Goal: Task Accomplishment & Management: Manage account settings

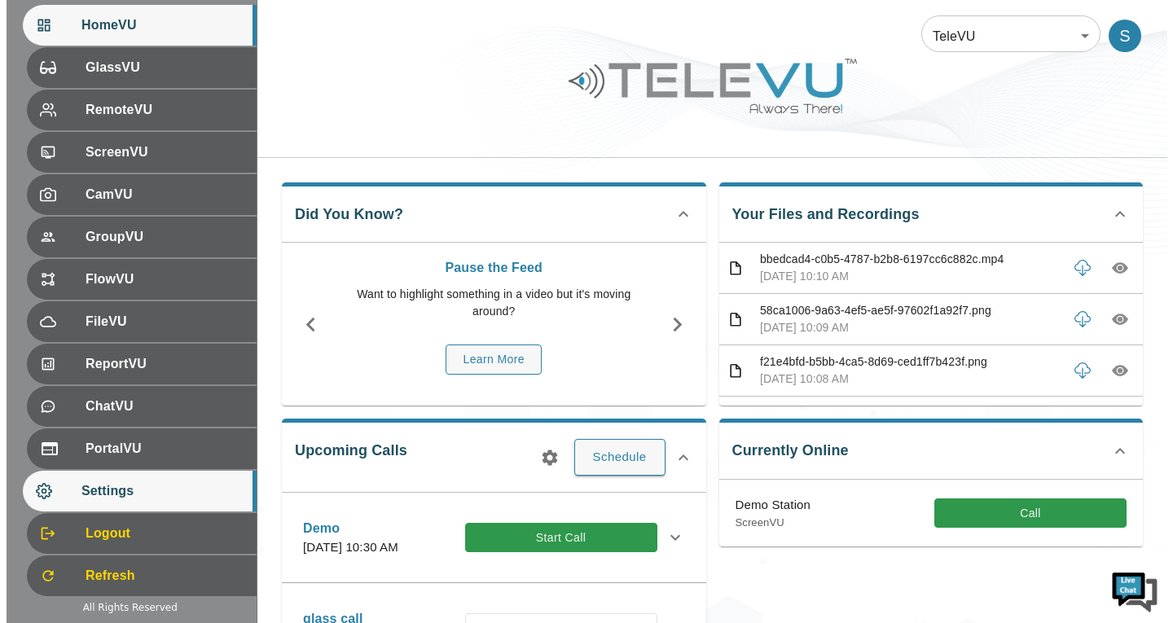
scroll to position [224, 0]
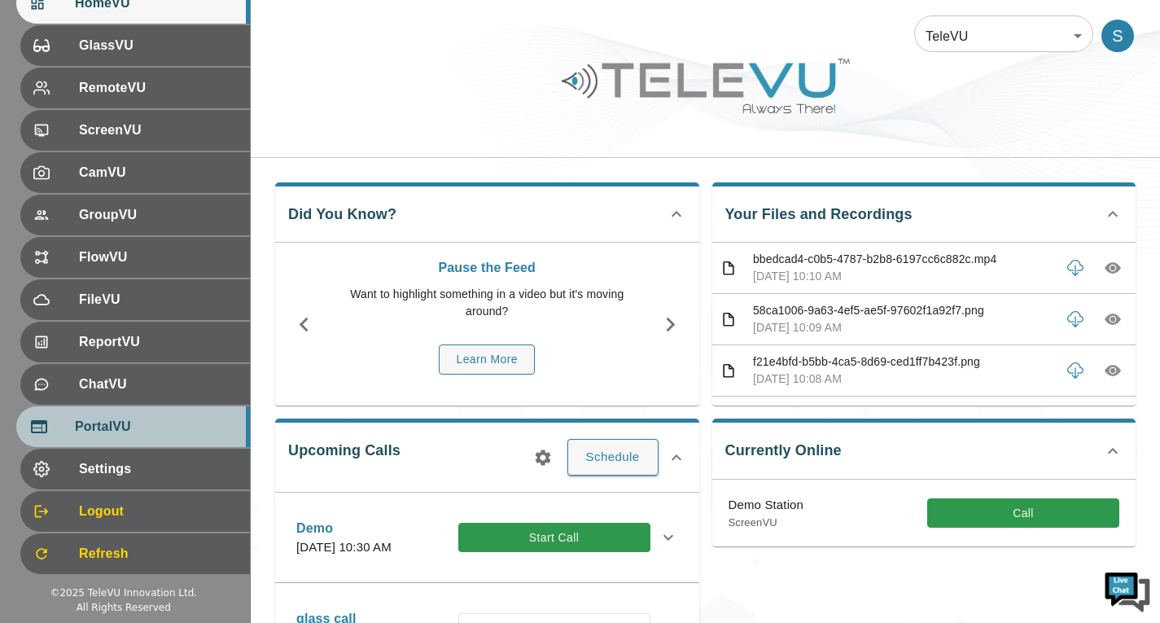
click at [111, 426] on span "PortalVU" at bounding box center [156, 427] width 162 height 20
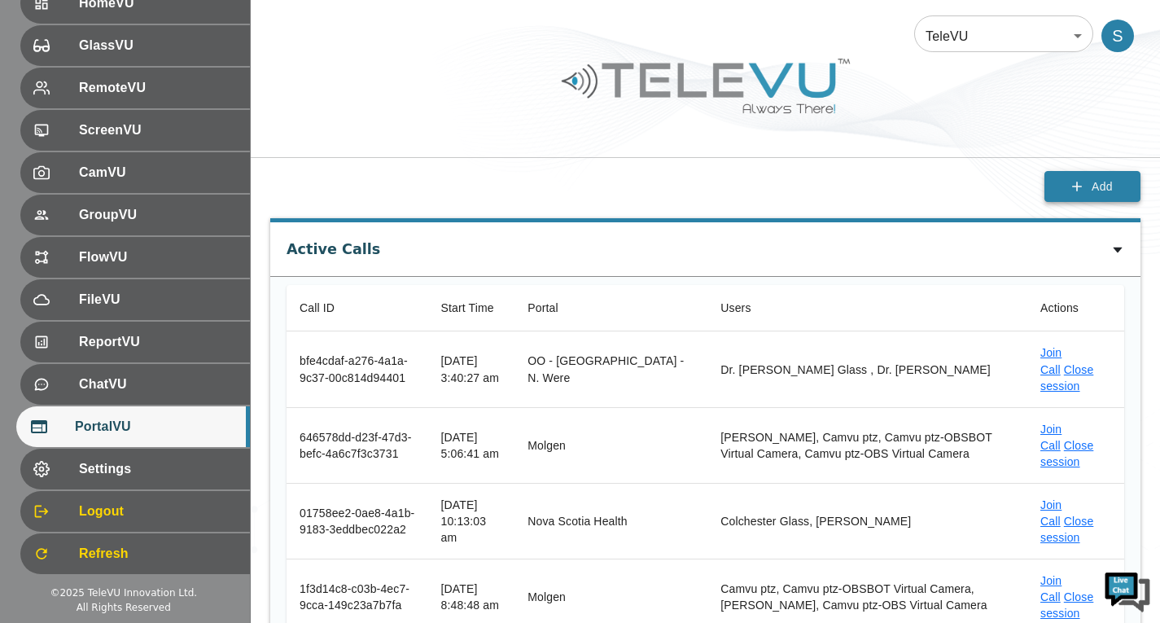
click at [1086, 176] on button "Add" at bounding box center [1093, 187] width 96 height 32
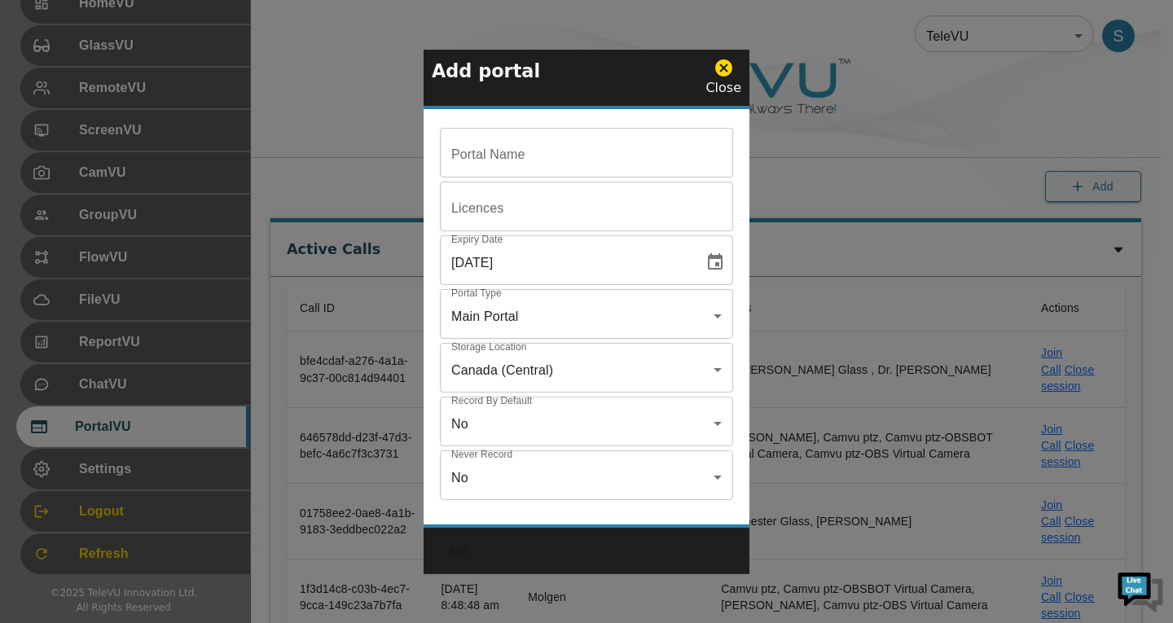
click at [636, 145] on input "Portal Name" at bounding box center [586, 155] width 293 height 46
paste input "OO - [GEOGRAPHIC_DATA] - [PERSON_NAME]"
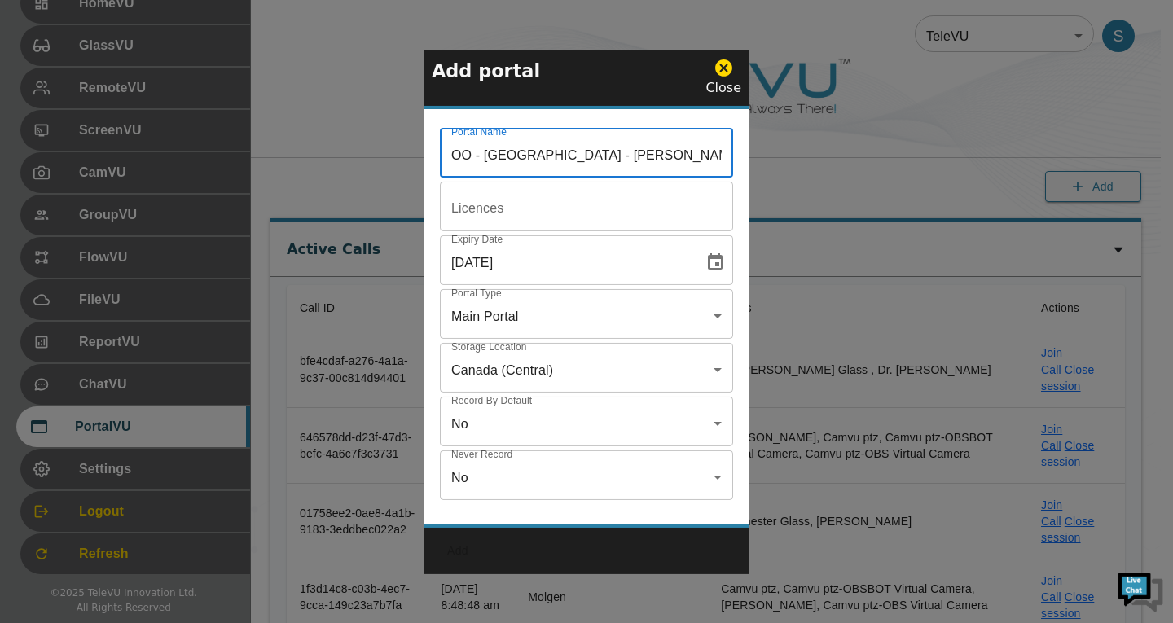
type input "OO - [GEOGRAPHIC_DATA] - [PERSON_NAME]"
click at [521, 178] on input "Portal Name" at bounding box center [586, 155] width 293 height 46
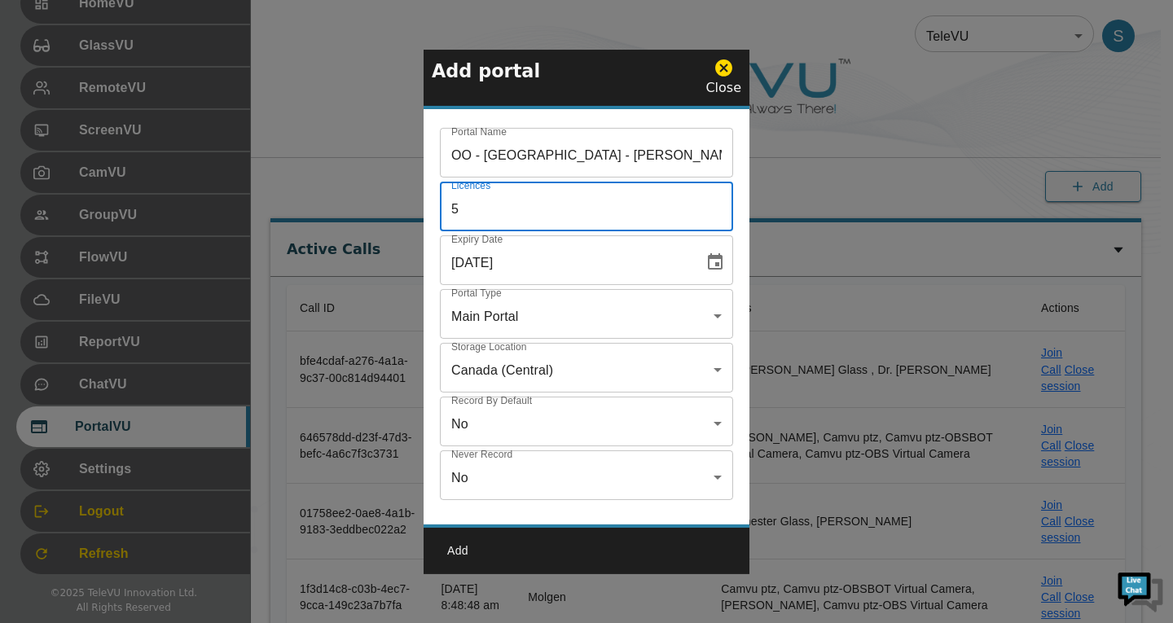
type input "5"
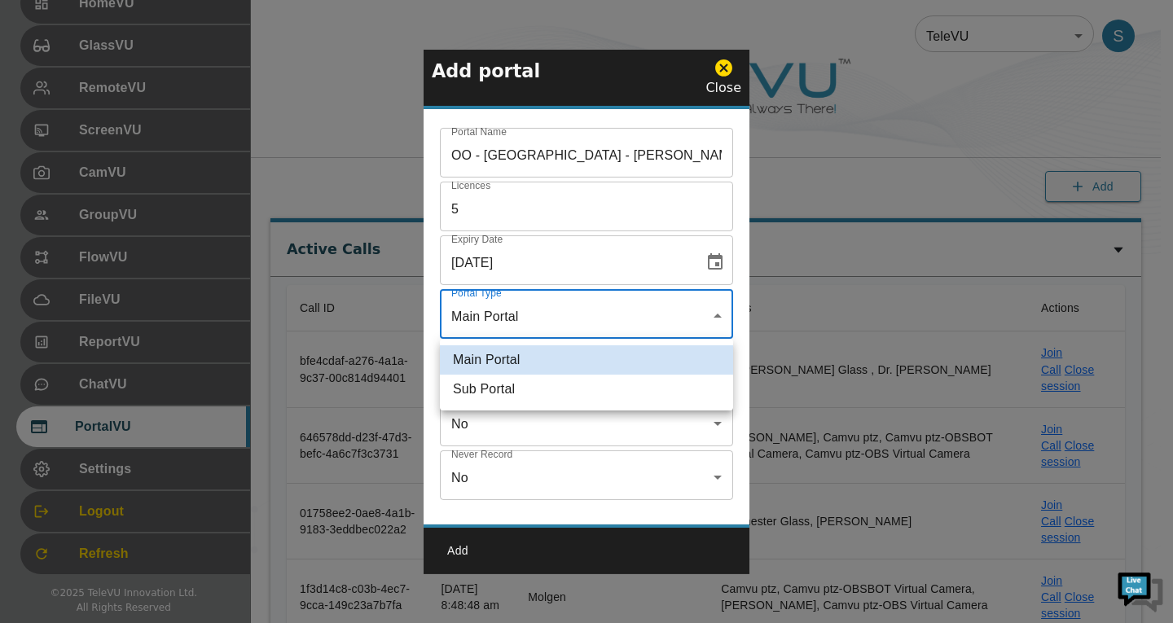
click at [518, 382] on li "Sub Portal" at bounding box center [586, 389] width 293 height 29
type input "sub"
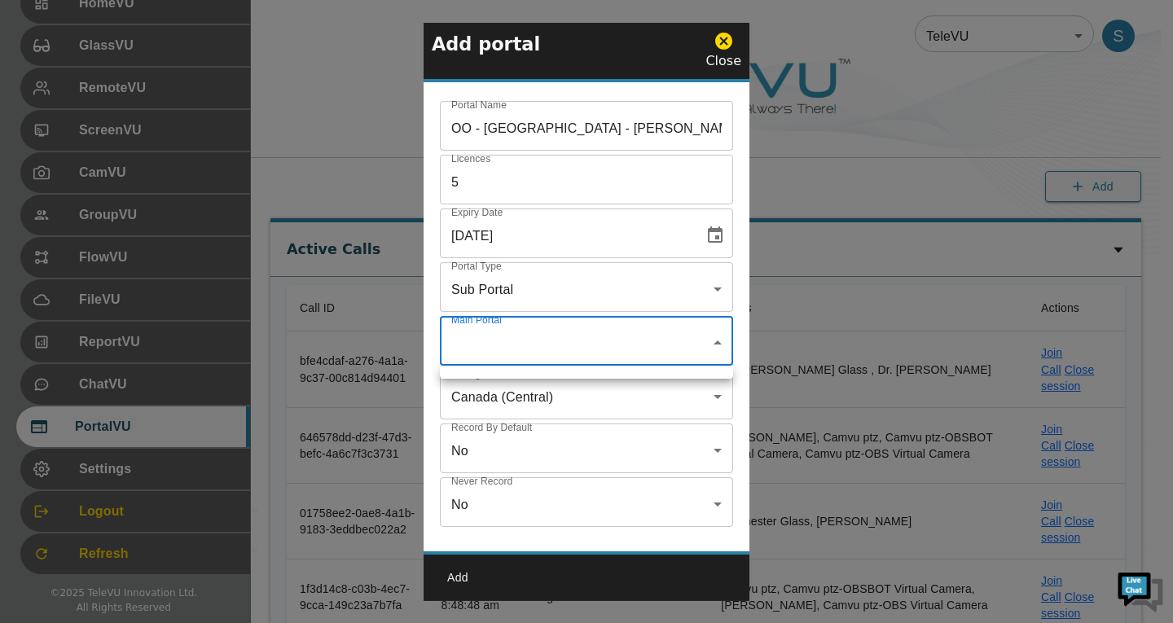
click at [545, 340] on div at bounding box center [586, 311] width 1173 height 623
click at [709, 345] on div at bounding box center [586, 311] width 1173 height 623
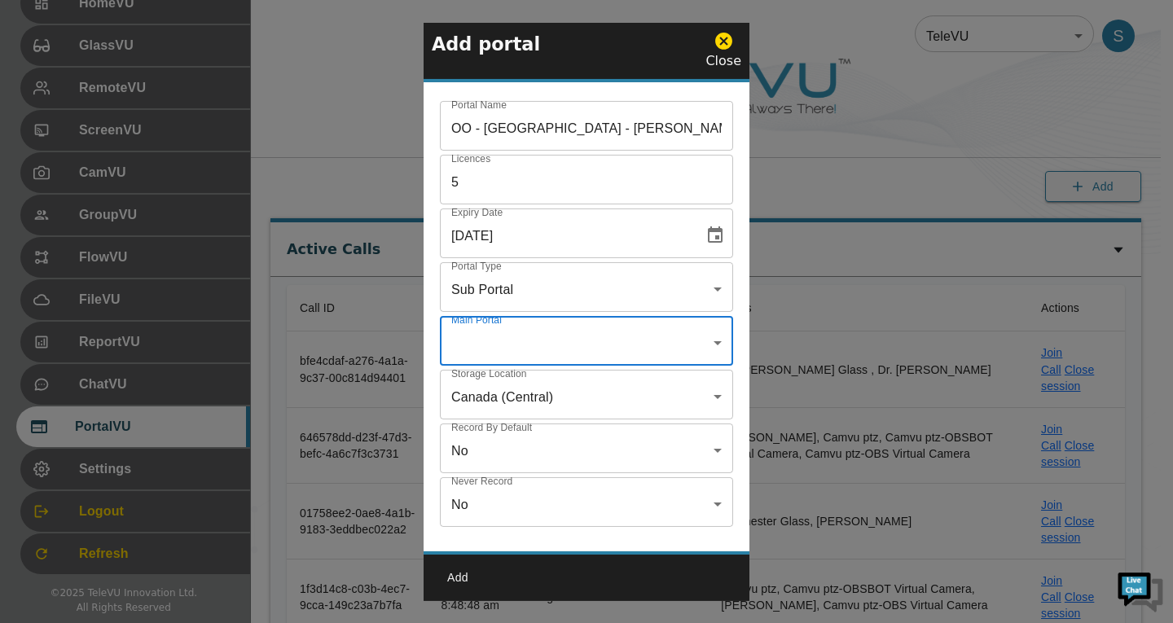
click at [627, 350] on div at bounding box center [586, 311] width 1173 height 623
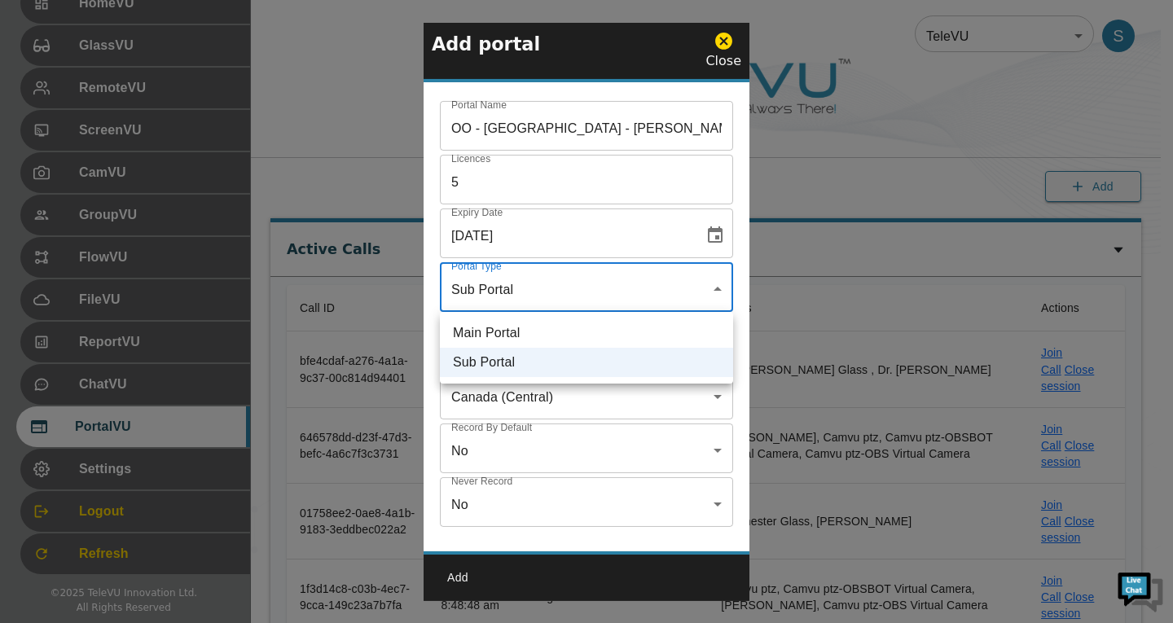
click at [706, 273] on div at bounding box center [586, 311] width 1173 height 623
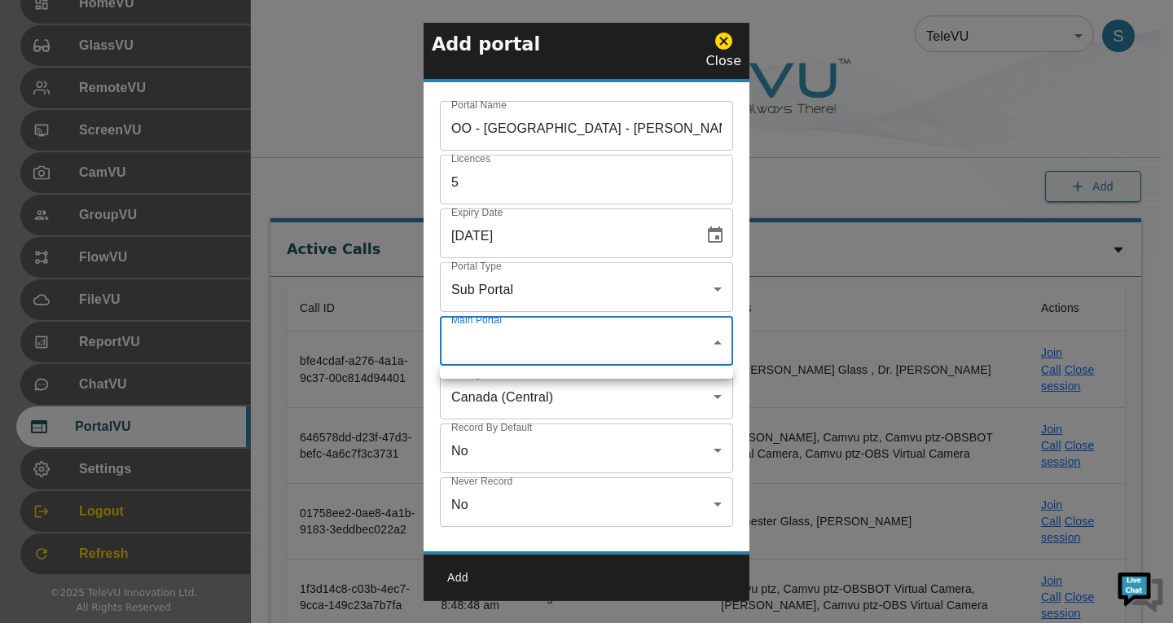
click at [717, 334] on div at bounding box center [586, 311] width 1173 height 623
click at [721, 352] on div at bounding box center [586, 311] width 1173 height 623
click at [691, 335] on div at bounding box center [586, 311] width 1173 height 623
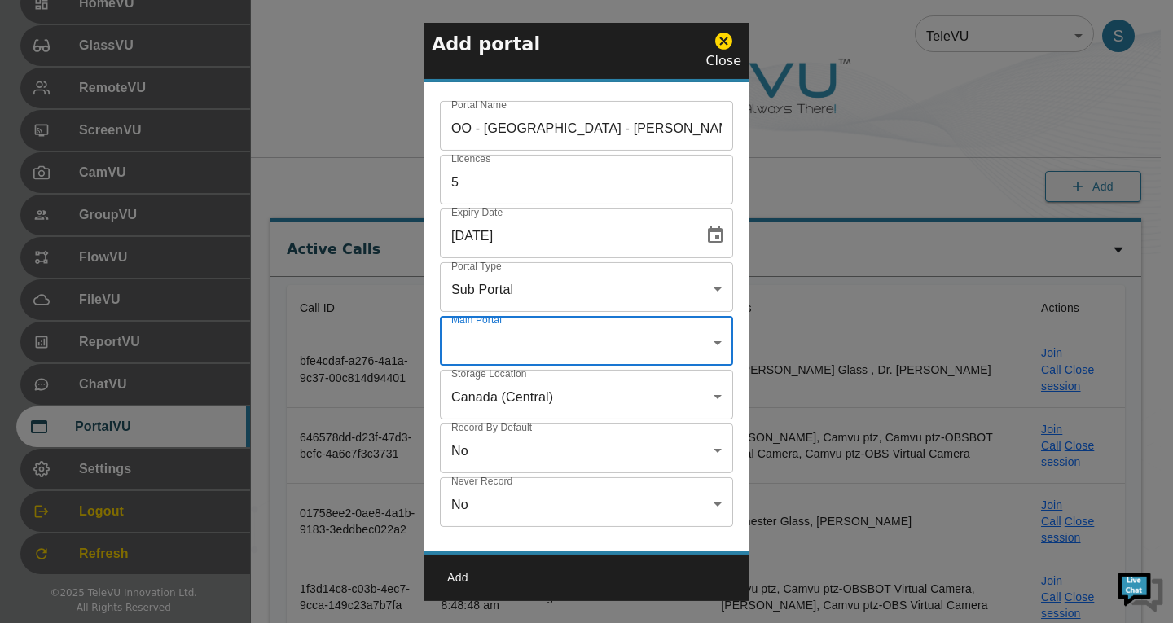
click at [711, 334] on div at bounding box center [586, 311] width 1173 height 623
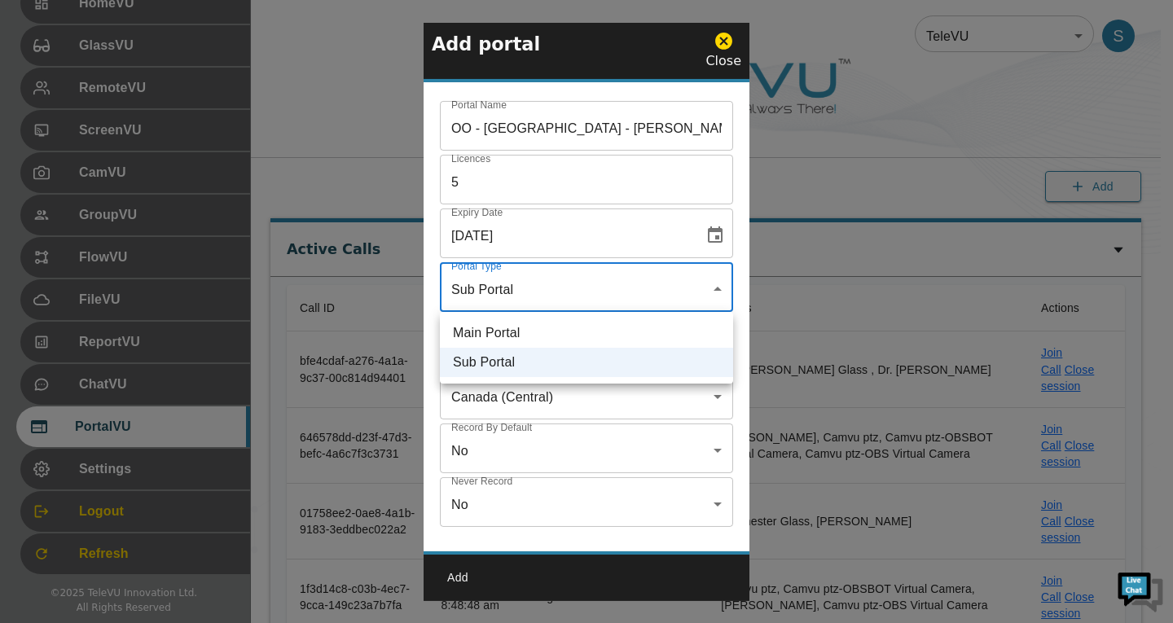
click at [717, 294] on div at bounding box center [586, 311] width 1173 height 623
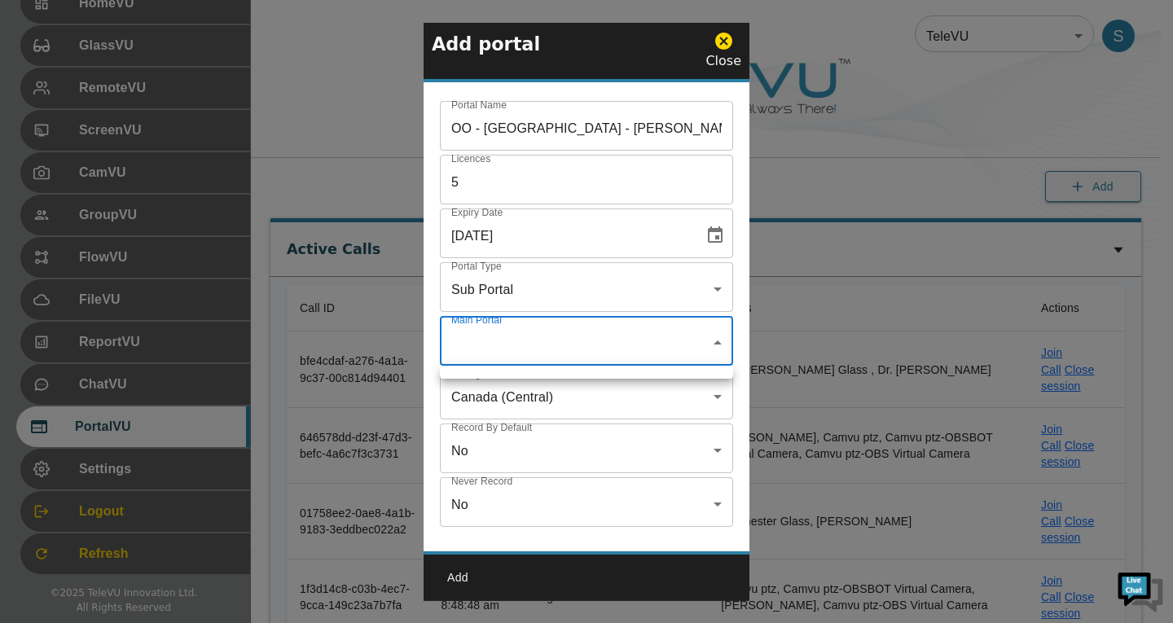
click at [676, 344] on div at bounding box center [586, 311] width 1173 height 623
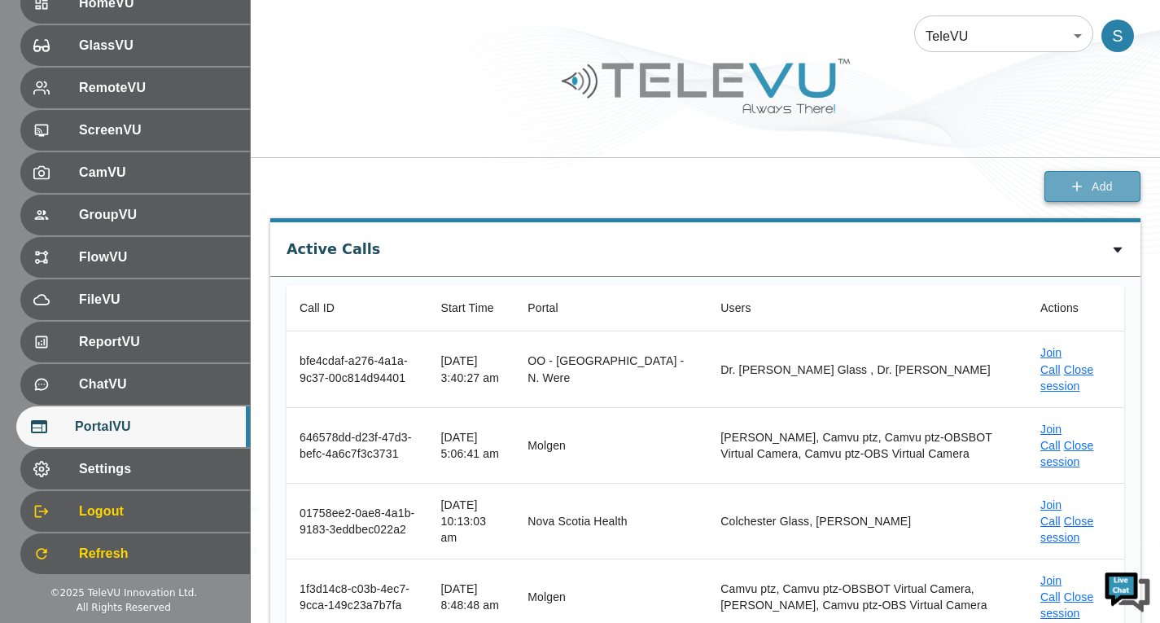
click at [1103, 188] on span "Add" at bounding box center [1102, 187] width 21 height 20
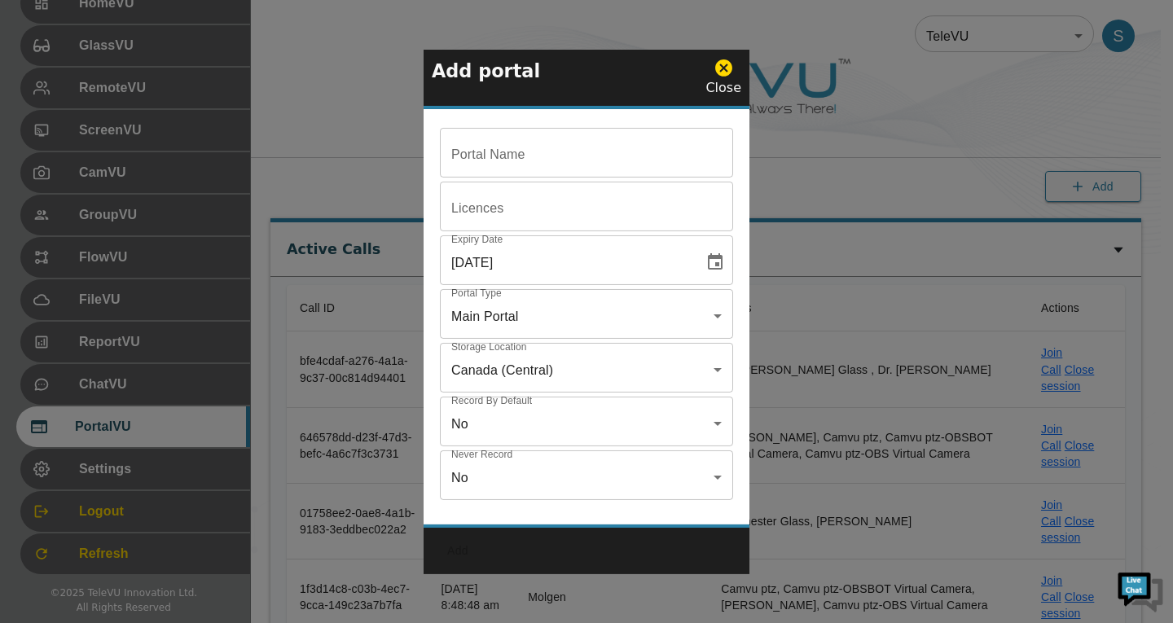
click at [581, 160] on input "Portal Name" at bounding box center [586, 155] width 293 height 46
paste input "OO - [GEOGRAPHIC_DATA] - [PERSON_NAME]"
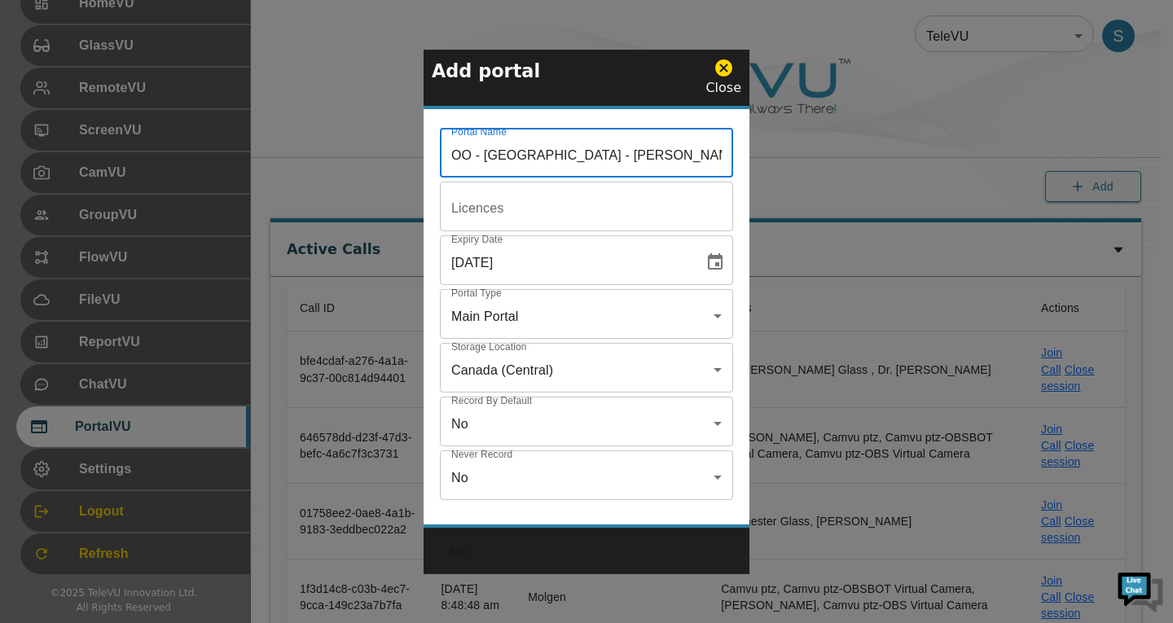
type input "OO - [GEOGRAPHIC_DATA] - [PERSON_NAME]"
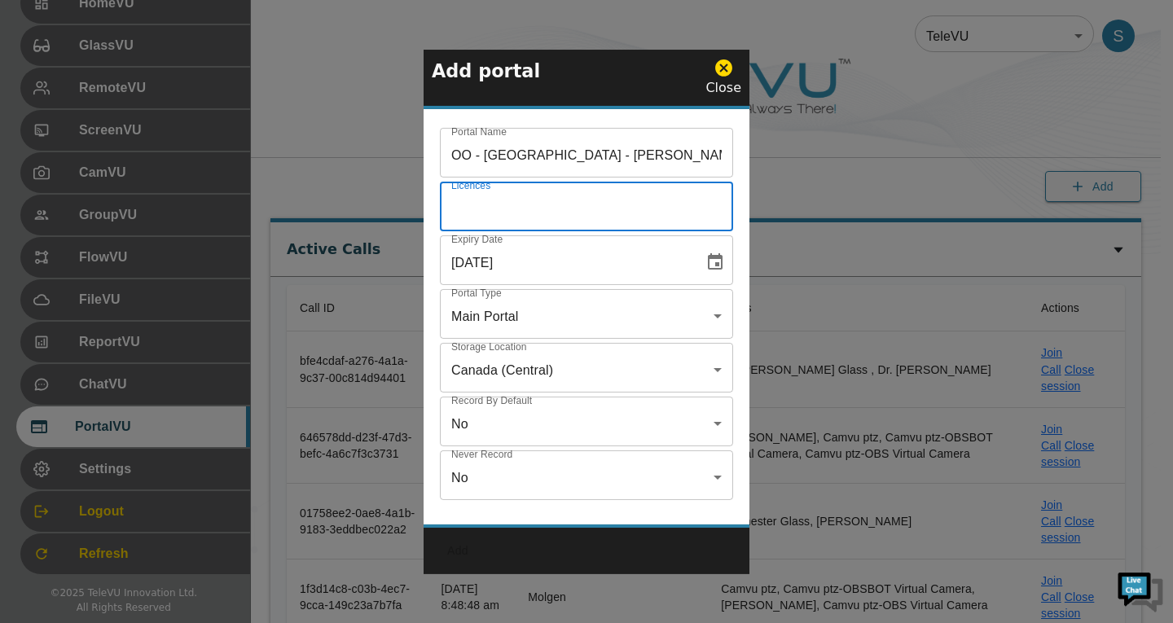
click at [502, 217] on input "Portal Name" at bounding box center [586, 209] width 293 height 46
type input "5"
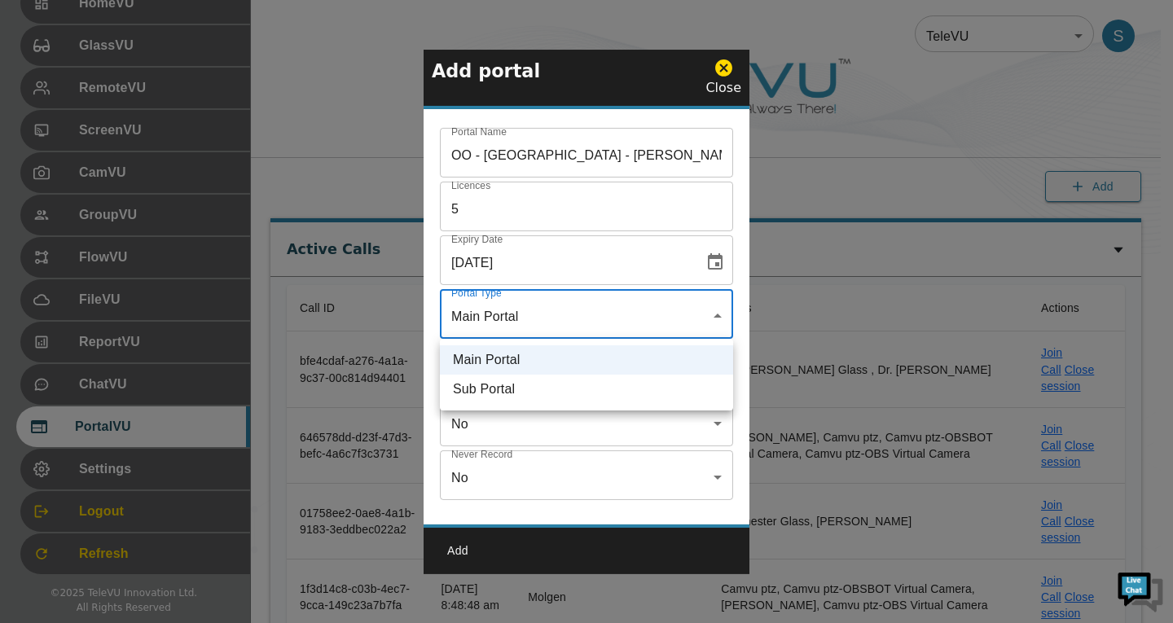
click at [528, 306] on div at bounding box center [586, 311] width 1173 height 623
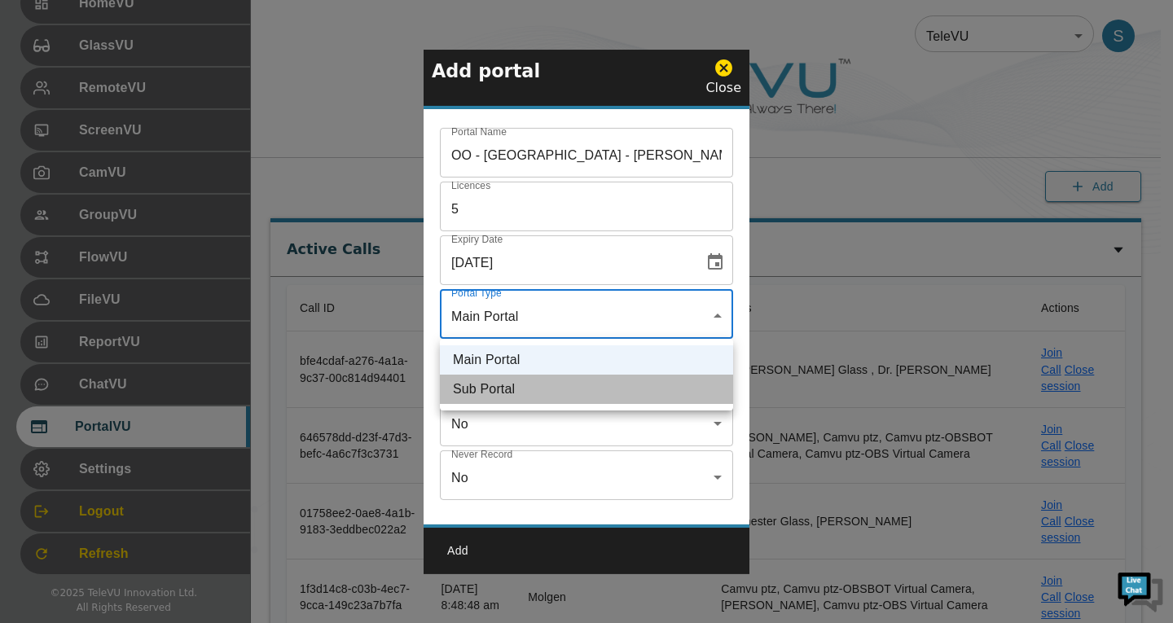
click at [532, 392] on li "Sub Portal" at bounding box center [586, 389] width 293 height 29
type input "sub"
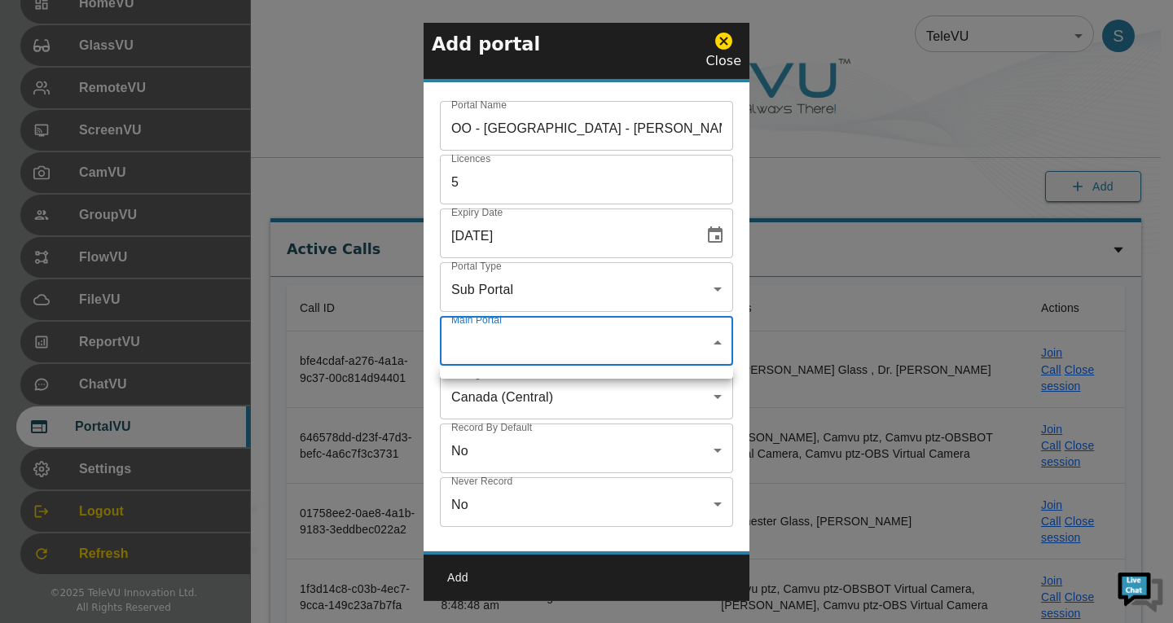
click at [711, 340] on div at bounding box center [586, 311] width 1173 height 623
click at [708, 349] on div at bounding box center [586, 311] width 1173 height 623
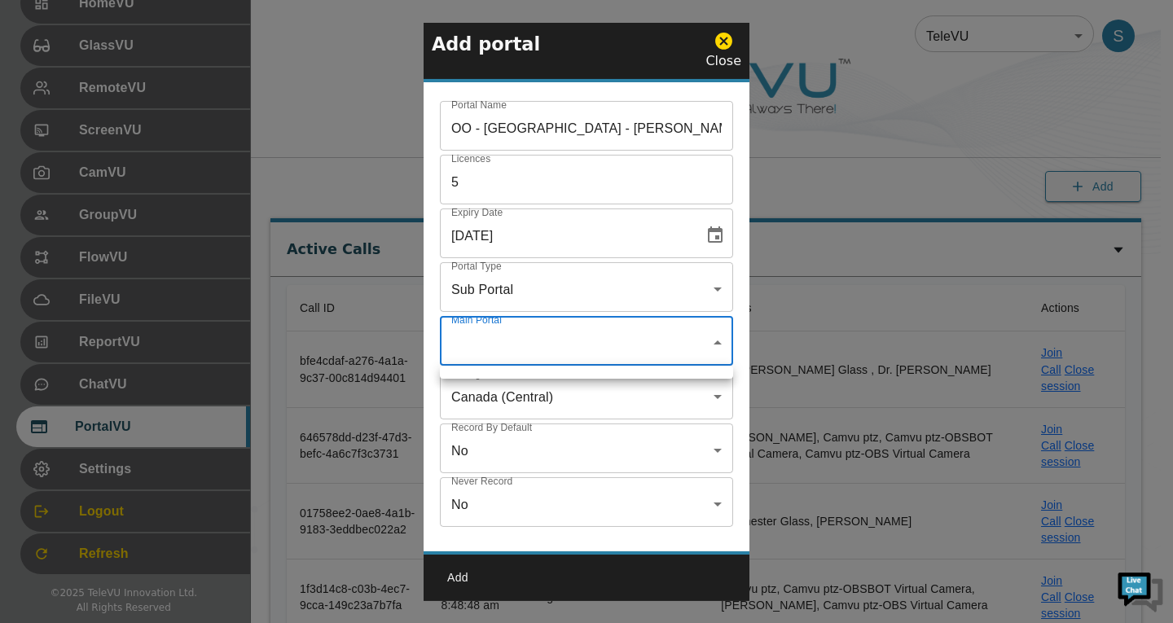
click at [708, 349] on div at bounding box center [586, 311] width 1173 height 623
click at [721, 349] on div at bounding box center [586, 311] width 1173 height 623
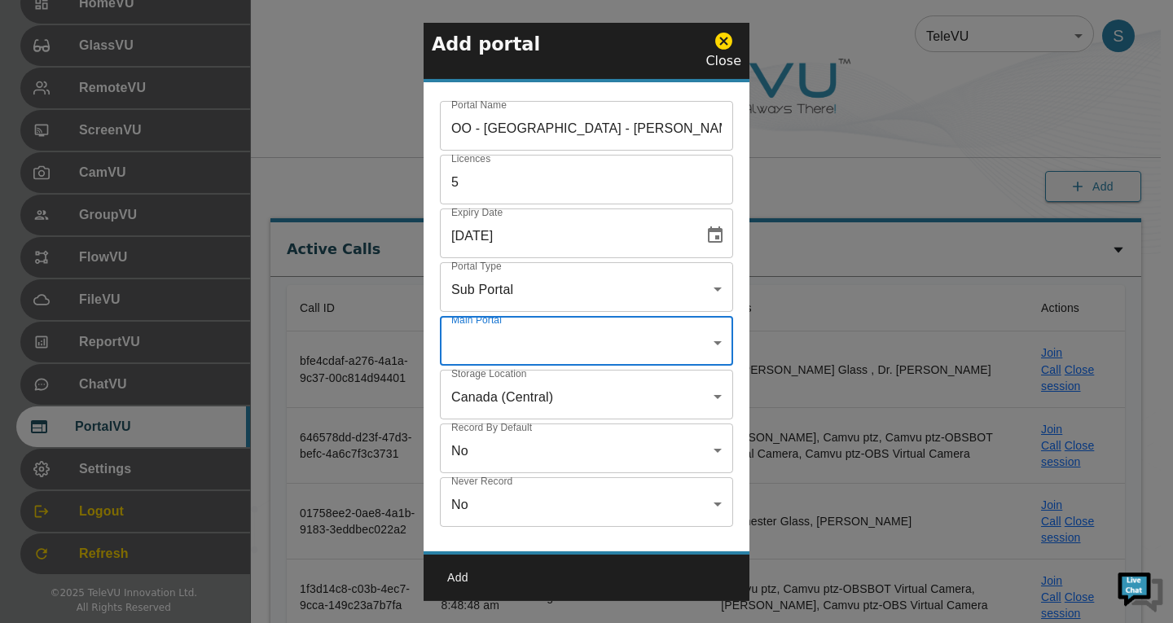
click at [708, 325] on div at bounding box center [586, 311] width 1173 height 623
drag, startPoint x: 713, startPoint y: 385, endPoint x: 716, endPoint y: 394, distance: 9.5
drag, startPoint x: 716, startPoint y: 394, endPoint x: 748, endPoint y: 423, distance: 43.8
click at [748, 423] on div "Portal Name OO - Gambia - J. Jabang Portal Name Licences 5 Licences Expiry Date…" at bounding box center [586, 320] width 326 height 463
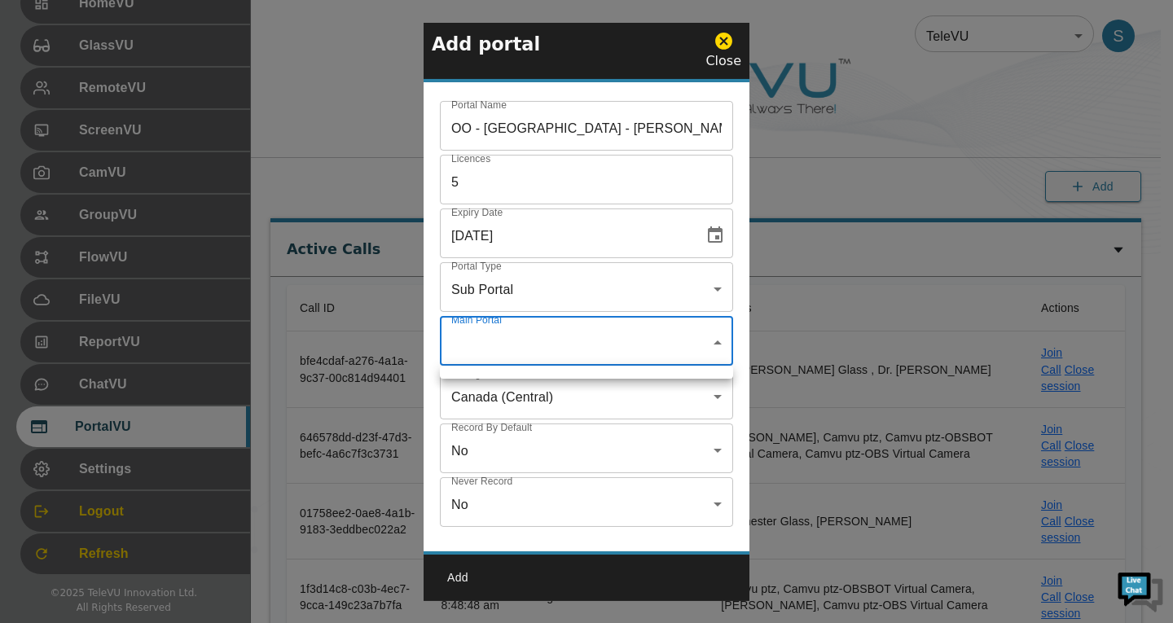
click at [694, 336] on div at bounding box center [586, 311] width 1173 height 623
click at [724, 31] on icon at bounding box center [723, 41] width 20 height 20
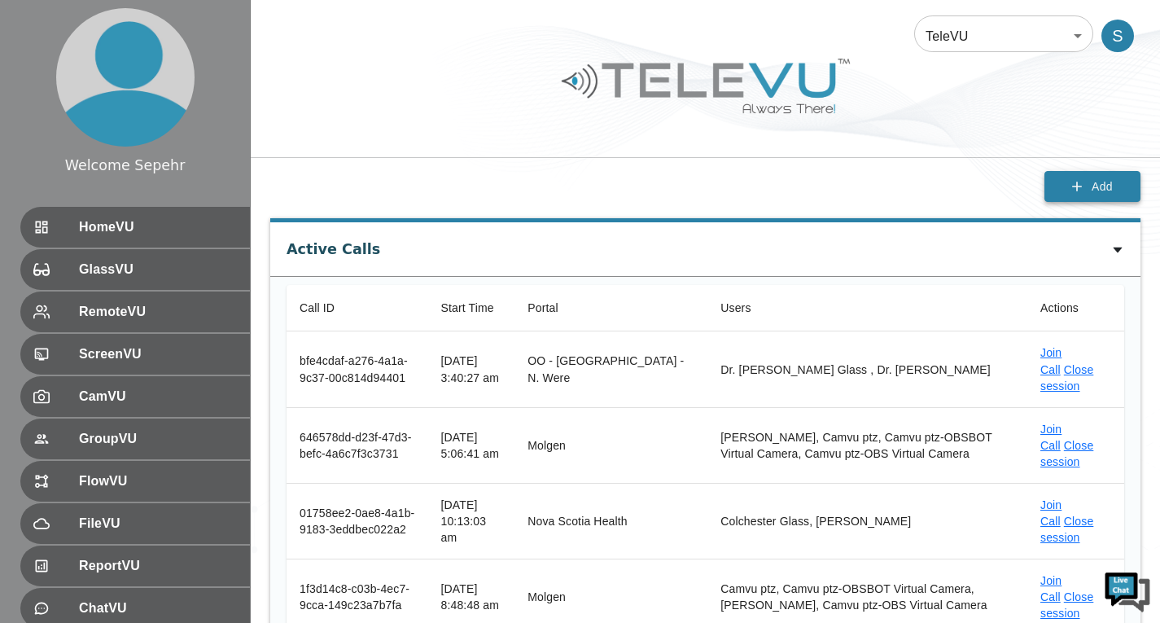
click at [1050, 186] on button "Add" at bounding box center [1093, 187] width 96 height 32
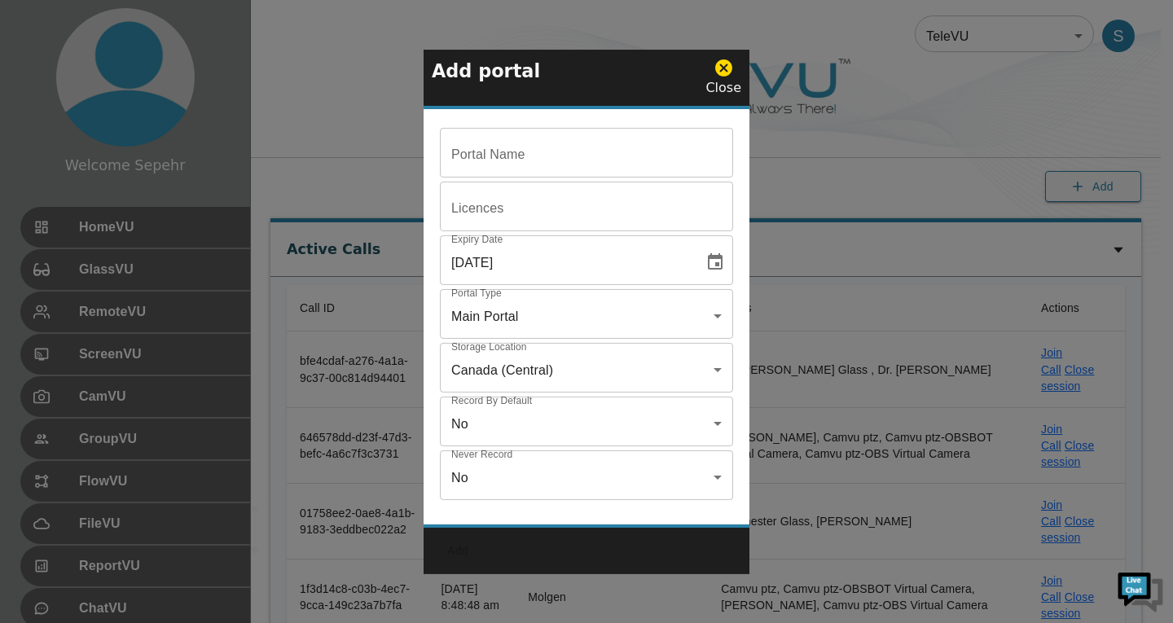
click at [564, 153] on input "Portal Name" at bounding box center [586, 155] width 293 height 46
paste input "OO - [GEOGRAPHIC_DATA] - [PERSON_NAME]"
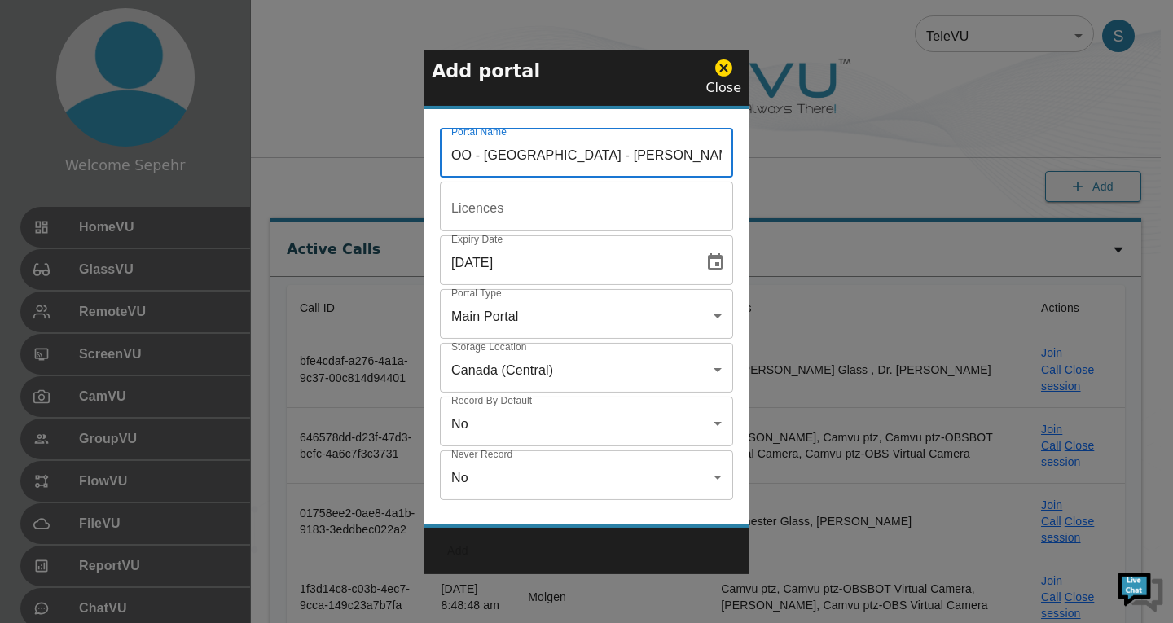
type input "OO - [GEOGRAPHIC_DATA] - [PERSON_NAME]"
click at [547, 178] on input "Portal Name" at bounding box center [586, 155] width 293 height 46
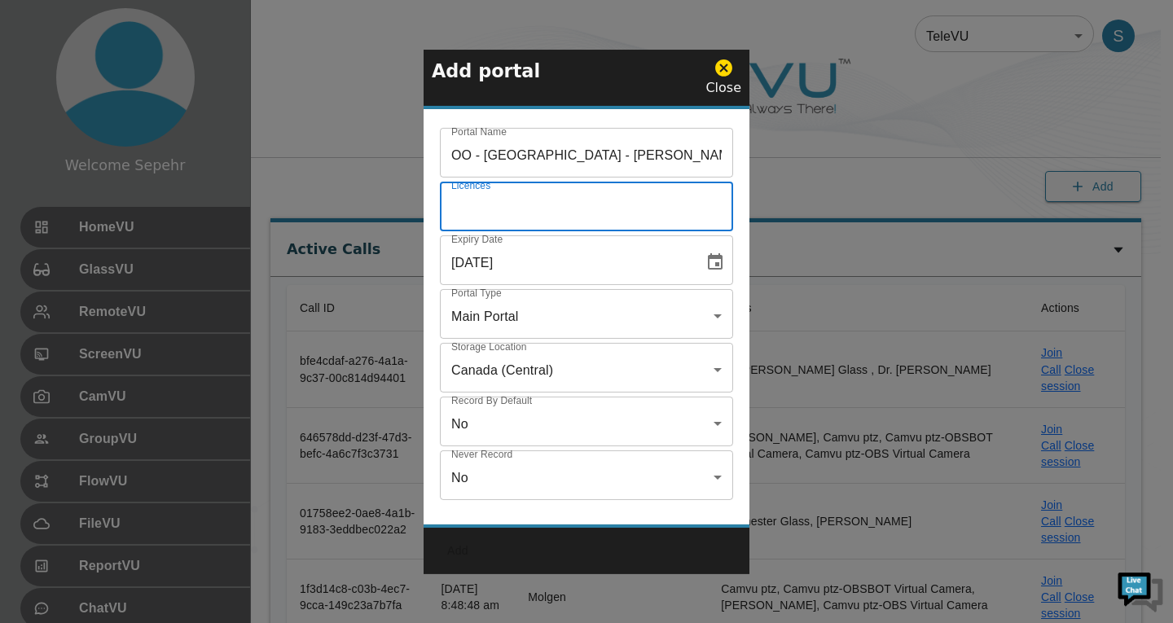
type input "5"
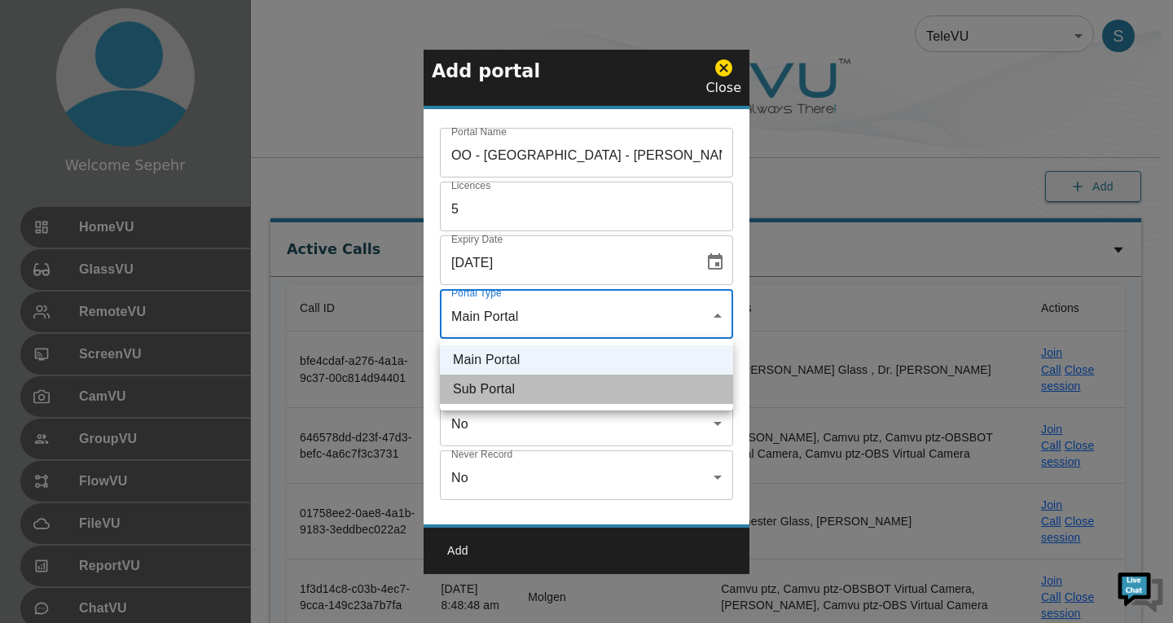
click at [524, 387] on li "Sub Portal" at bounding box center [586, 389] width 293 height 29
type input "sub"
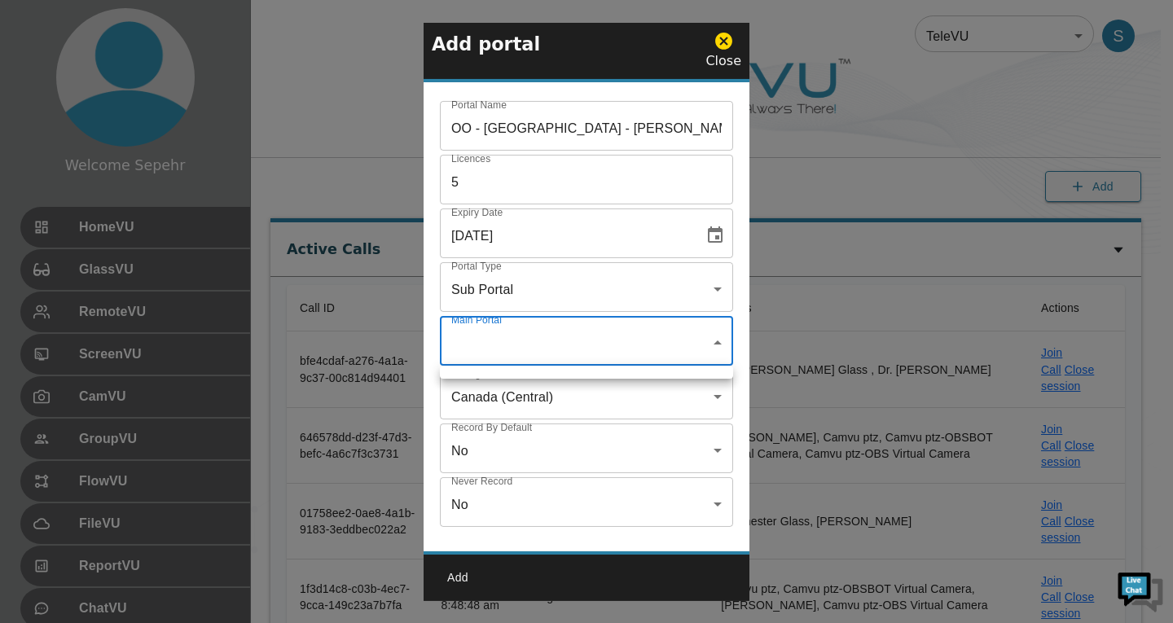
click at [636, 366] on ul at bounding box center [586, 372] width 293 height 13
click at [631, 372] on ul at bounding box center [586, 372] width 293 height 13
click at [792, 124] on div at bounding box center [586, 311] width 1173 height 623
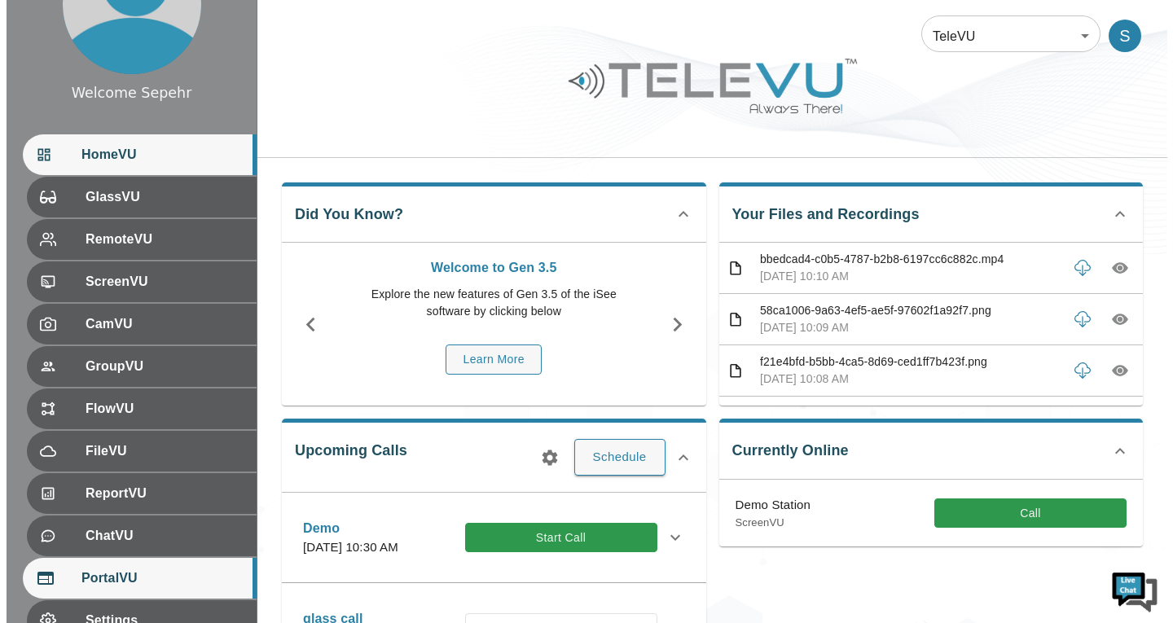
scroll to position [224, 0]
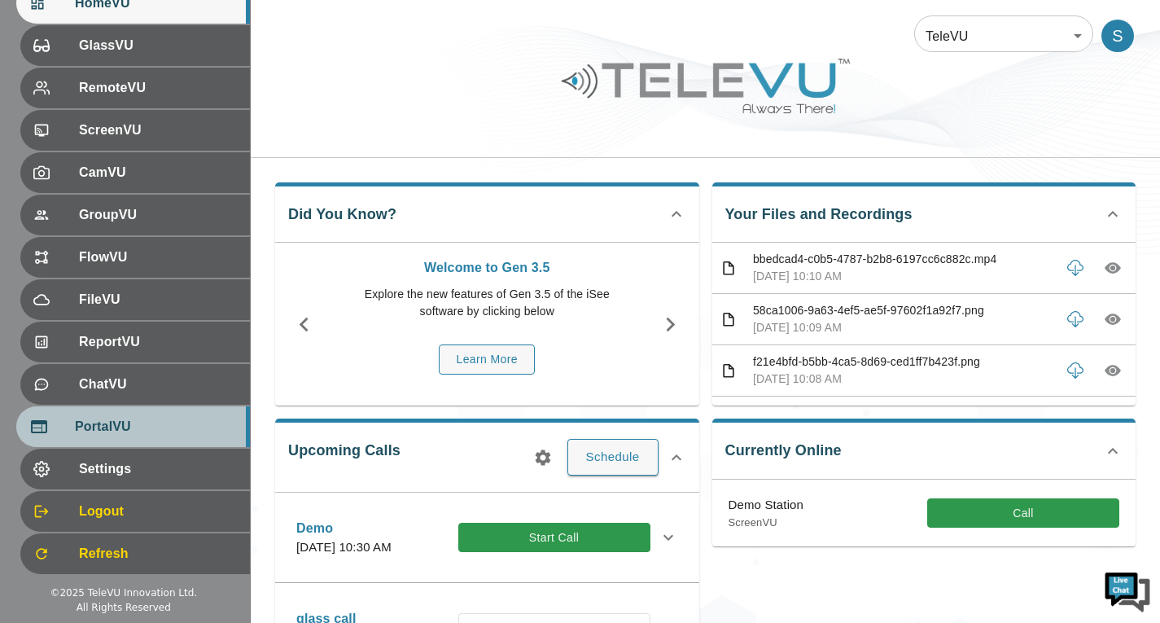
click at [149, 439] on div "PortalVU" at bounding box center [133, 426] width 234 height 41
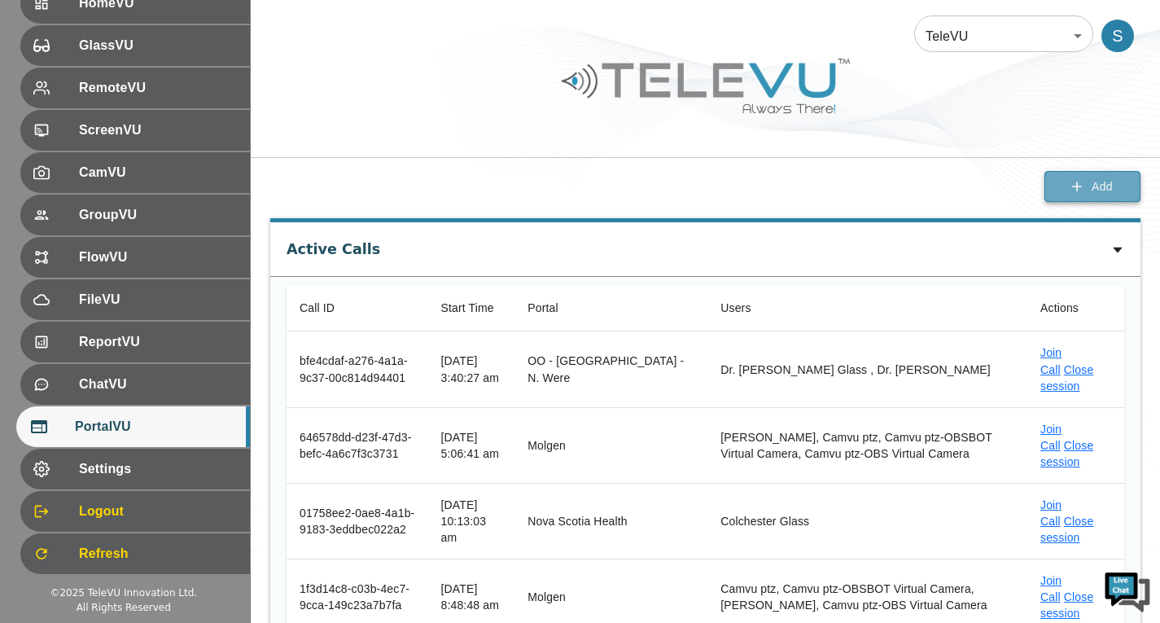
click at [1084, 197] on button "Add" at bounding box center [1093, 187] width 96 height 32
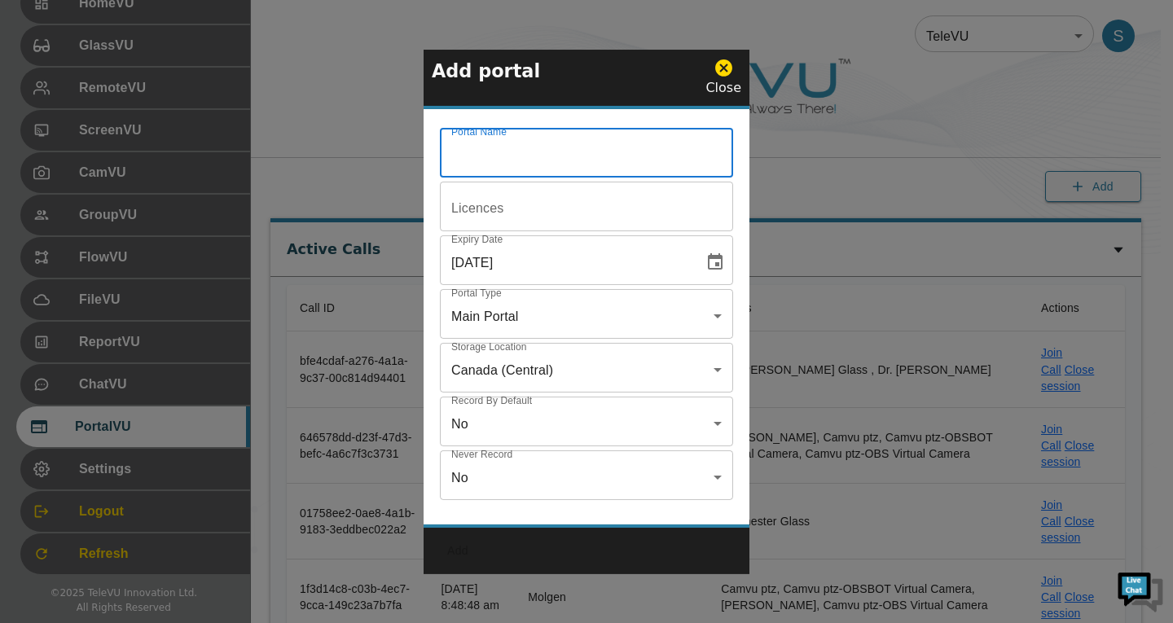
click at [562, 167] on input "Portal Name" at bounding box center [586, 155] width 293 height 46
paste input "OO - [GEOGRAPHIC_DATA] - [PERSON_NAME]"
type input "OO - [GEOGRAPHIC_DATA] - [PERSON_NAME]"
click at [565, 178] on input "Portal Name" at bounding box center [586, 155] width 293 height 46
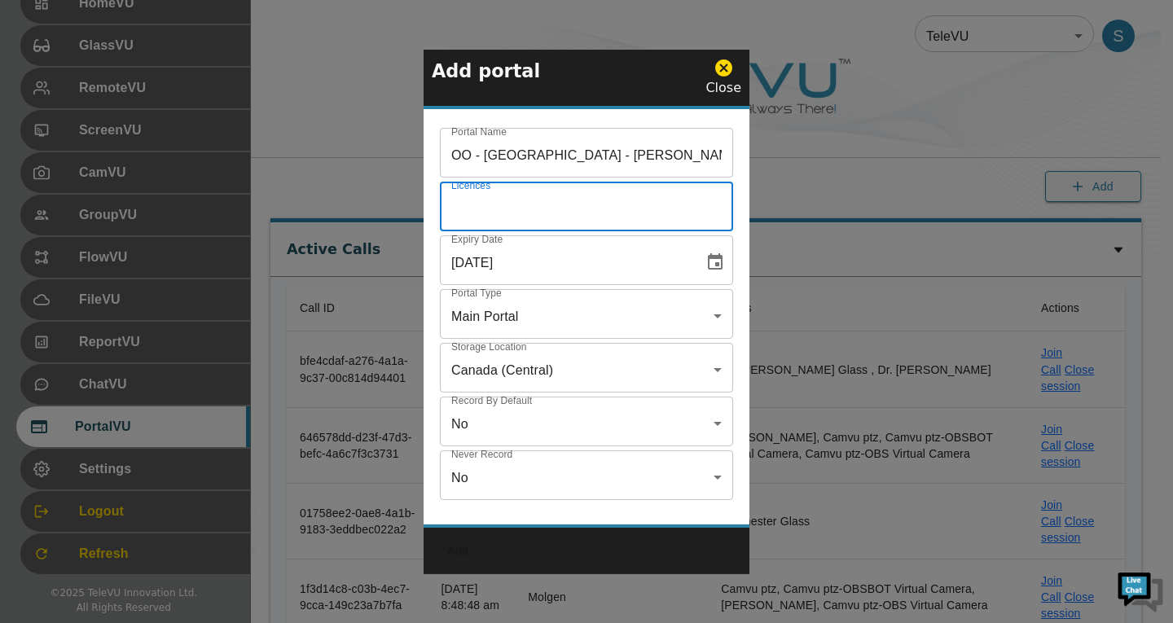
type input "5"
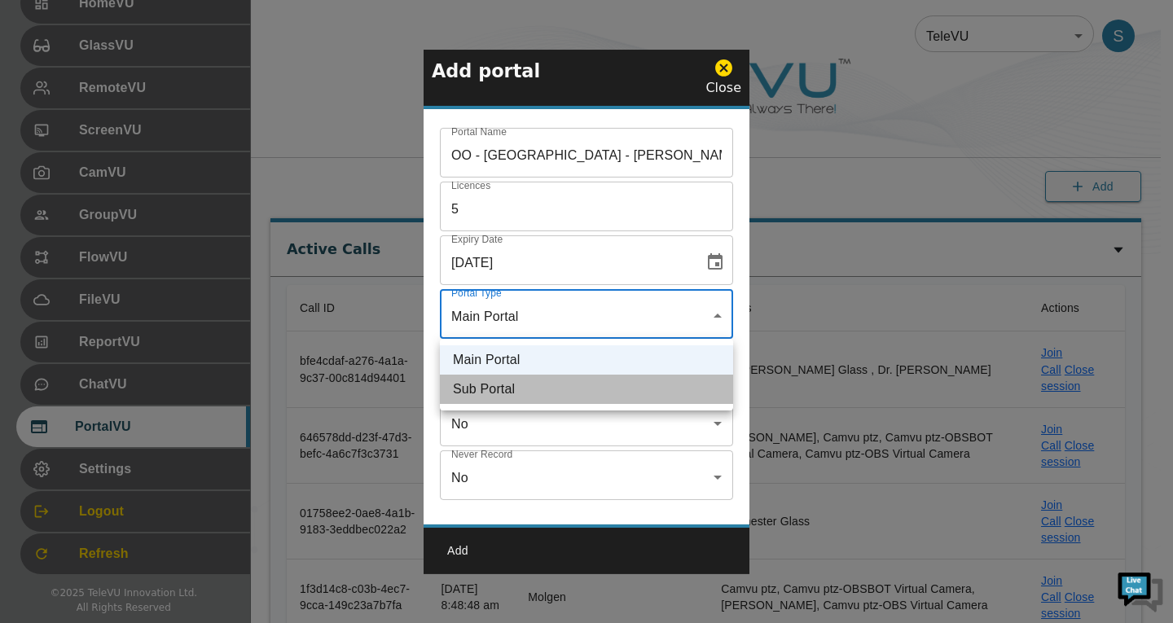
click at [549, 390] on li "Sub Portal" at bounding box center [586, 389] width 293 height 29
type input "sub"
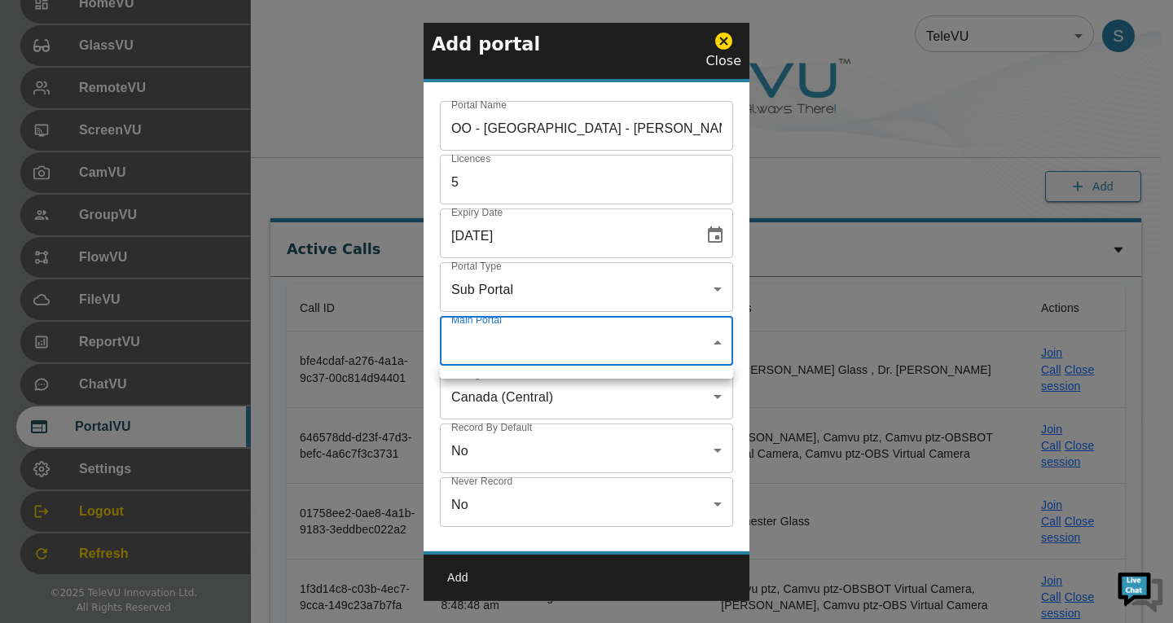
click at [700, 350] on div at bounding box center [586, 311] width 1173 height 623
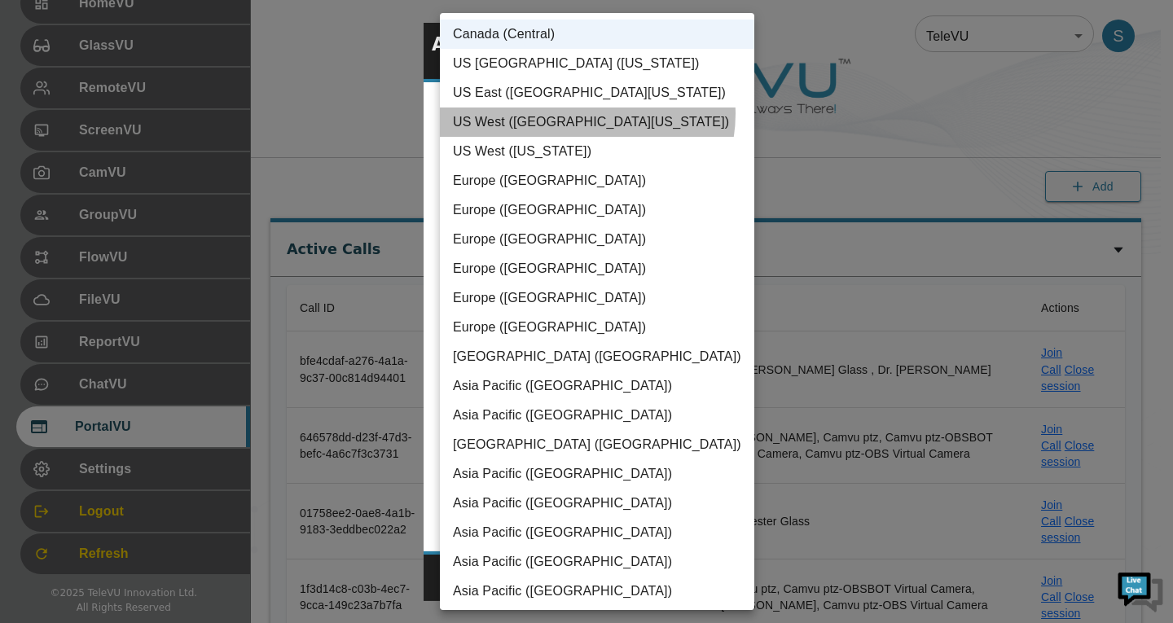
click at [586, 114] on li "US West (N. California)" at bounding box center [597, 121] width 314 height 29
type input "us-west-1"
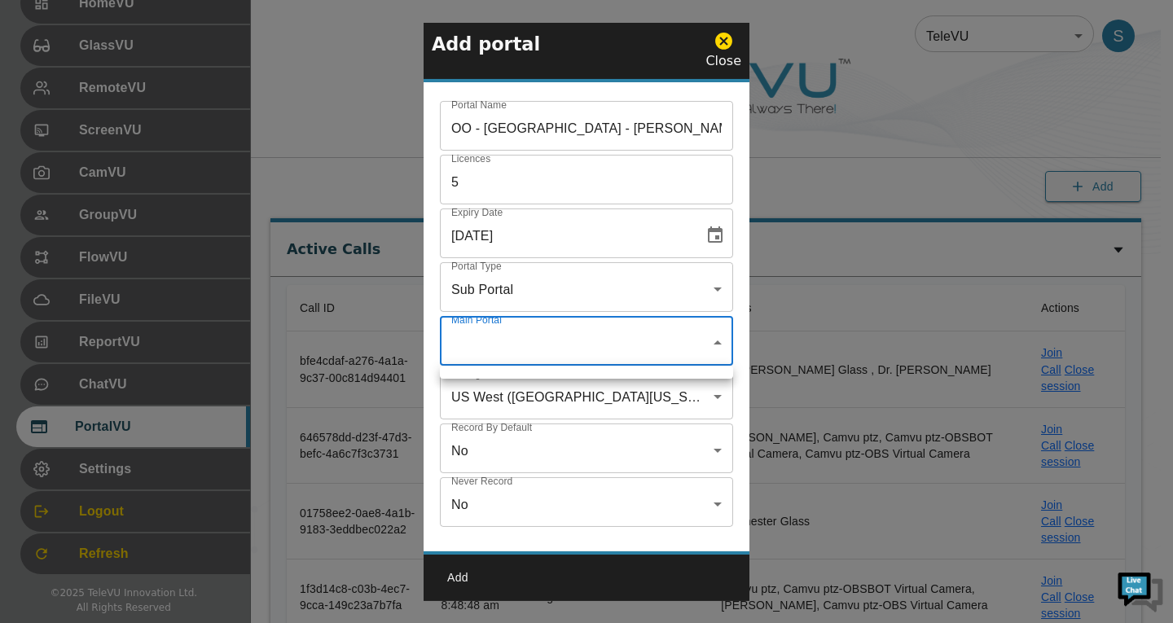
click at [562, 348] on div at bounding box center [586, 311] width 1173 height 623
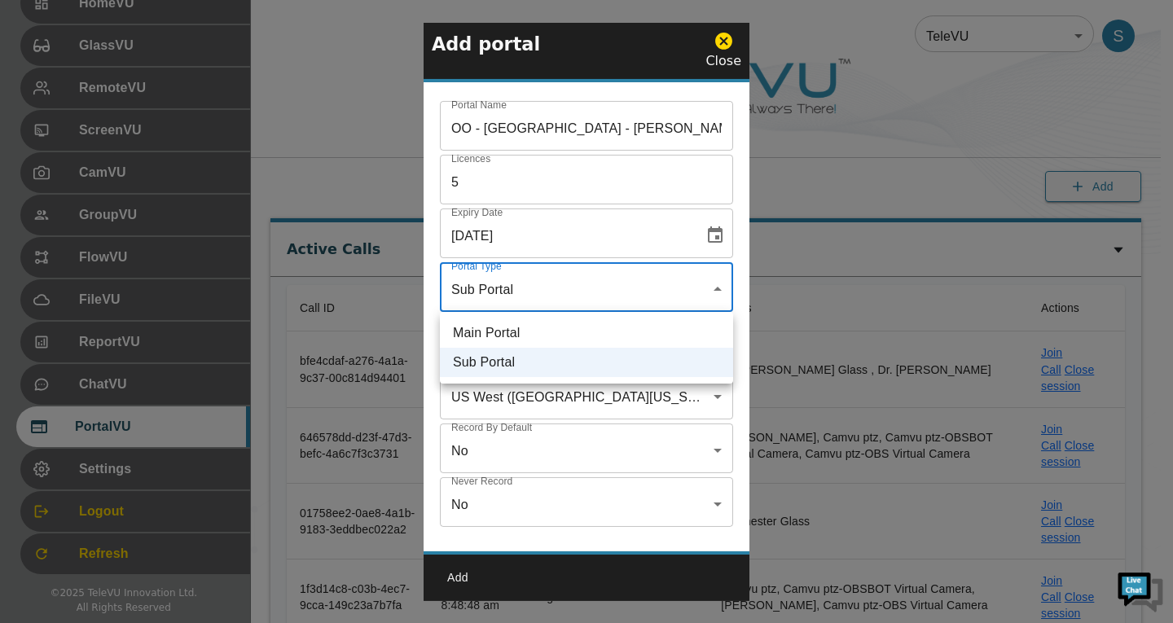
click at [712, 287] on div at bounding box center [586, 311] width 1173 height 623
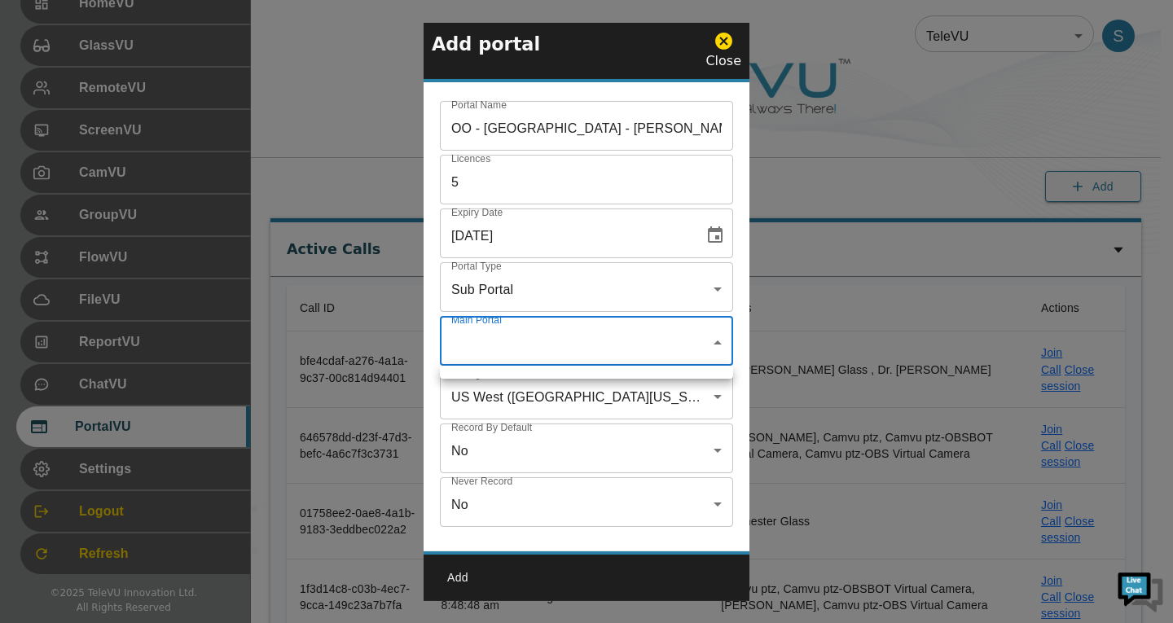
click at [717, 343] on div at bounding box center [586, 311] width 1173 height 623
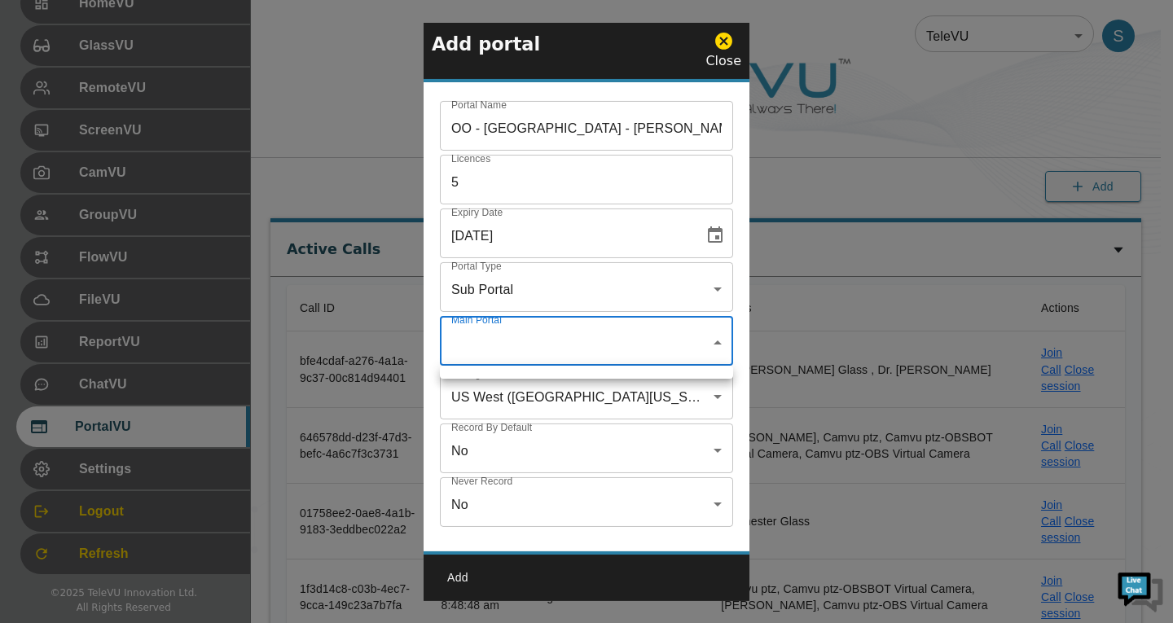
click at [717, 343] on div at bounding box center [586, 311] width 1173 height 623
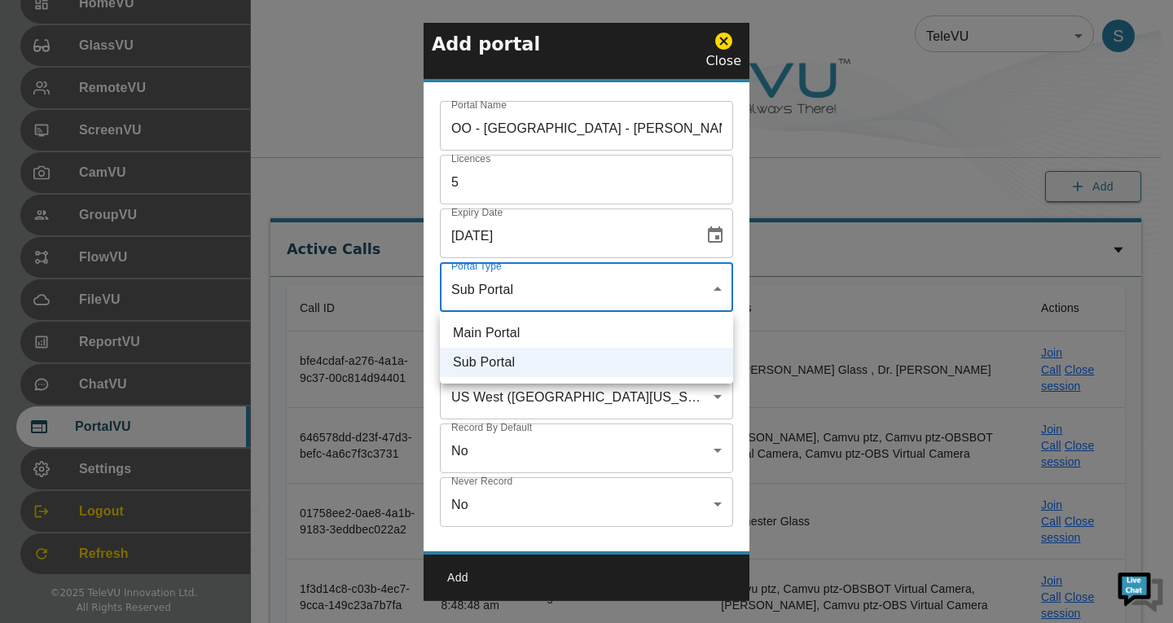
click at [681, 330] on li "Main Portal" at bounding box center [586, 332] width 293 height 29
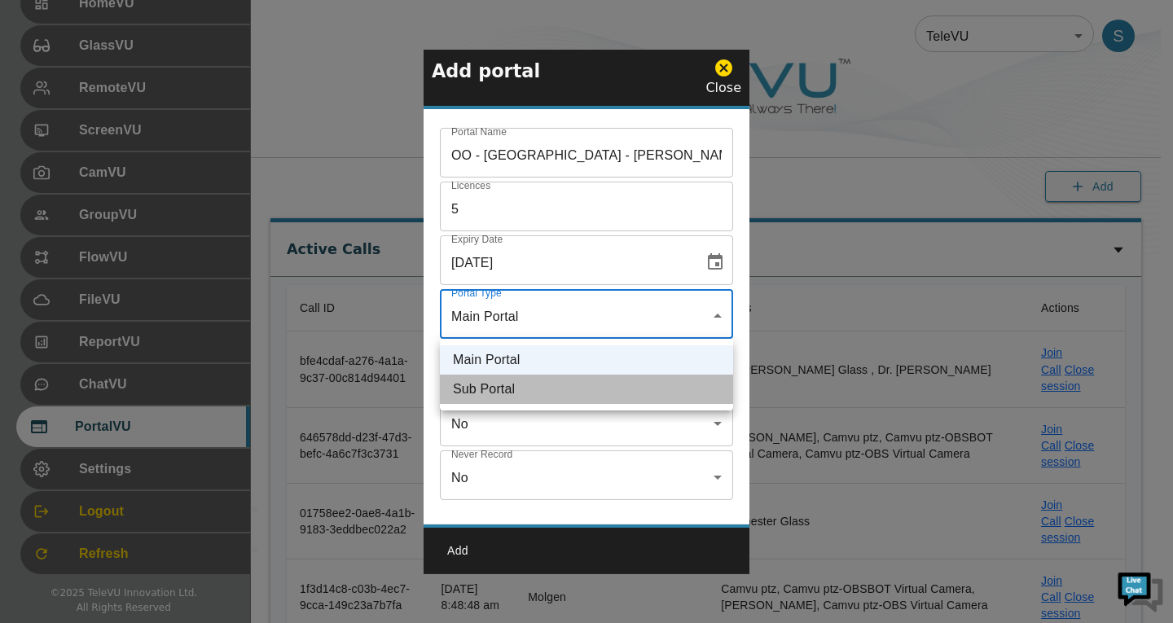
click at [673, 384] on li "Sub Portal" at bounding box center [586, 389] width 293 height 29
type input "sub"
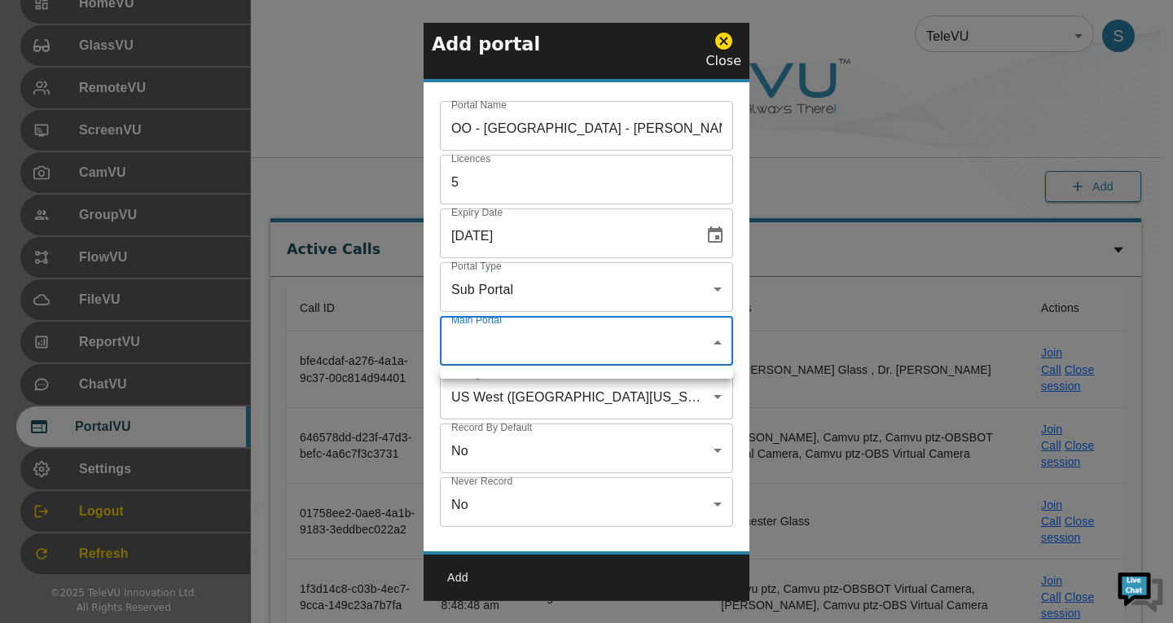
click at [702, 343] on div at bounding box center [586, 311] width 1173 height 623
click at [711, 340] on div at bounding box center [586, 311] width 1173 height 623
click at [721, 42] on icon at bounding box center [723, 41] width 17 height 17
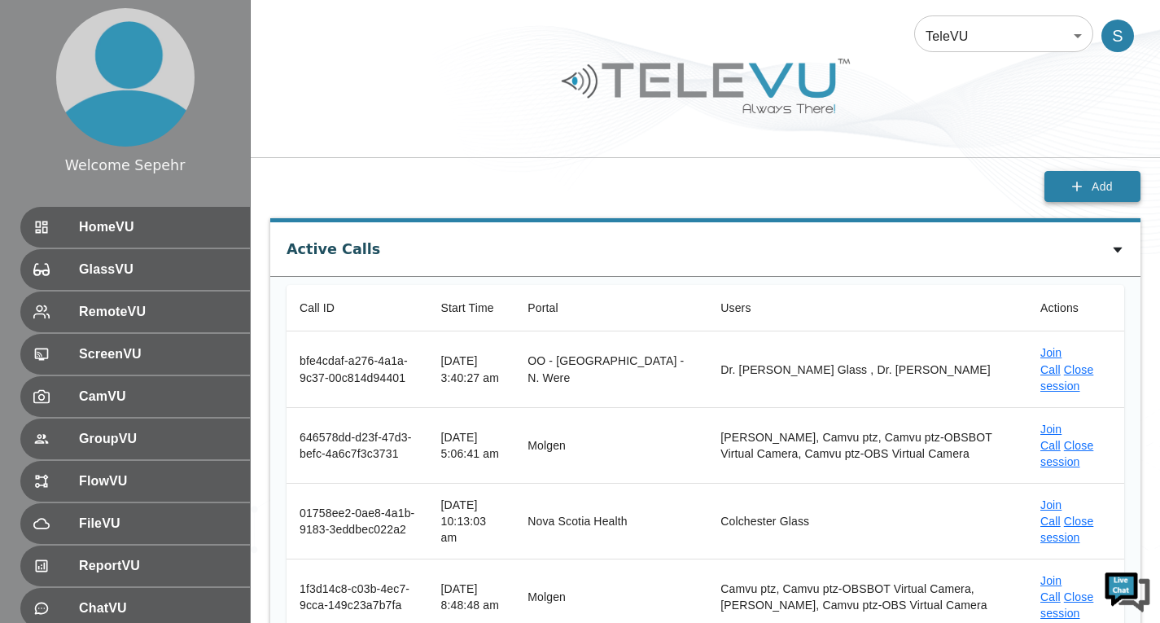
click at [1095, 191] on span "Add" at bounding box center [1102, 187] width 21 height 20
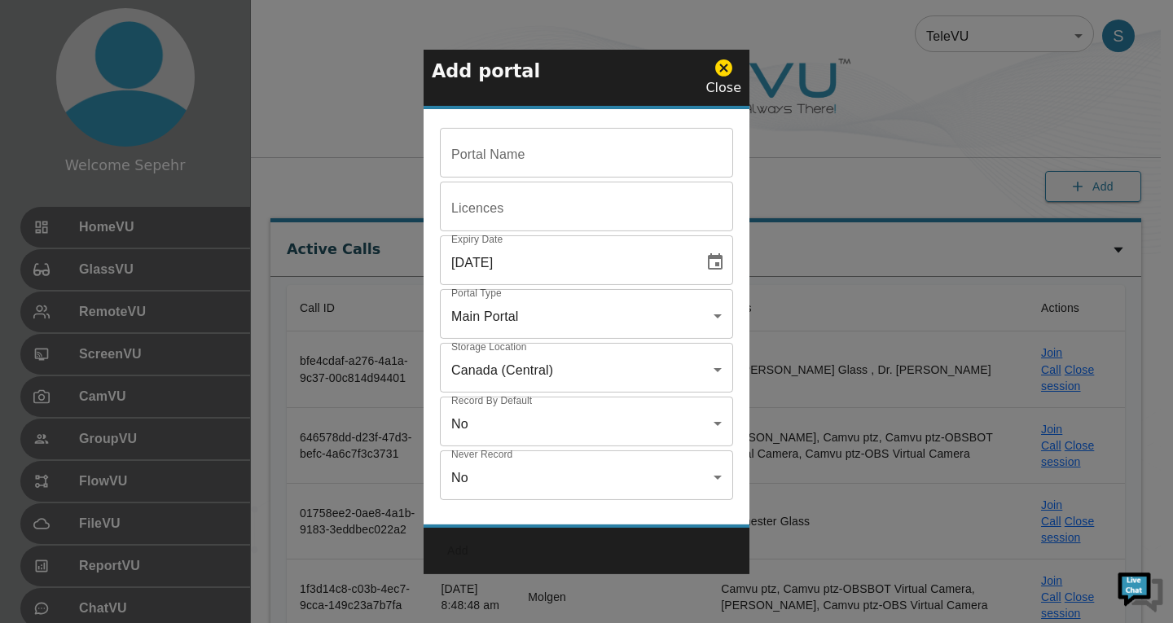
click at [503, 157] on input "Portal Name" at bounding box center [586, 155] width 293 height 46
paste input "OO - [GEOGRAPHIC_DATA] - [PERSON_NAME]"
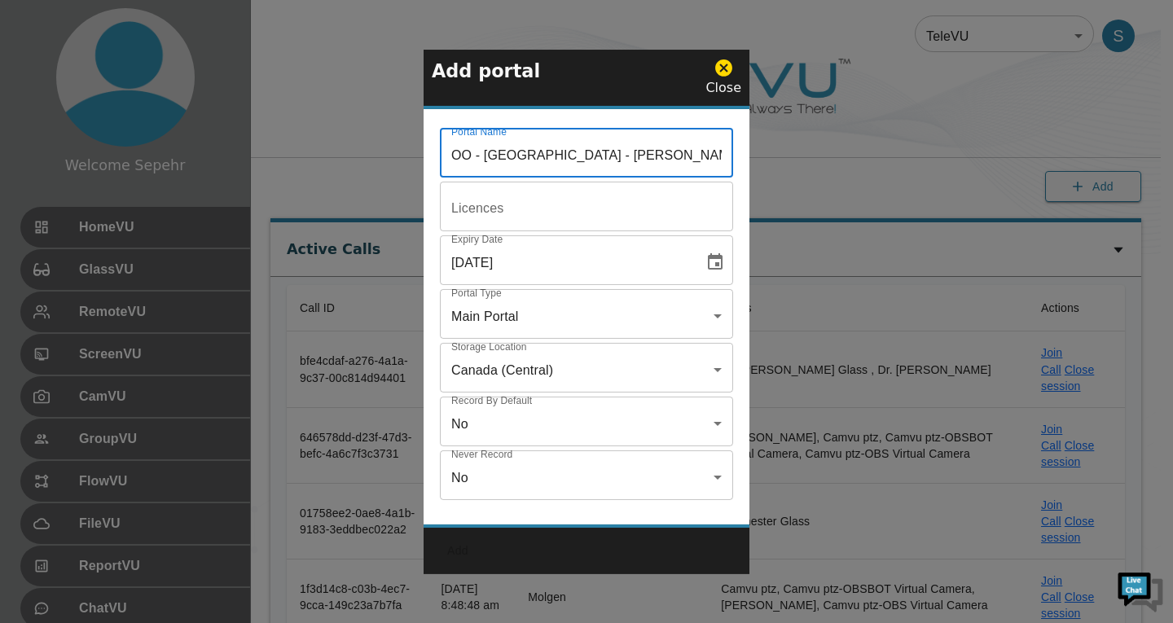
type input "OO - [GEOGRAPHIC_DATA] - [PERSON_NAME]"
click at [518, 178] on input "Portal Name" at bounding box center [586, 155] width 293 height 46
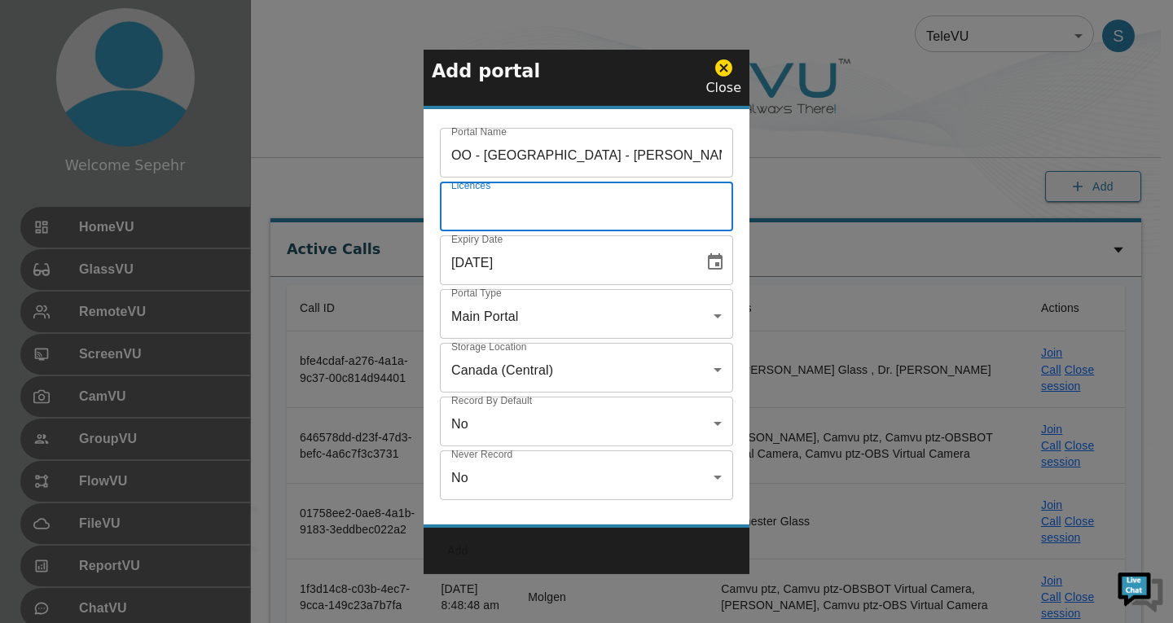
type input "5"
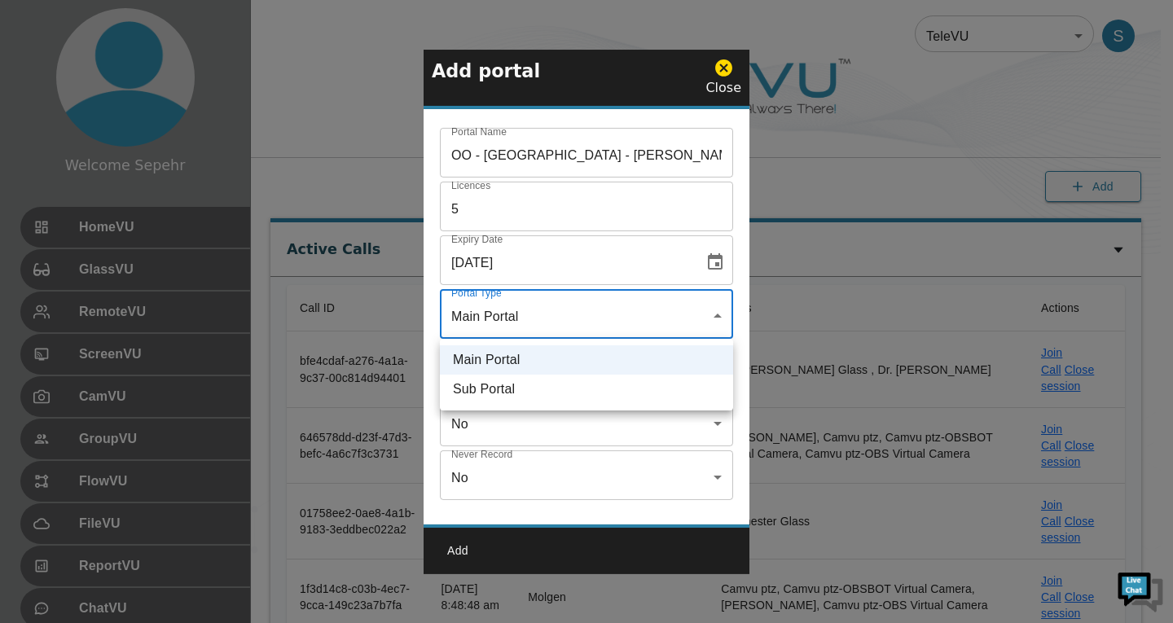
click at [537, 397] on li "Sub Portal" at bounding box center [586, 389] width 293 height 29
type input "sub"
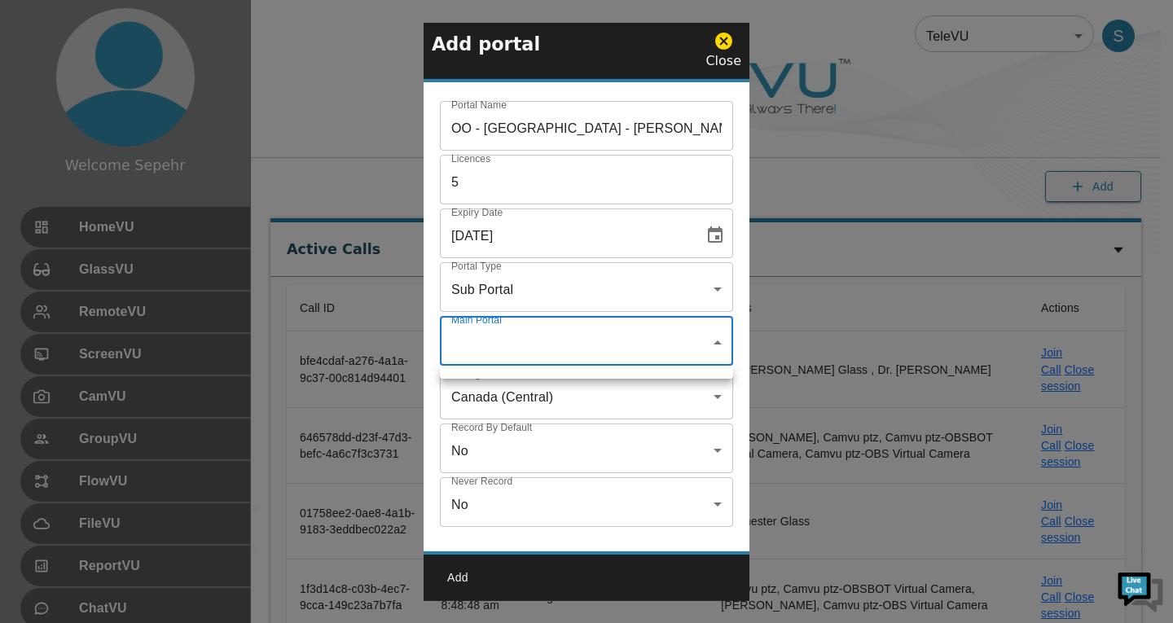
click at [538, 352] on div at bounding box center [586, 311] width 1173 height 623
click at [539, 353] on div at bounding box center [586, 311] width 1173 height 623
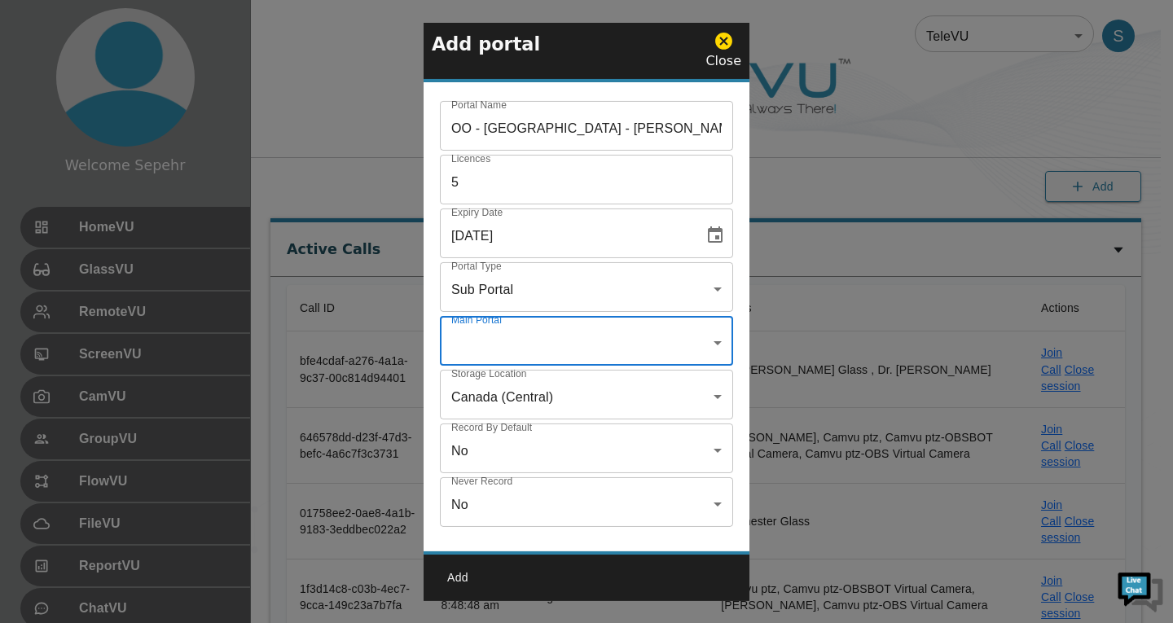
click at [539, 353] on div at bounding box center [586, 311] width 1173 height 623
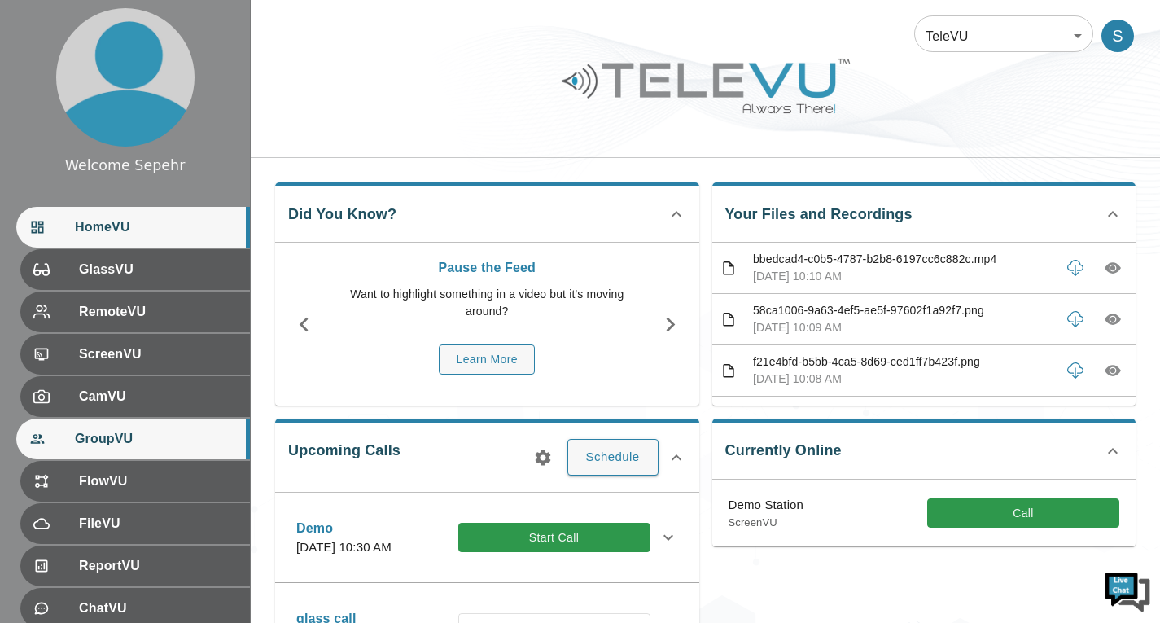
scroll to position [224, 0]
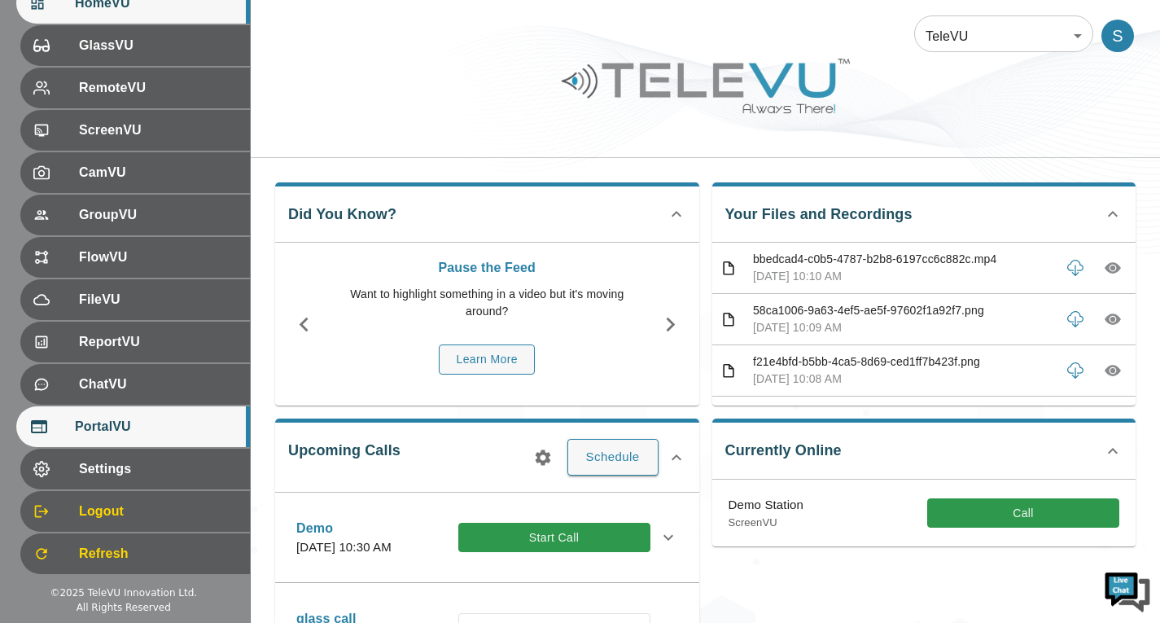
click at [163, 426] on span "PortalVU" at bounding box center [156, 427] width 162 height 20
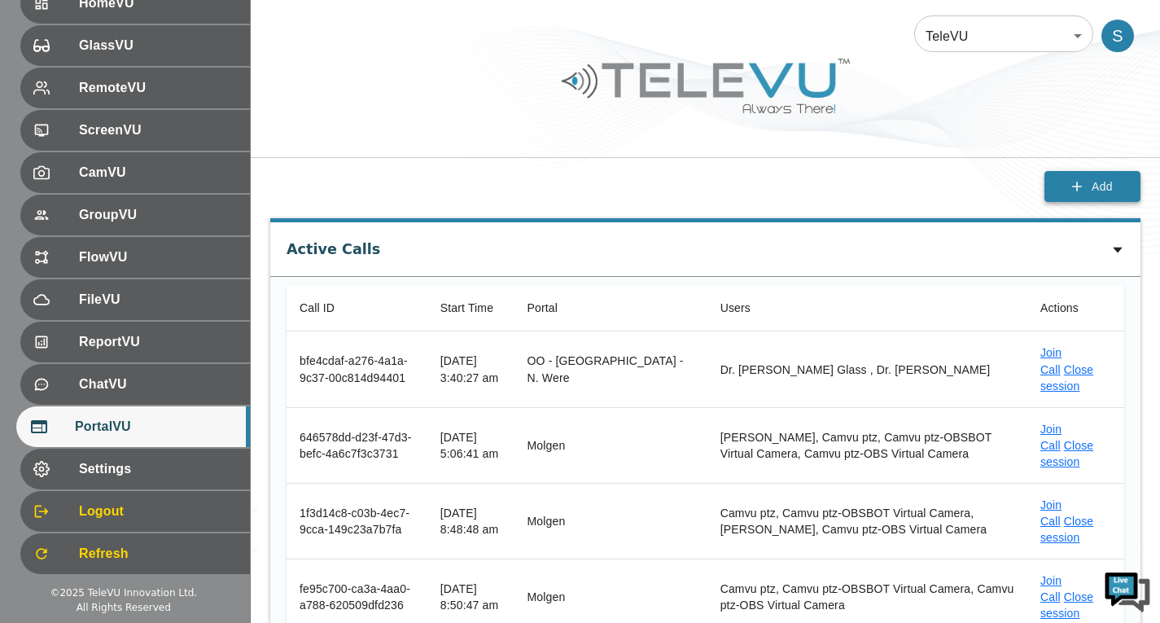
click at [1063, 190] on button "Add" at bounding box center [1093, 187] width 96 height 32
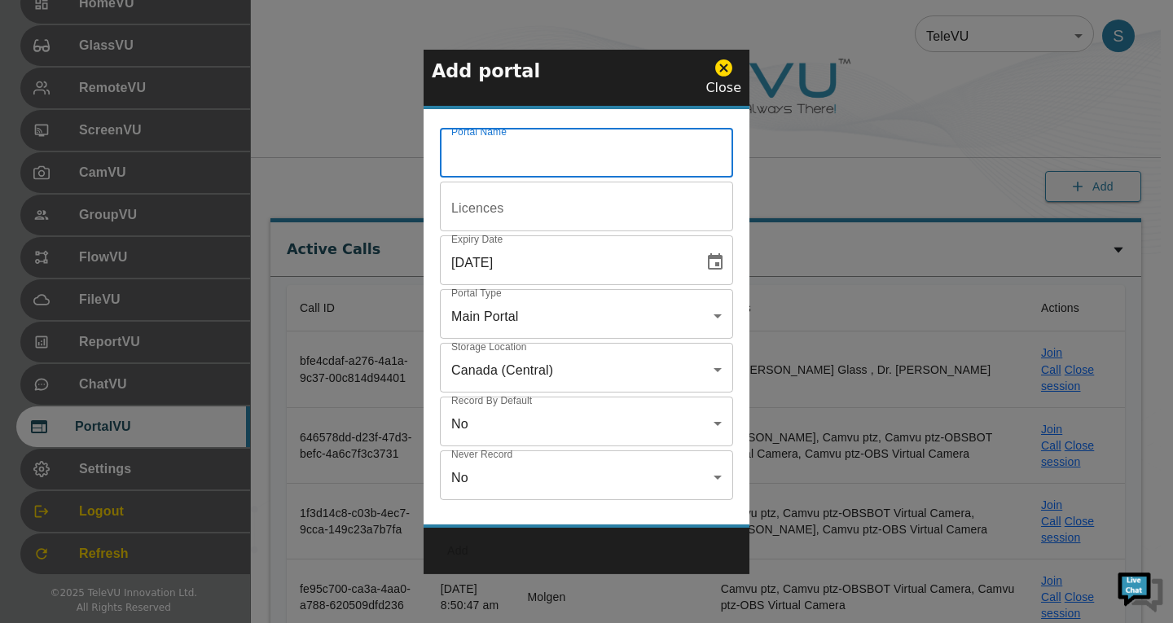
paste input "OO - [GEOGRAPHIC_DATA] - [PERSON_NAME]"
type input "OO - [GEOGRAPHIC_DATA] - [PERSON_NAME]"
click at [512, 178] on input "Portal Name" at bounding box center [586, 155] width 293 height 46
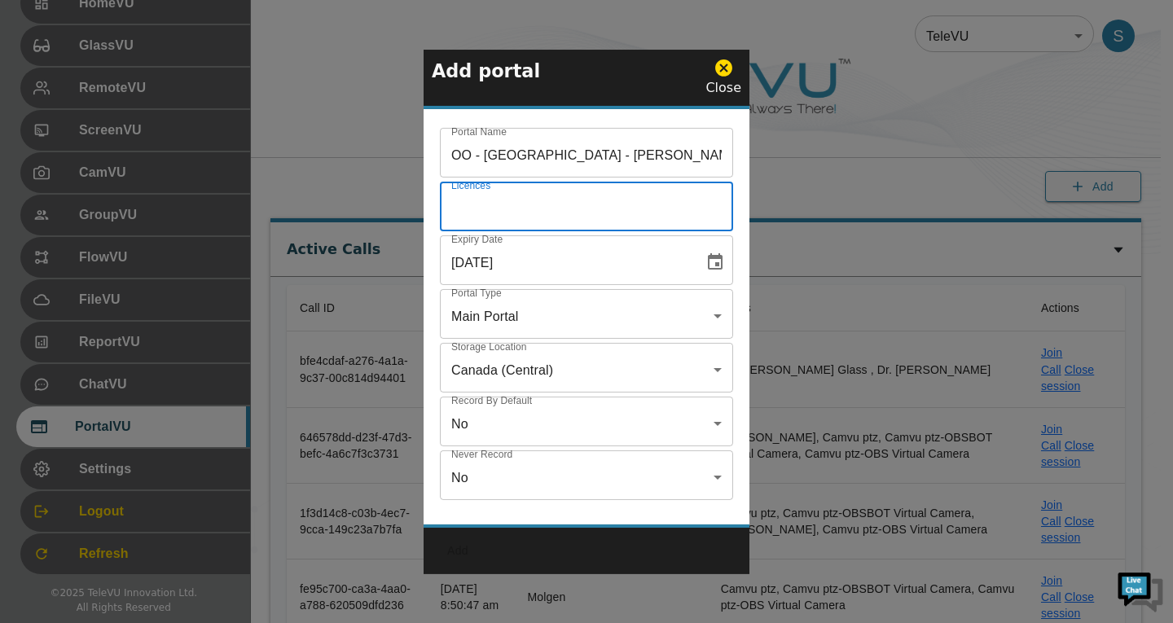
type input "5"
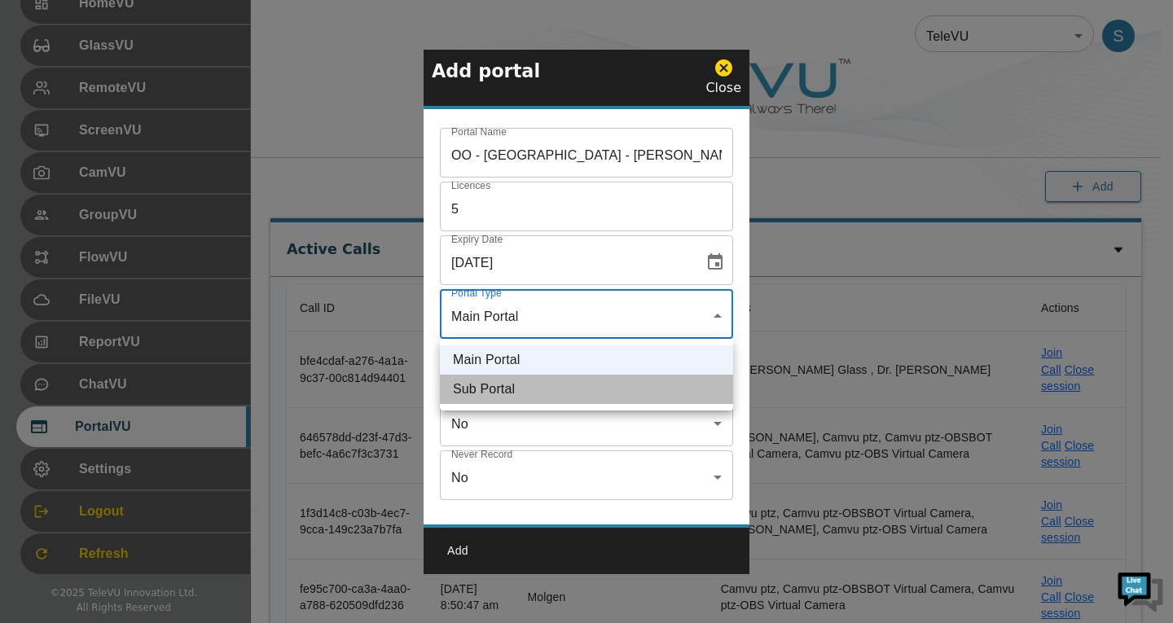
click at [509, 379] on li "Sub Portal" at bounding box center [586, 389] width 293 height 29
type input "sub"
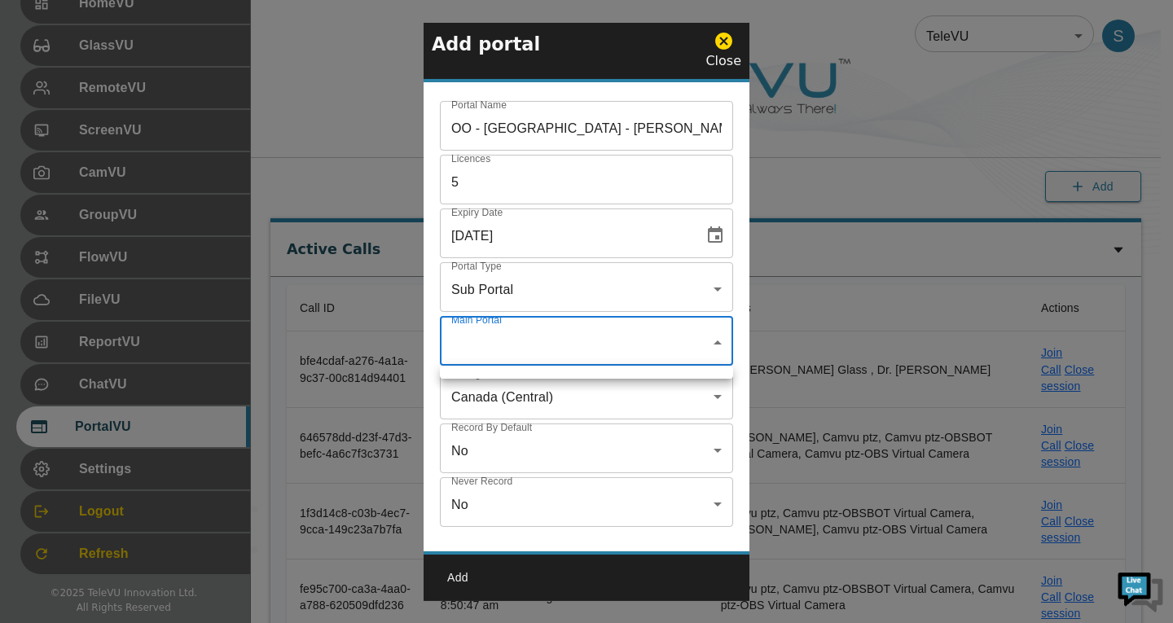
click at [501, 337] on div at bounding box center [586, 311] width 1173 height 623
click at [710, 336] on div at bounding box center [586, 311] width 1173 height 623
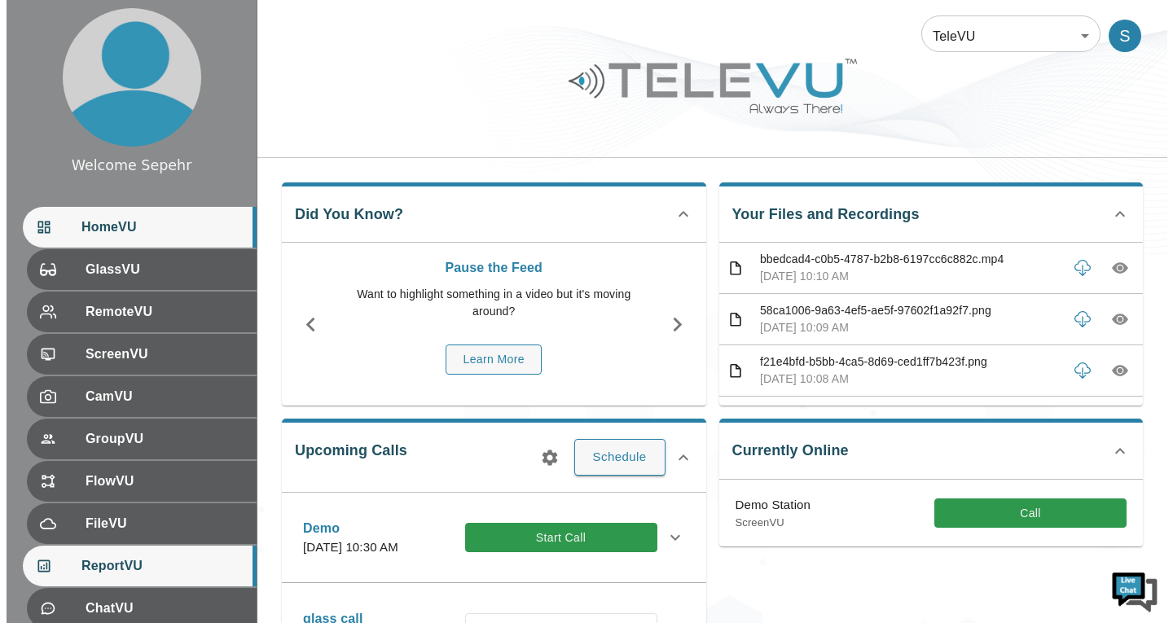
scroll to position [224, 0]
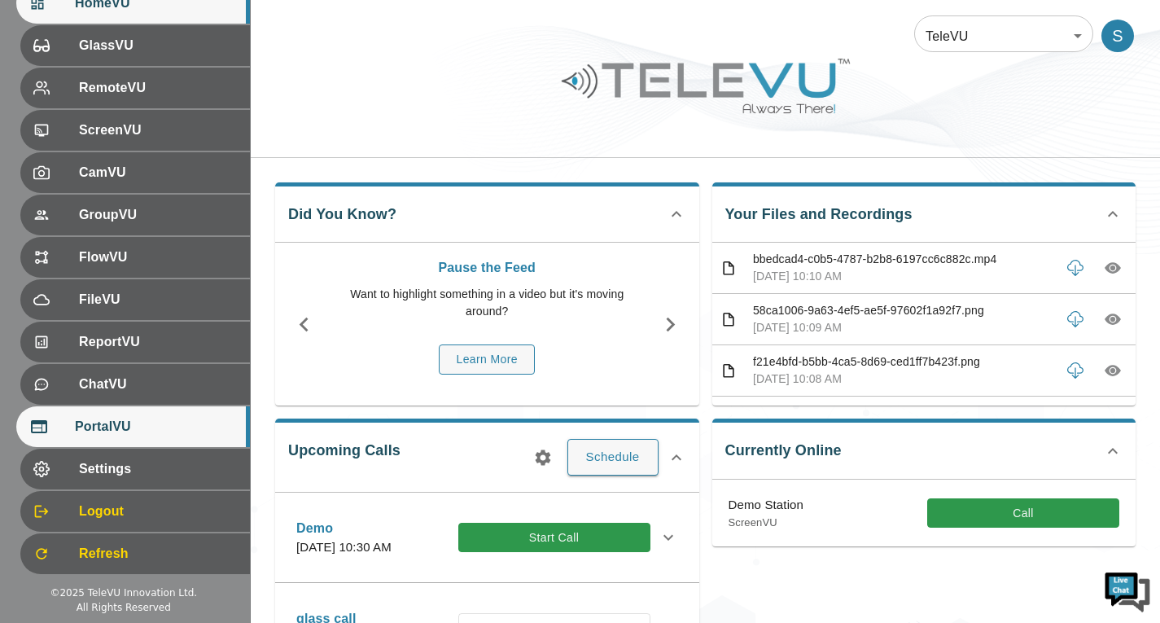
click at [145, 439] on div "PortalVU" at bounding box center [133, 426] width 234 height 41
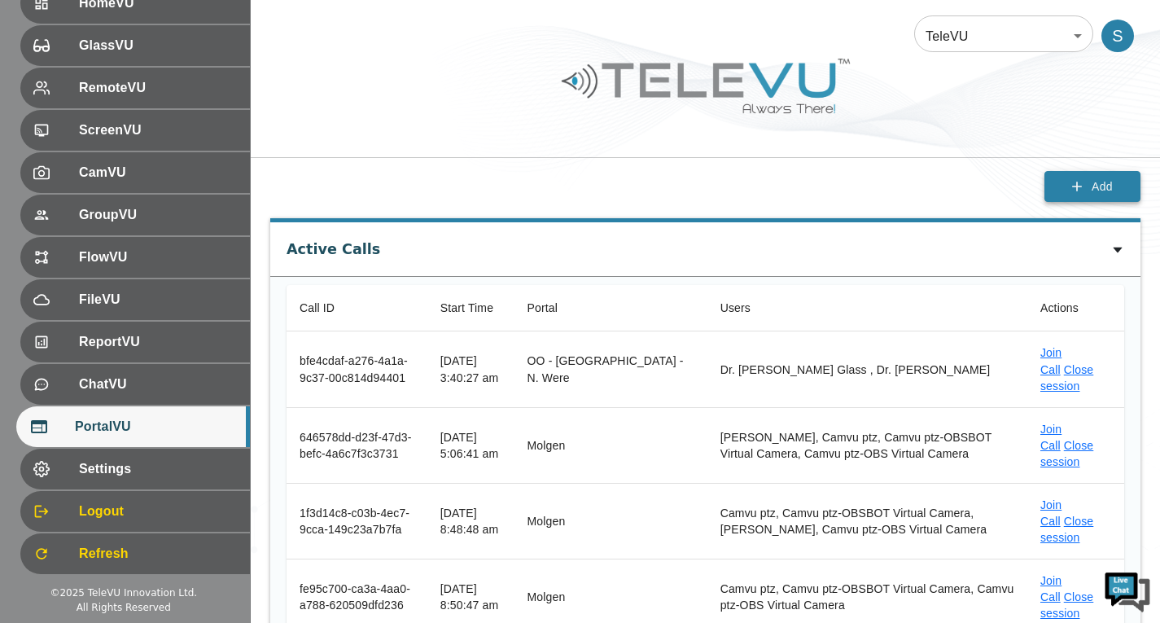
click at [1078, 176] on button "Add" at bounding box center [1093, 187] width 96 height 32
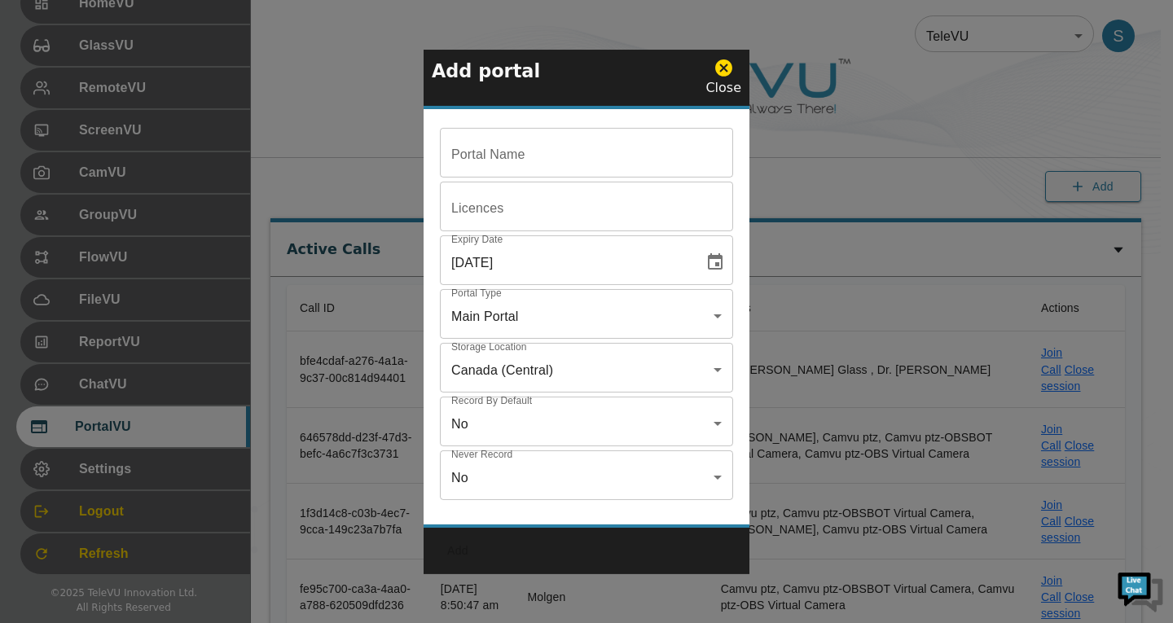
click at [500, 148] on input "Portal Name" at bounding box center [586, 155] width 293 height 46
paste input "OO - [GEOGRAPHIC_DATA] - [PERSON_NAME]"
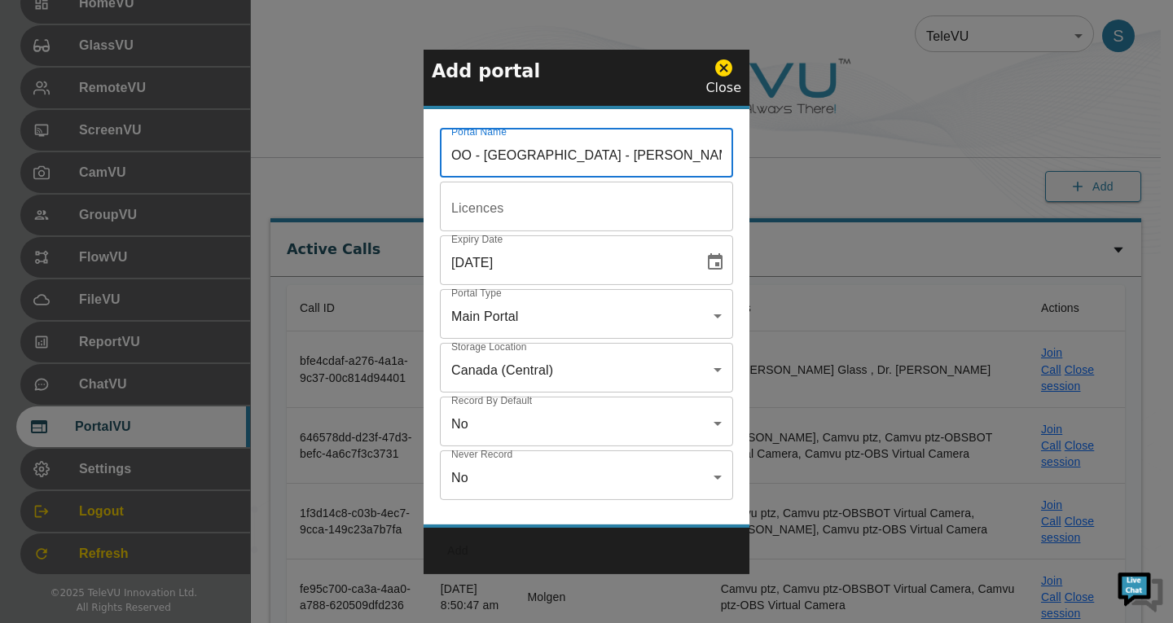
type input "OO - [GEOGRAPHIC_DATA] - [PERSON_NAME]"
click at [531, 178] on input "Portal Name" at bounding box center [586, 155] width 293 height 46
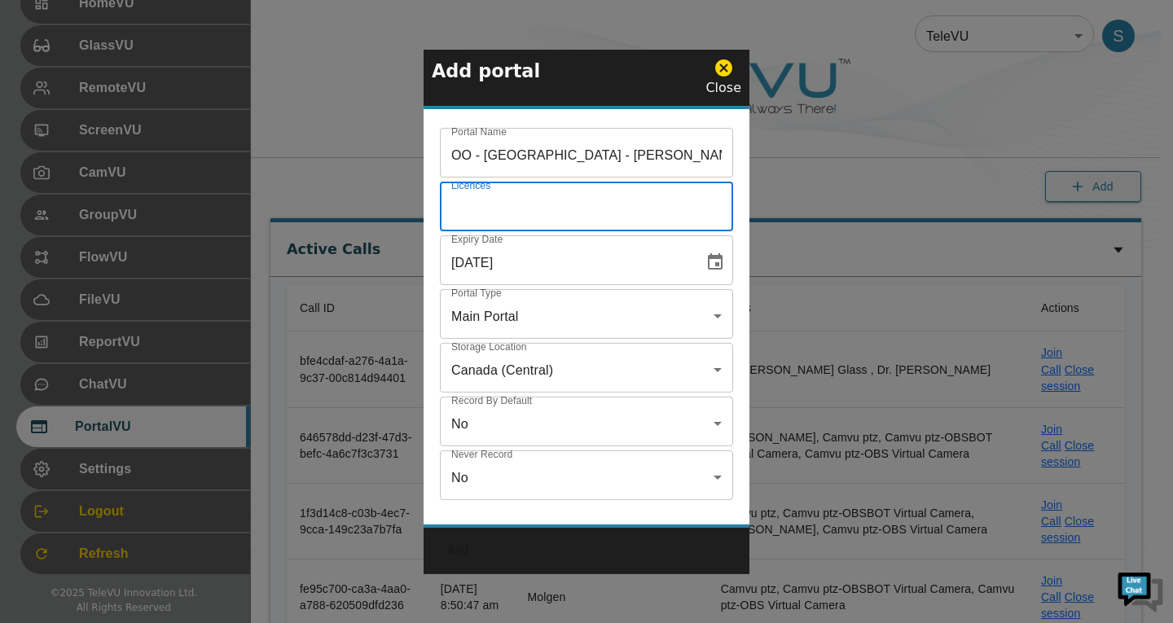
type input "5"
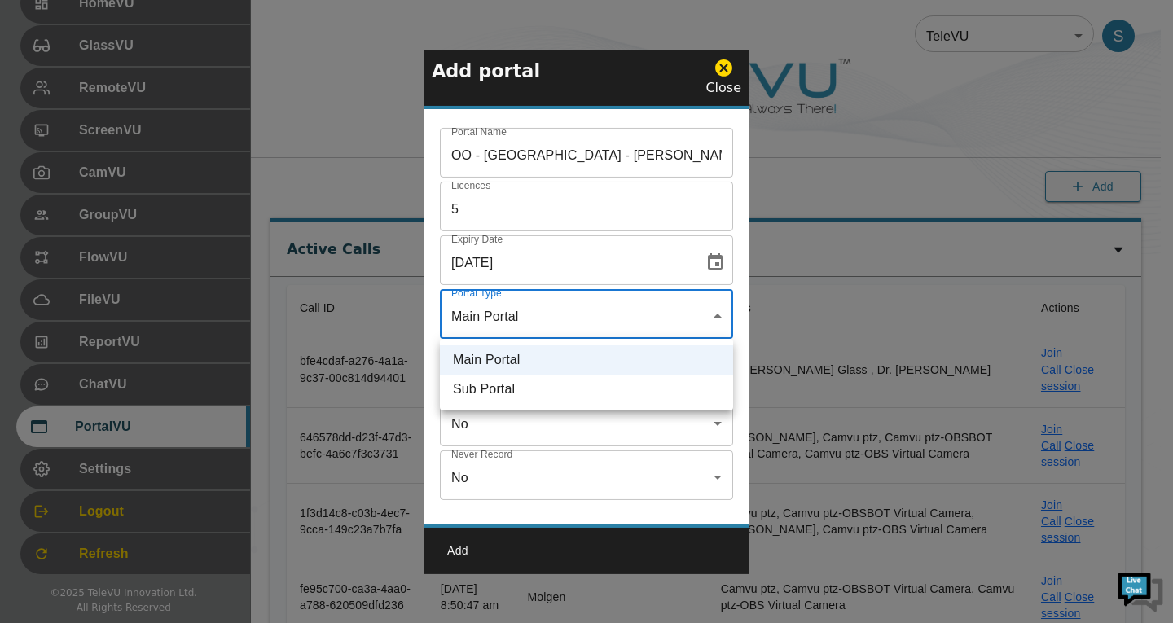
click at [535, 392] on li "Sub Portal" at bounding box center [586, 389] width 293 height 29
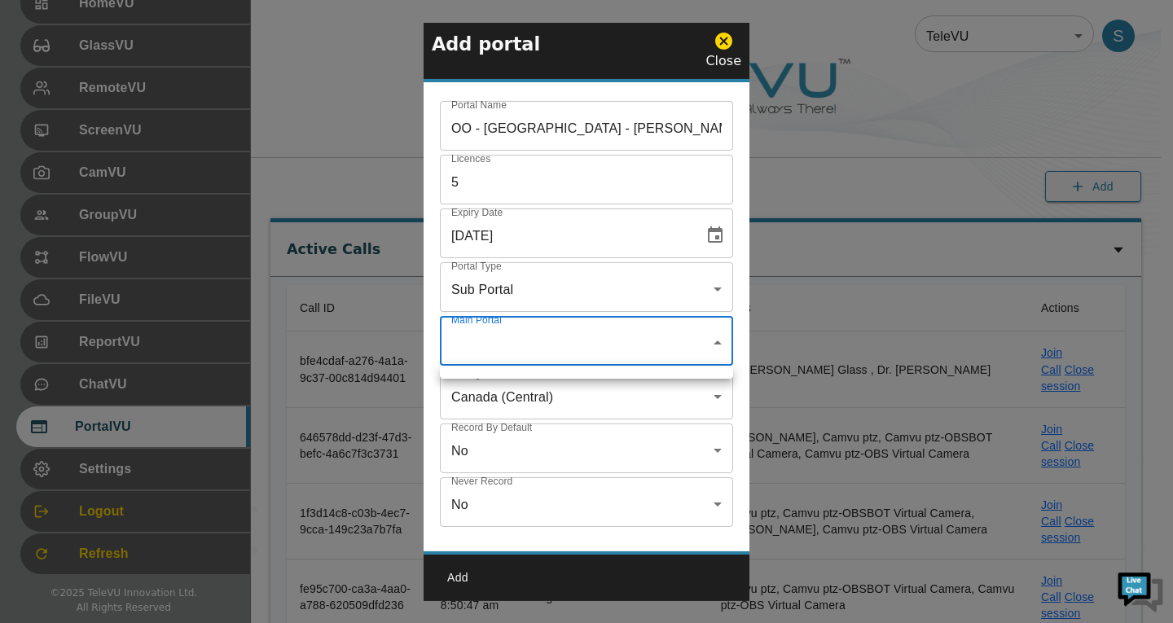
click at [524, 343] on div at bounding box center [586, 311] width 1173 height 623
click at [704, 341] on div at bounding box center [586, 311] width 1173 height 623
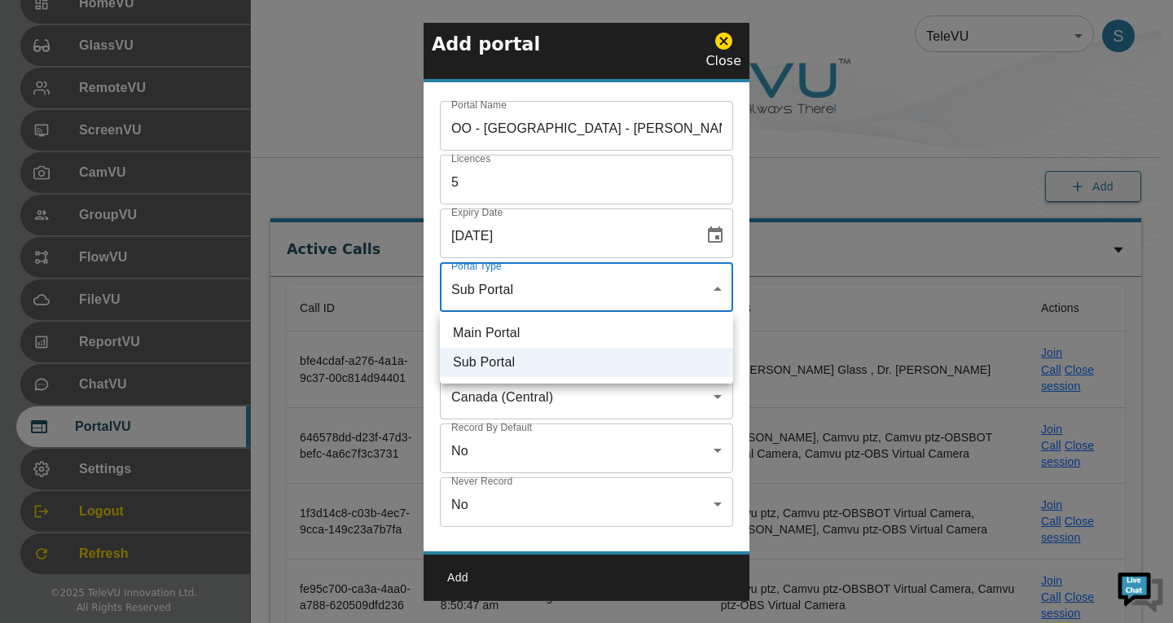
click at [680, 333] on li "Main Portal" at bounding box center [586, 332] width 293 height 29
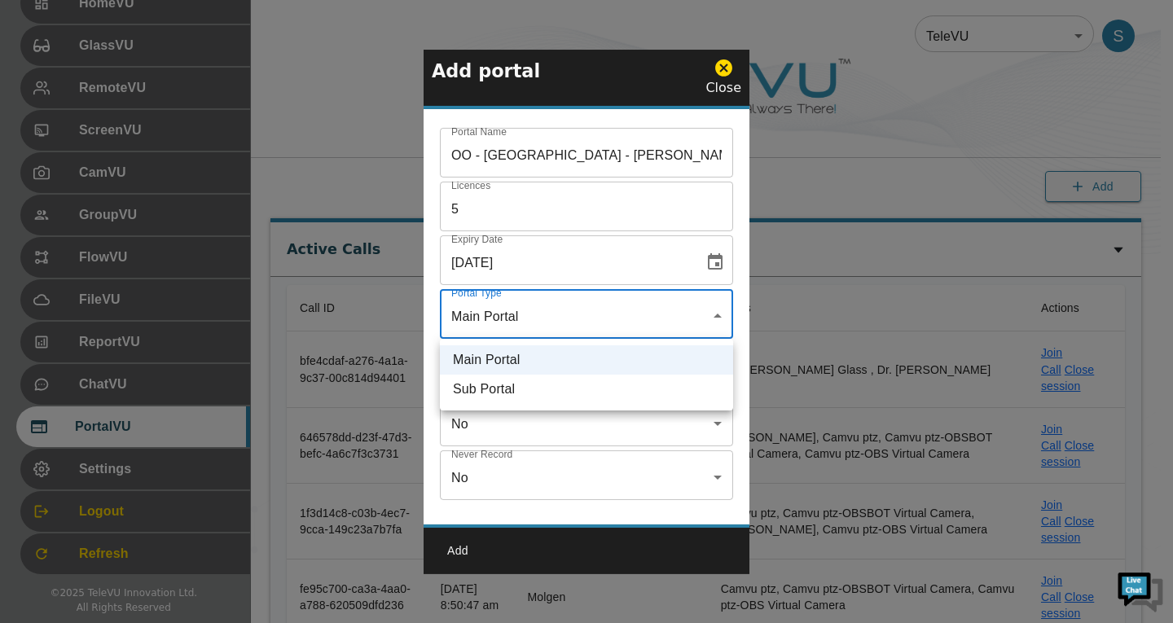
click at [657, 441] on div at bounding box center [586, 311] width 1173 height 623
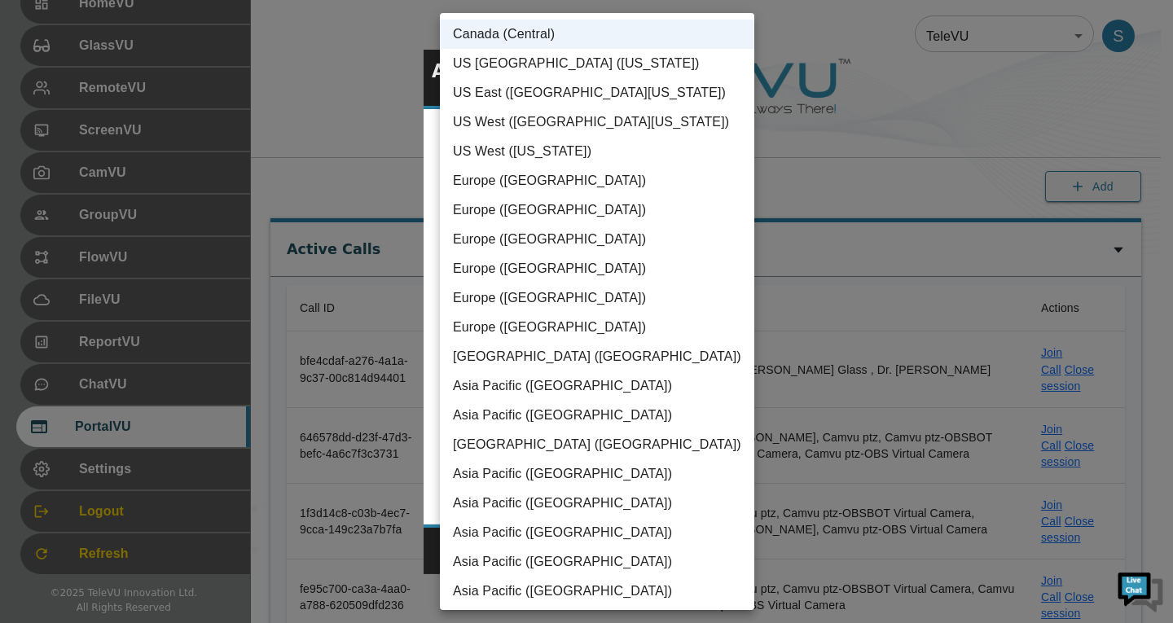
click at [747, 359] on div at bounding box center [586, 311] width 1173 height 623
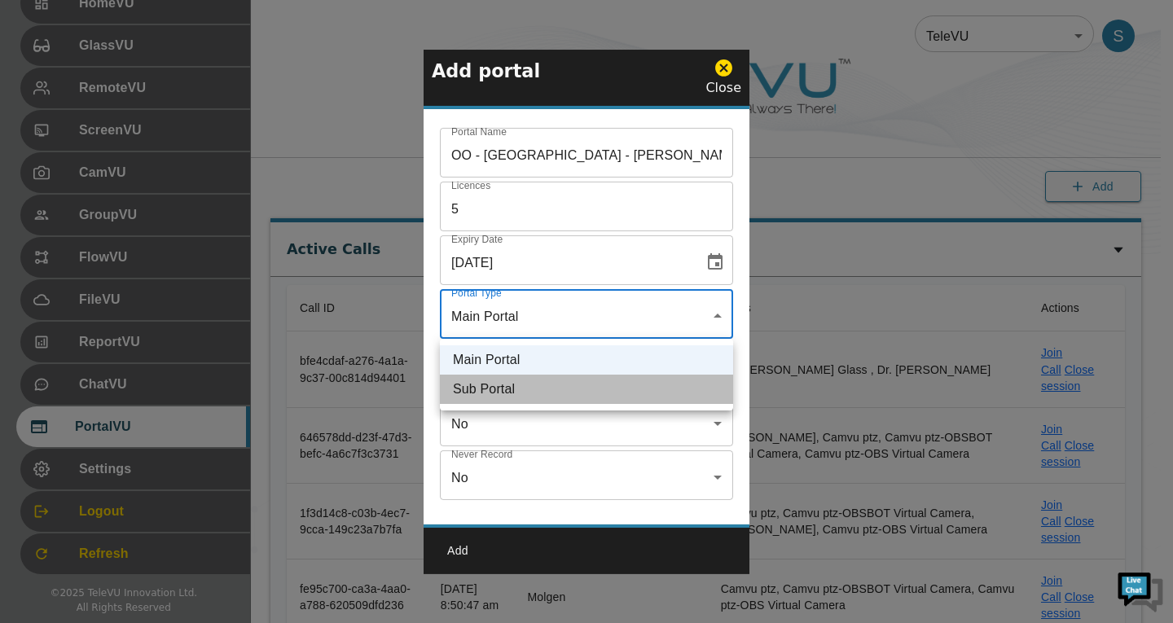
click at [628, 388] on li "Sub Portal" at bounding box center [586, 389] width 293 height 29
type input "sub"
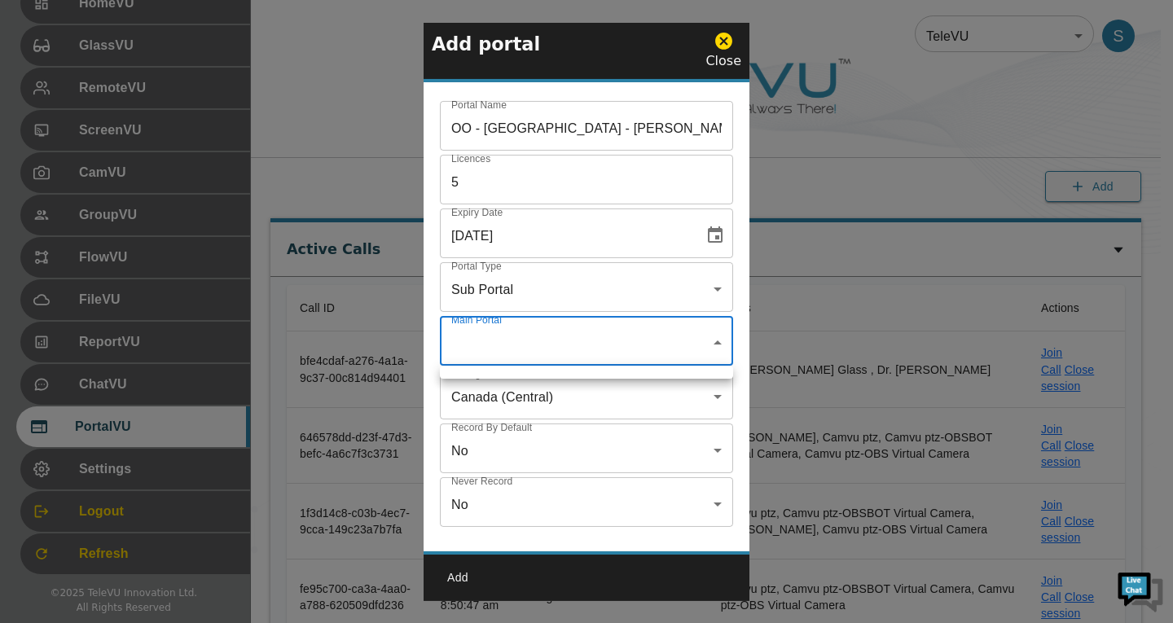
click at [621, 351] on div at bounding box center [586, 311] width 1173 height 623
click at [611, 347] on div at bounding box center [586, 311] width 1173 height 623
click at [551, 347] on div at bounding box center [586, 311] width 1173 height 623
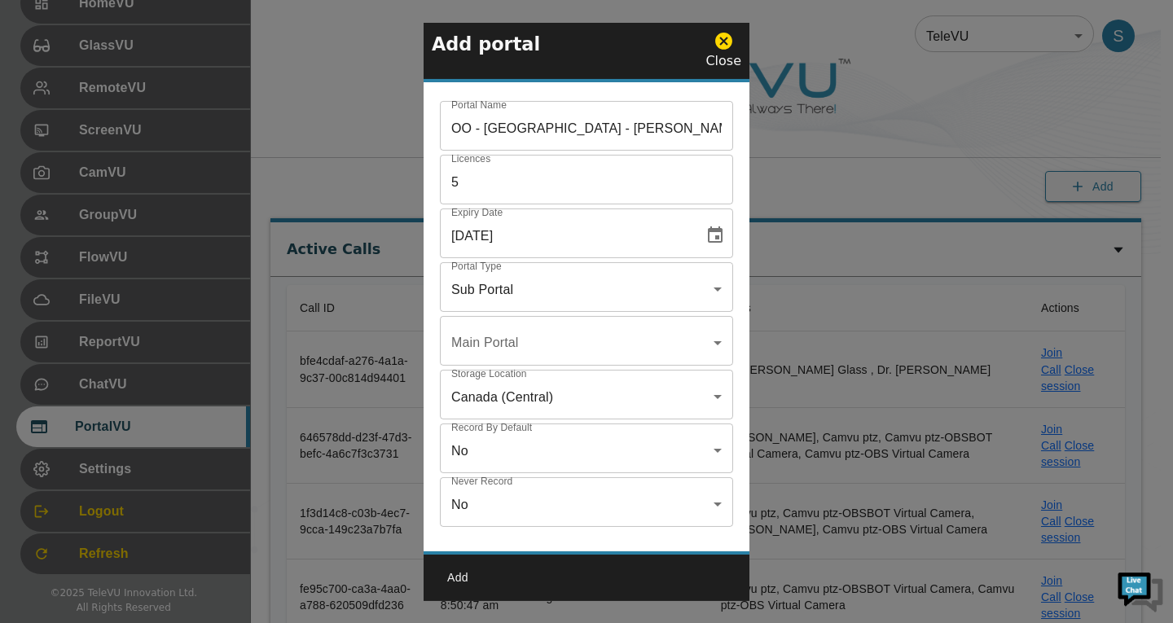
click at [325, 64] on div at bounding box center [586, 311] width 1173 height 623
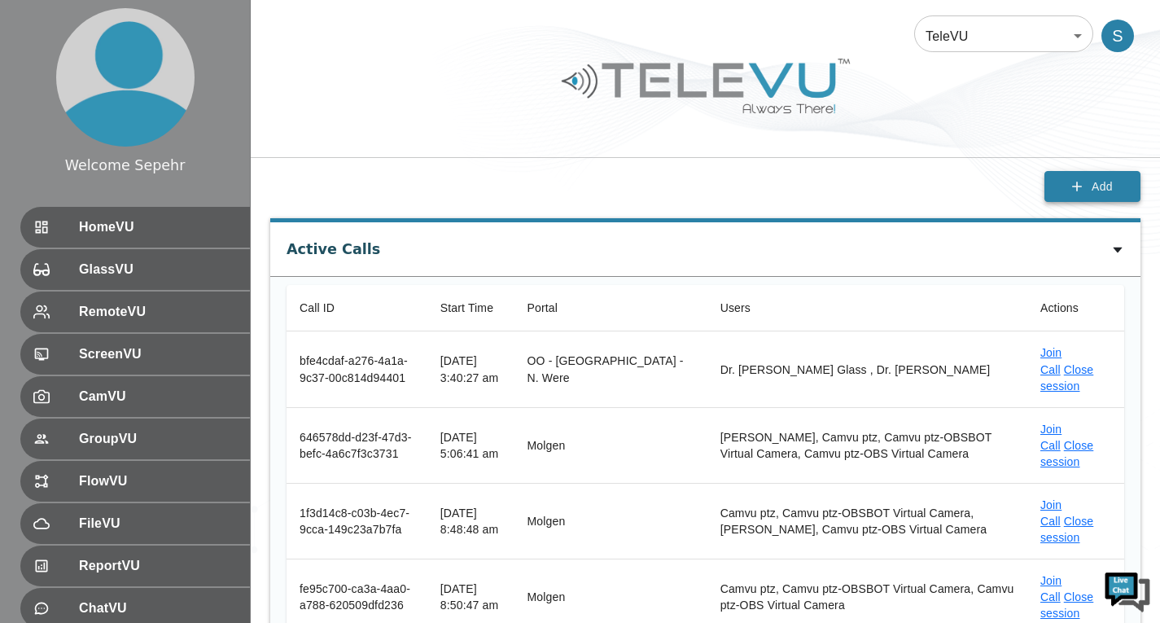
click at [1067, 188] on button "Add" at bounding box center [1093, 187] width 96 height 32
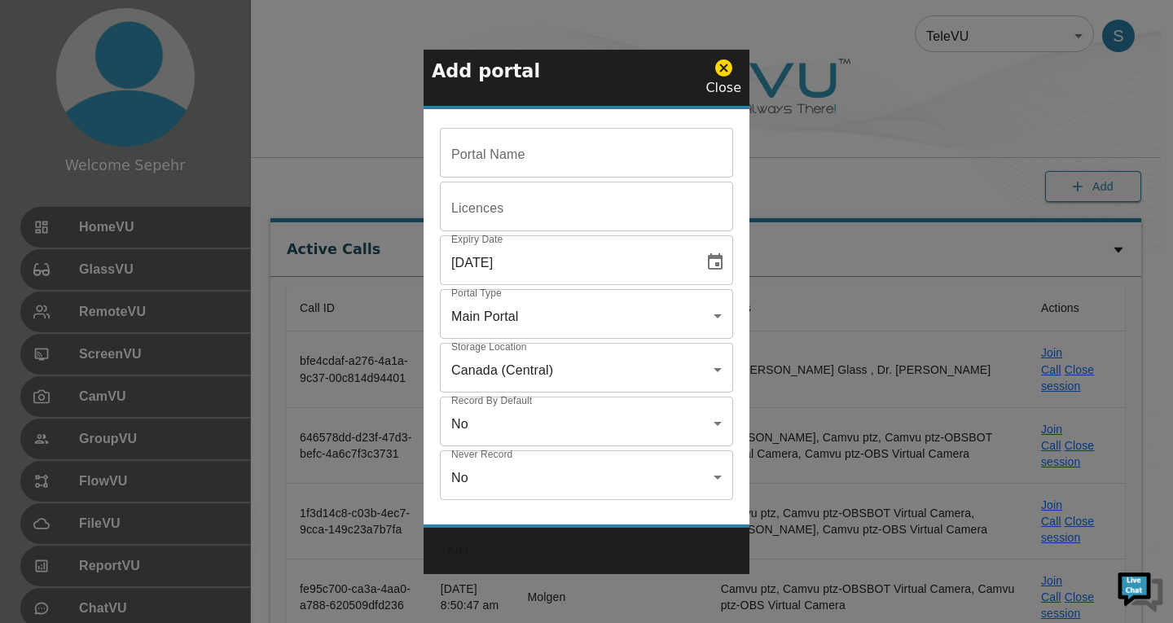
click at [590, 137] on input "Portal Name" at bounding box center [586, 155] width 293 height 46
paste input "58Q7aAcXECPEnVTzw1YrbsPCC2D7CB9vCnqndx6E6777"
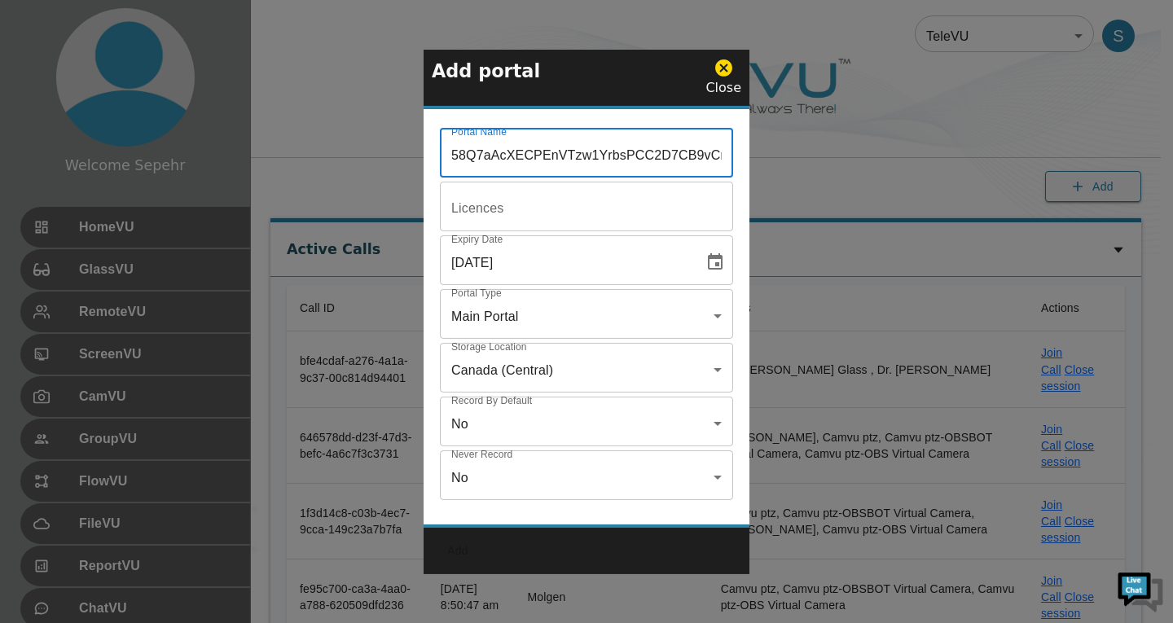
scroll to position [0, 80]
type input "58Q7aAcXECPEnVTzw1YrbsPCC2D7CB9vCnqndx6E6777"
click at [509, 178] on input "Portal Name" at bounding box center [586, 155] width 293 height 46
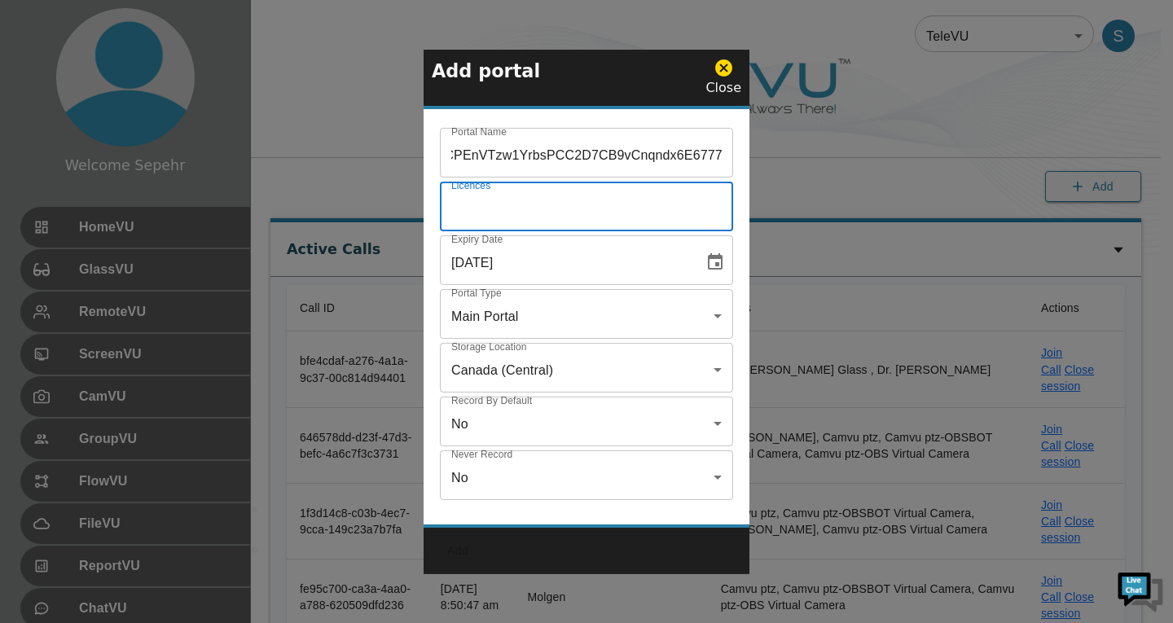
scroll to position [0, 0]
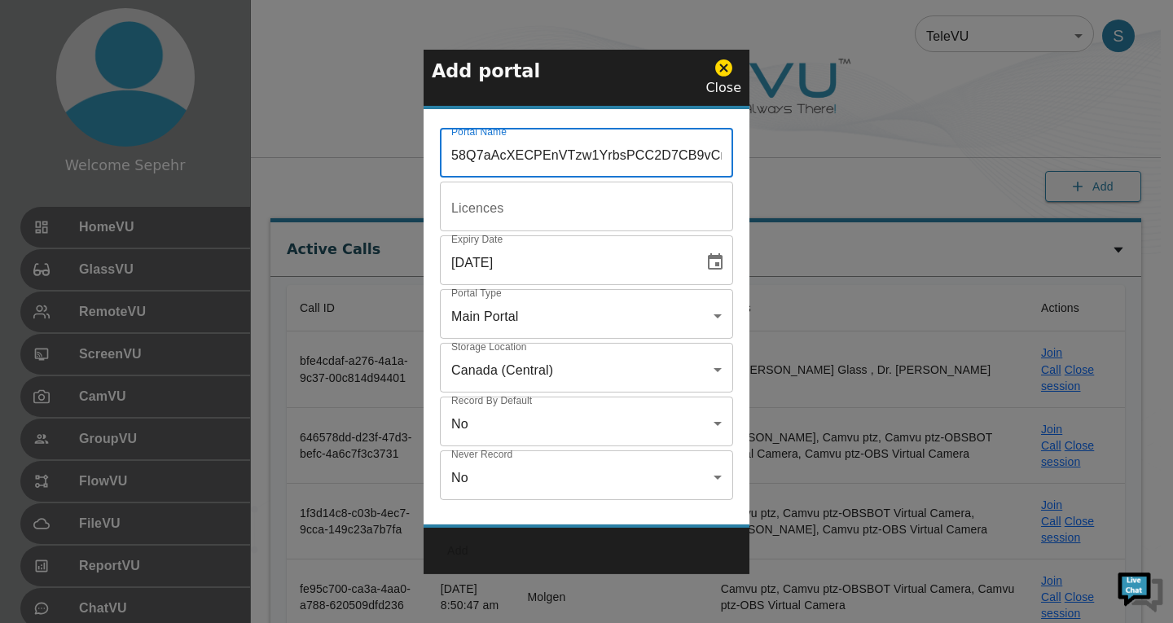
click at [520, 171] on input "58Q7aAcXECPEnVTzw1YrbsPCC2D7CB9vCnqndx6E6777" at bounding box center [586, 155] width 293 height 46
paste input "OO - [GEOGRAPHIC_DATA] - [PERSON_NAME]"
type input "OO - [GEOGRAPHIC_DATA] - [PERSON_NAME]"
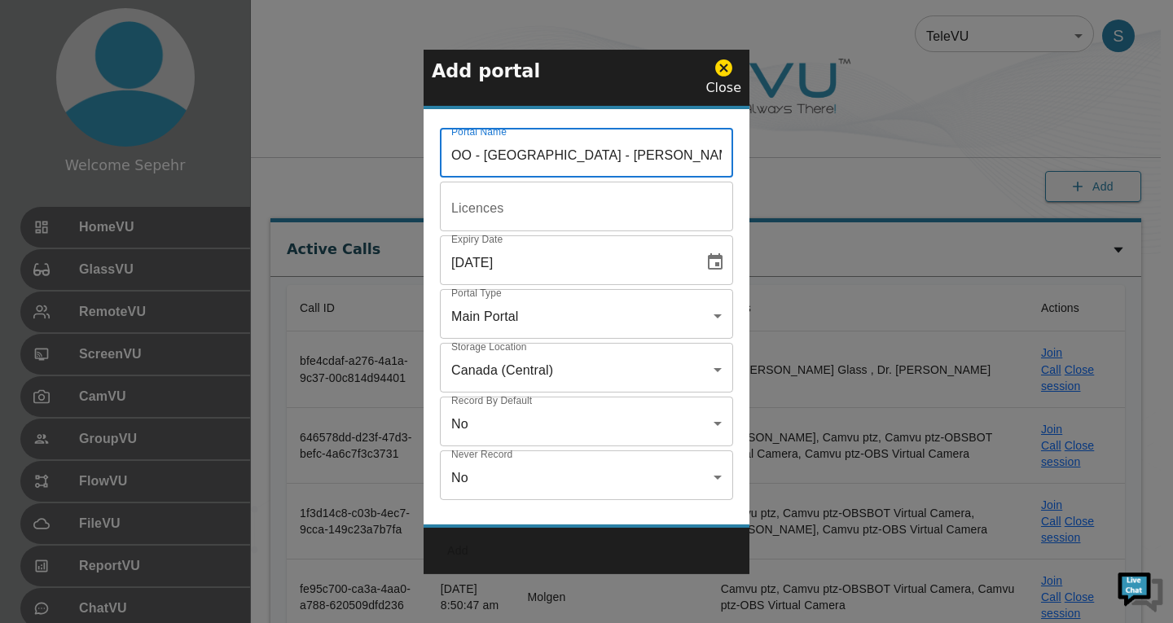
click at [566, 178] on input "Portal Name" at bounding box center [586, 155] width 293 height 46
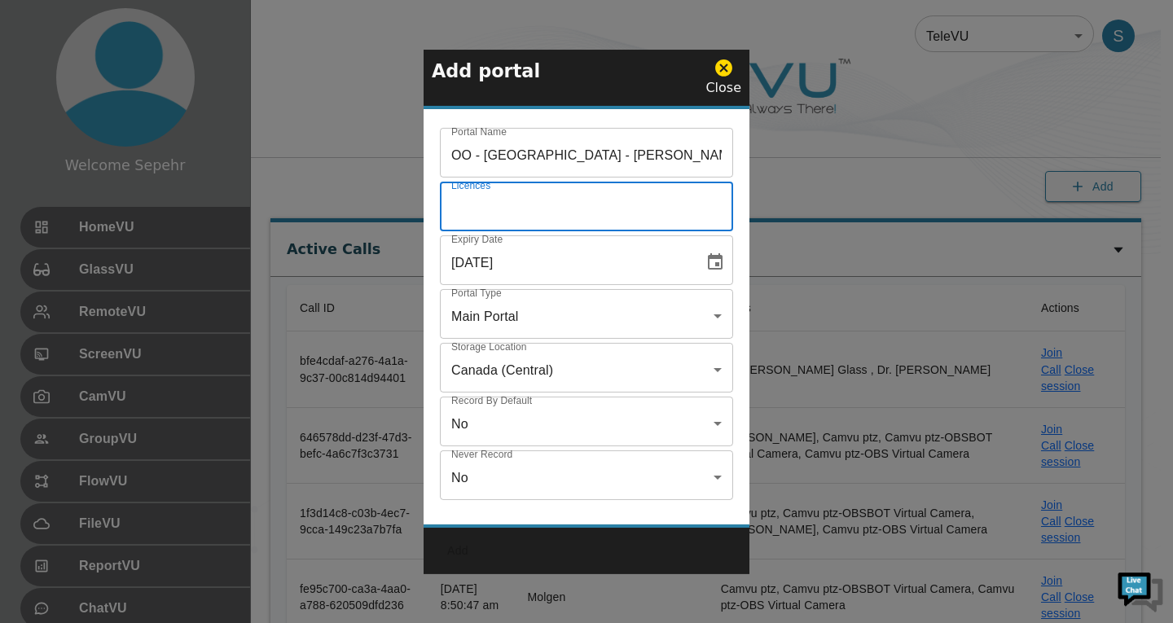
type input "5"
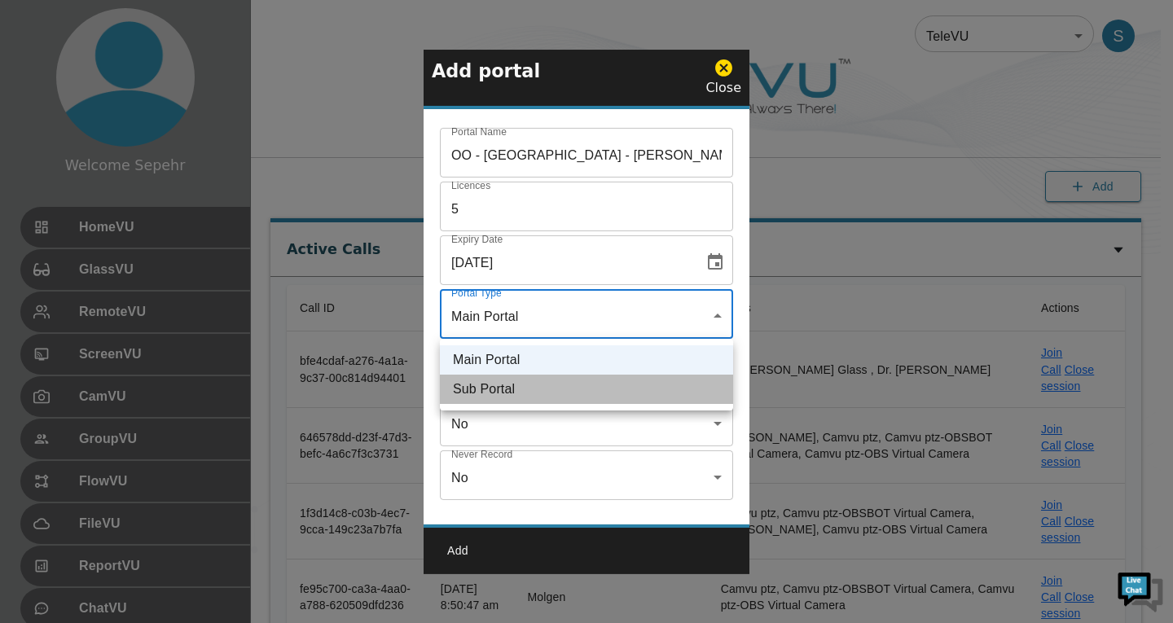
click at [559, 381] on li "Sub Portal" at bounding box center [586, 389] width 293 height 29
type input "sub"
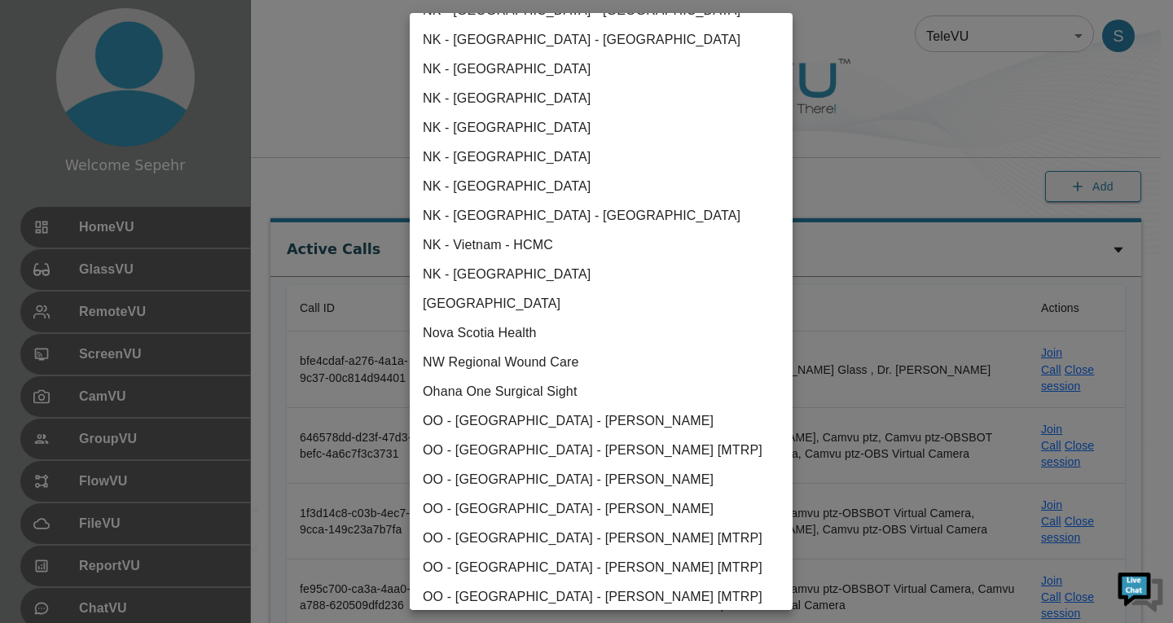
scroll to position [1629, 0]
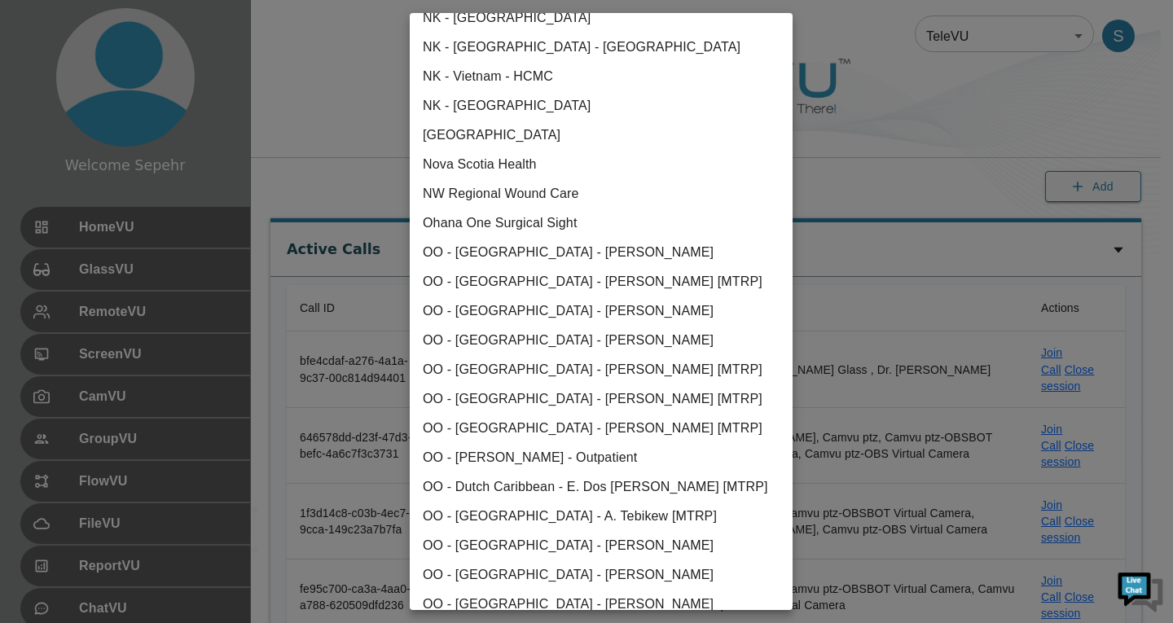
click at [297, 336] on div at bounding box center [586, 311] width 1173 height 623
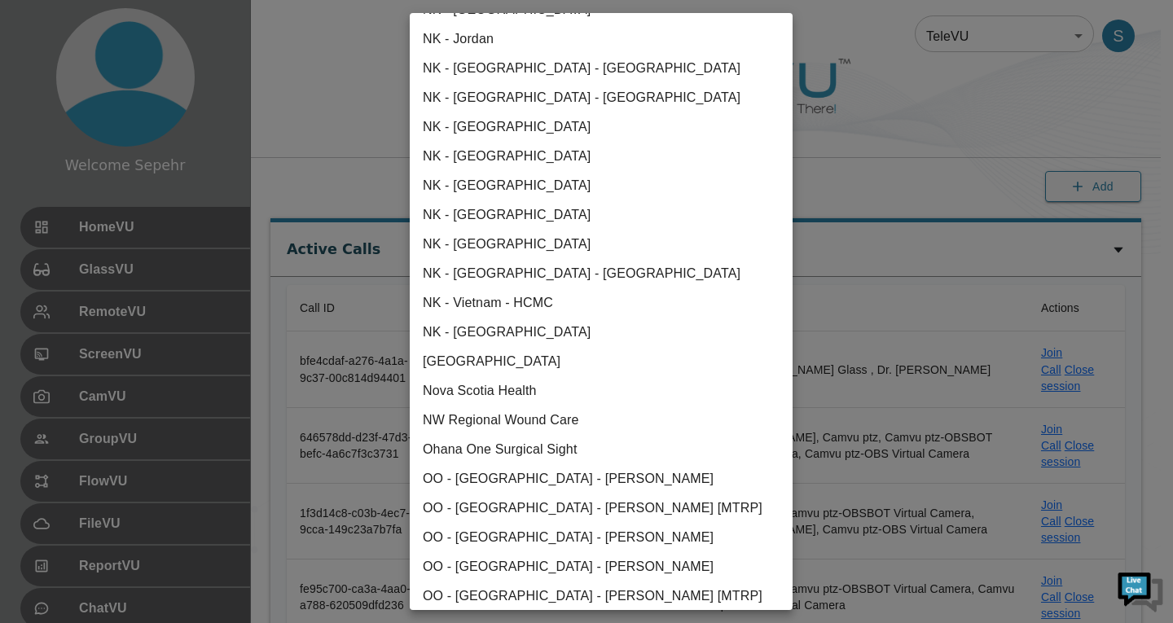
scroll to position [1466, 0]
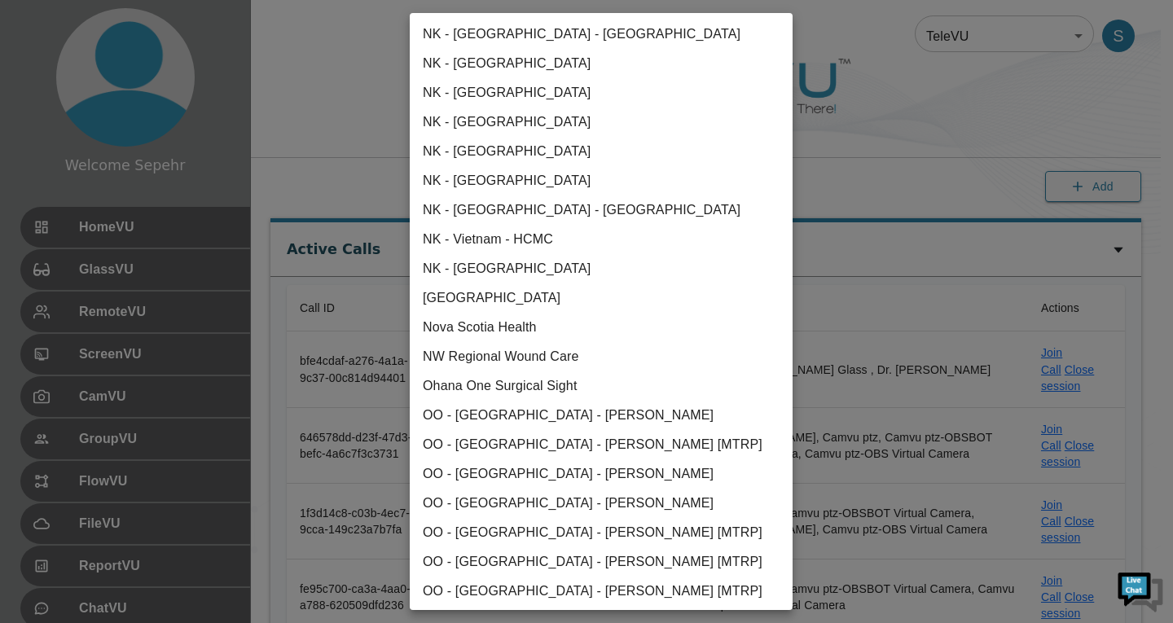
click at [491, 374] on li "Ohana One Surgical Sight" at bounding box center [601, 385] width 383 height 29
type input "us-west-1"
type input "true"
type input "[object Object]"
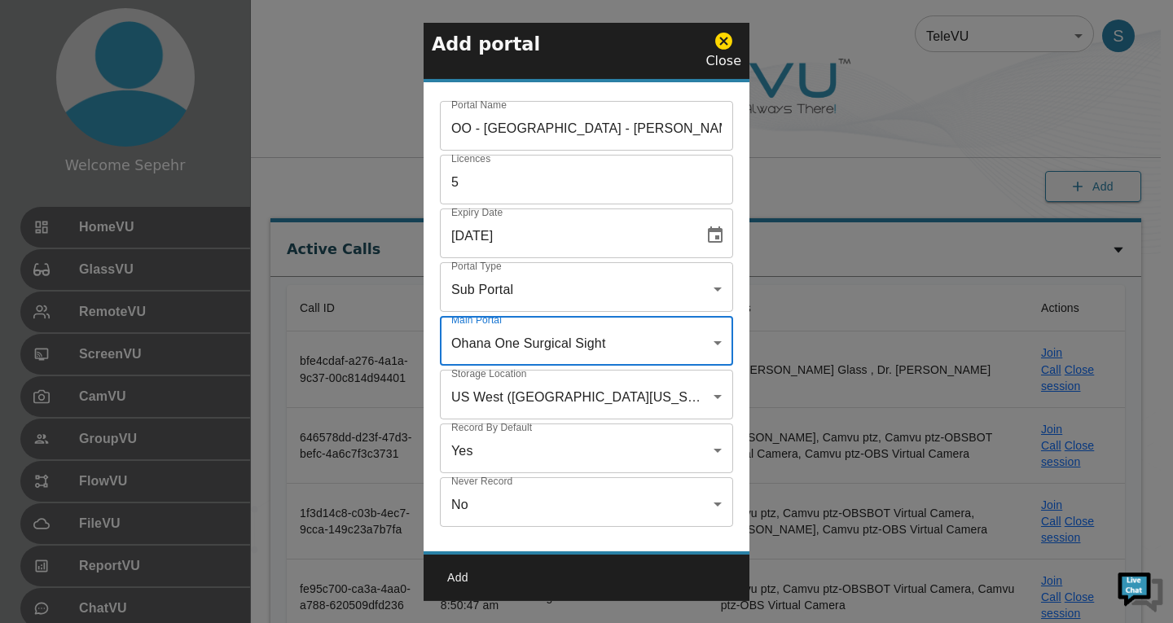
click at [460, 578] on button "Add" at bounding box center [458, 578] width 52 height 30
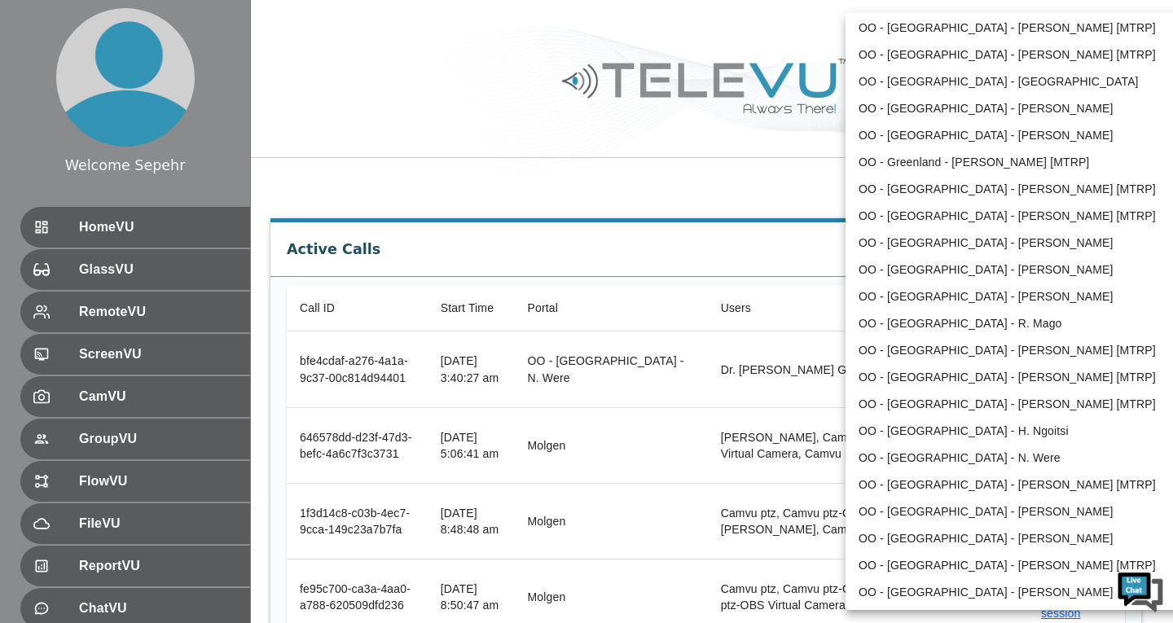
scroll to position [1966, 0]
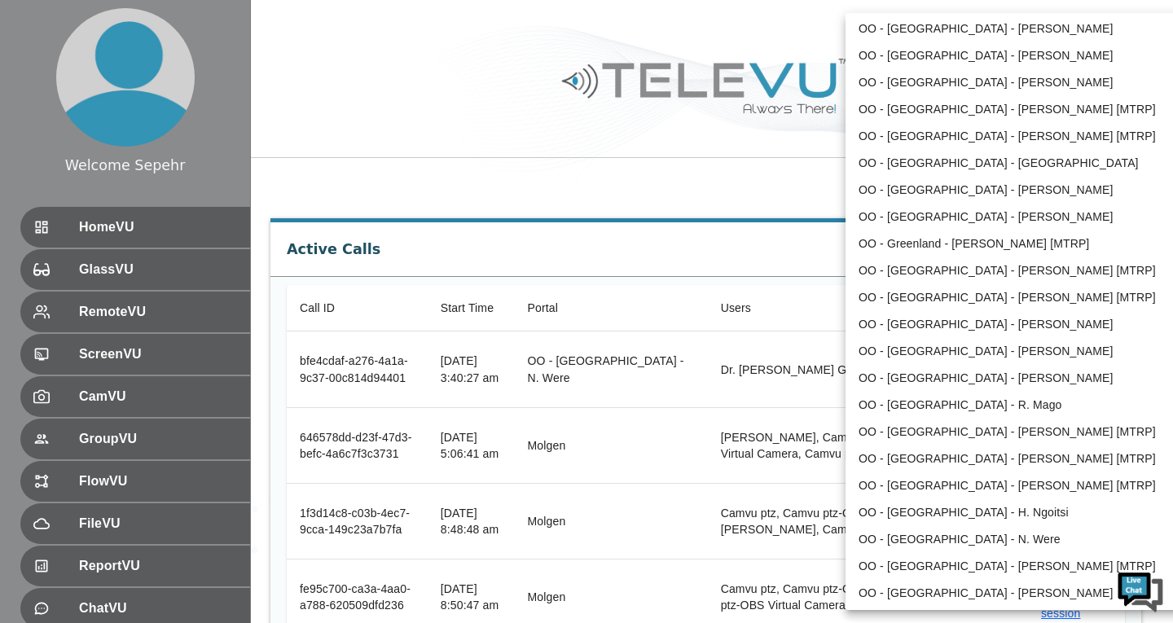
click at [921, 196] on li "OO - [GEOGRAPHIC_DATA] - [PERSON_NAME]" at bounding box center [1014, 190] width 338 height 27
type input "211"
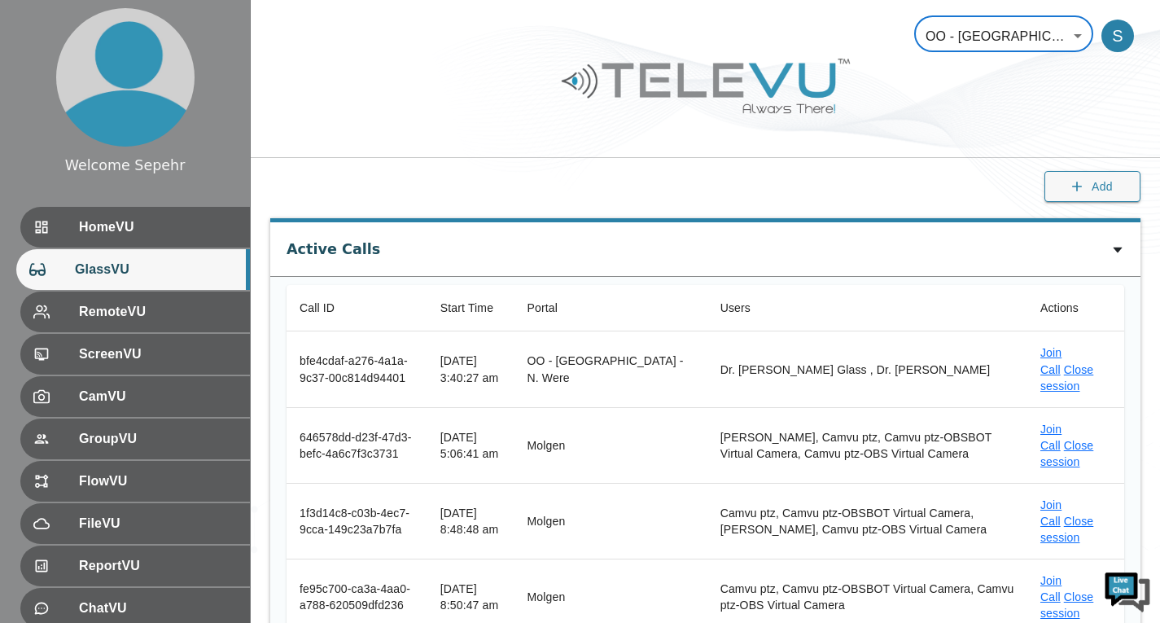
click at [173, 254] on div "GlassVU" at bounding box center [133, 269] width 234 height 41
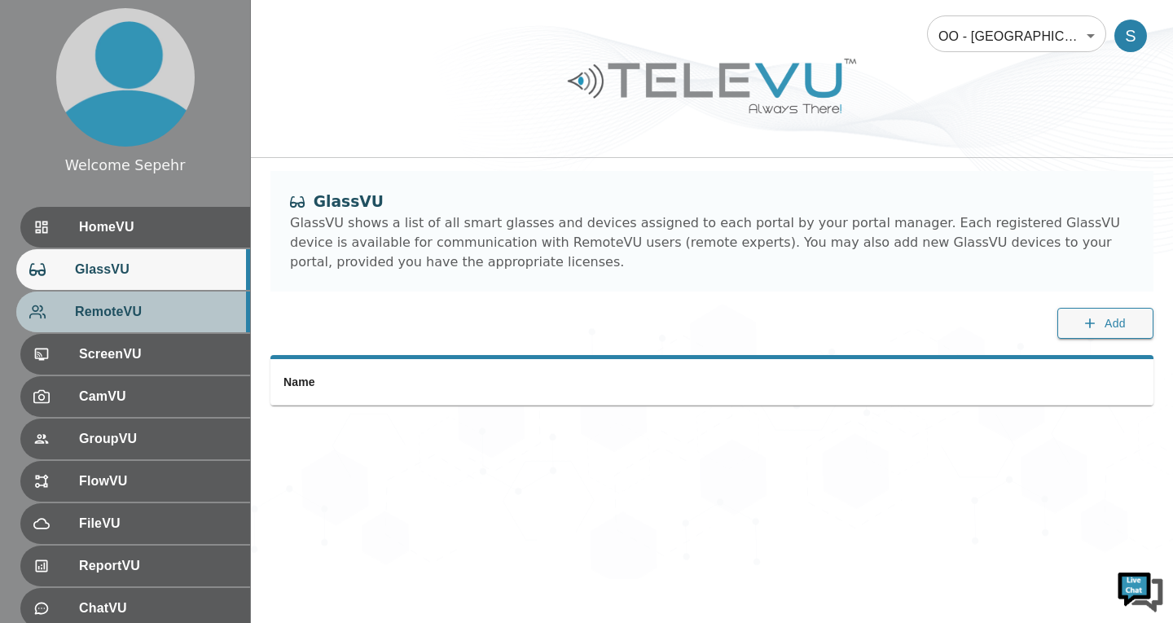
click at [147, 302] on span "RemoteVU" at bounding box center [156, 312] width 162 height 20
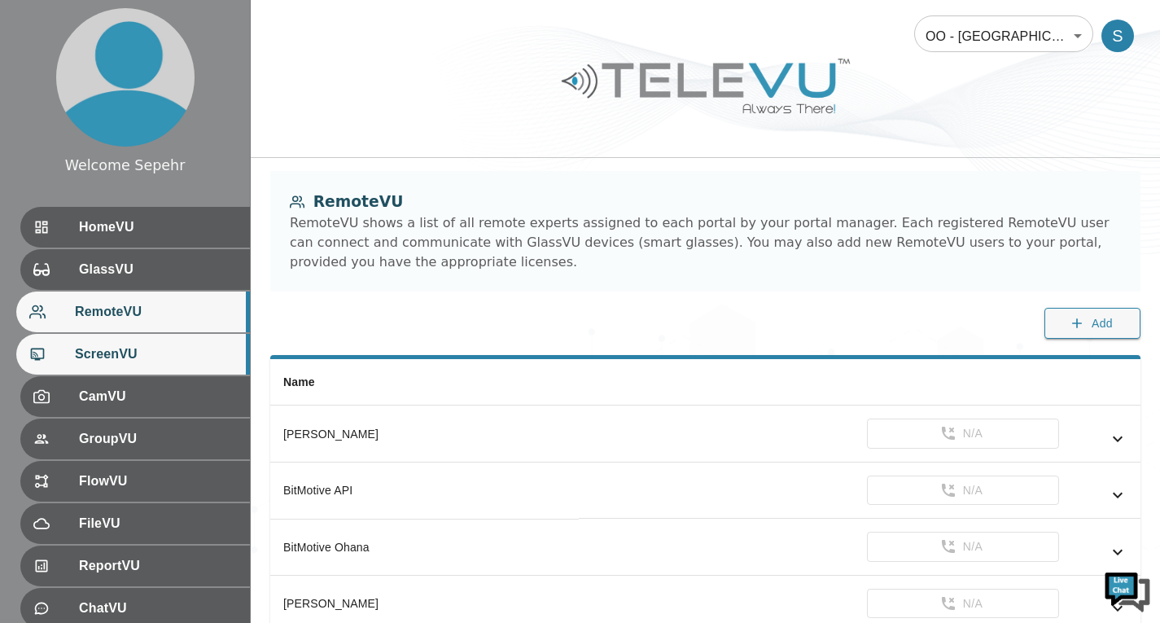
click at [147, 353] on span "ScreenVU" at bounding box center [156, 354] width 162 height 20
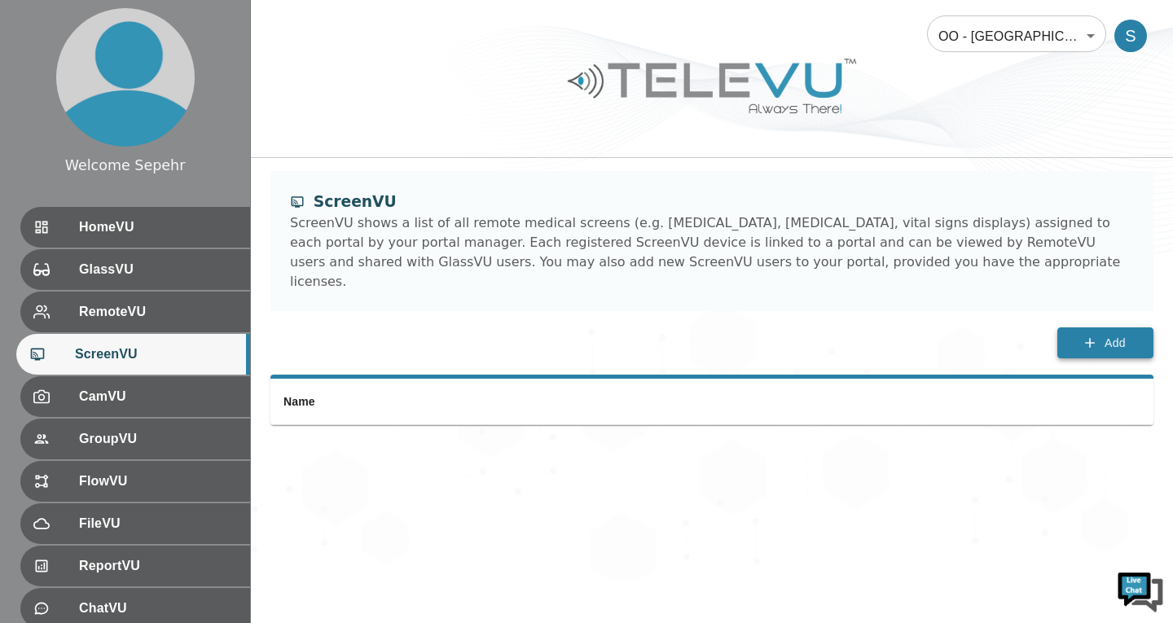
click at [1125, 327] on button "Add" at bounding box center [1105, 343] width 96 height 32
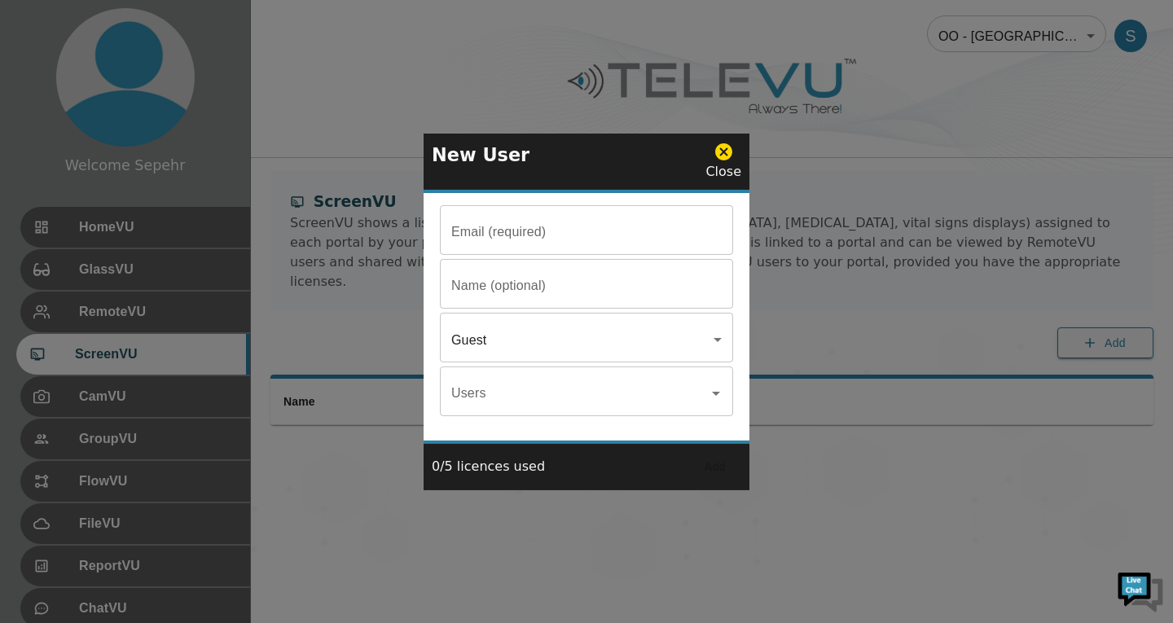
click at [561, 219] on input "Email (required)" at bounding box center [586, 232] width 293 height 46
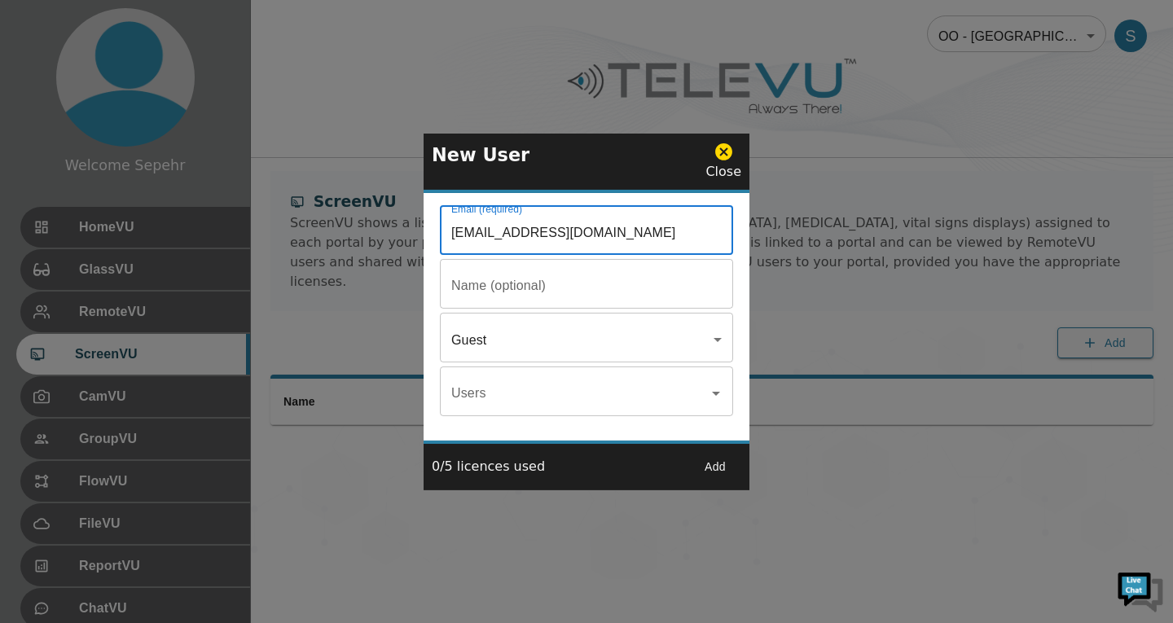
type input "[EMAIL_ADDRESS][DOMAIN_NAME]"
drag, startPoint x: 522, startPoint y: 284, endPoint x: 513, endPoint y: 279, distance: 10.2
click at [522, 255] on input "Email (required)" at bounding box center [586, 232] width 293 height 46
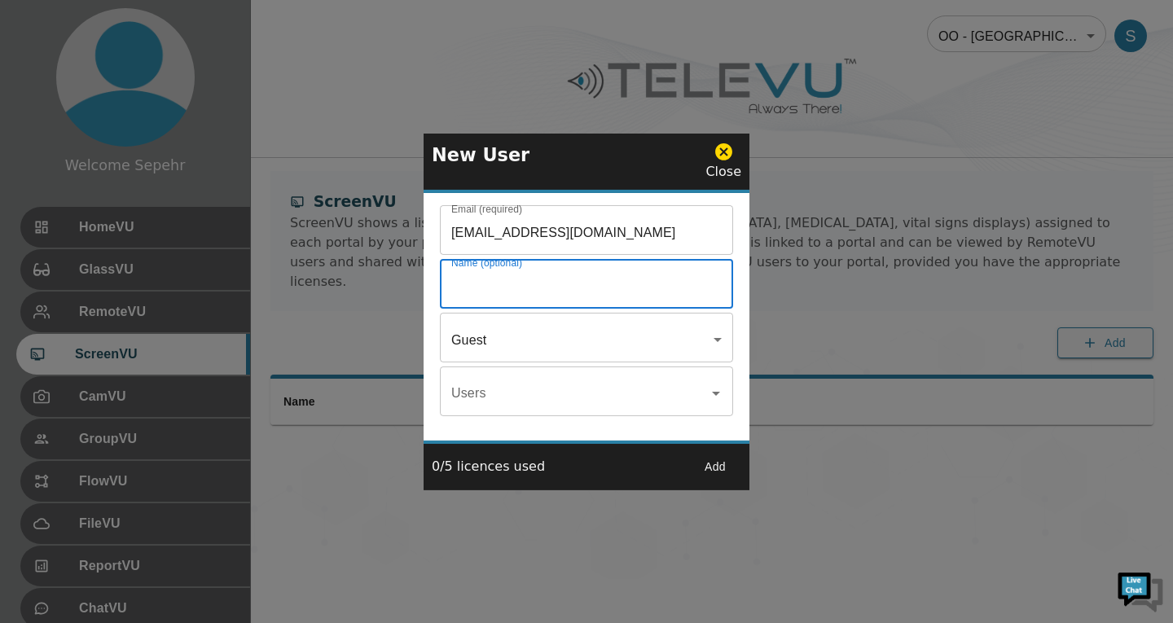
paste input "[PERSON_NAME] ScreenVU"
type input "[PERSON_NAME] ScreenVU"
click at [713, 465] on button "Add" at bounding box center [715, 467] width 52 height 30
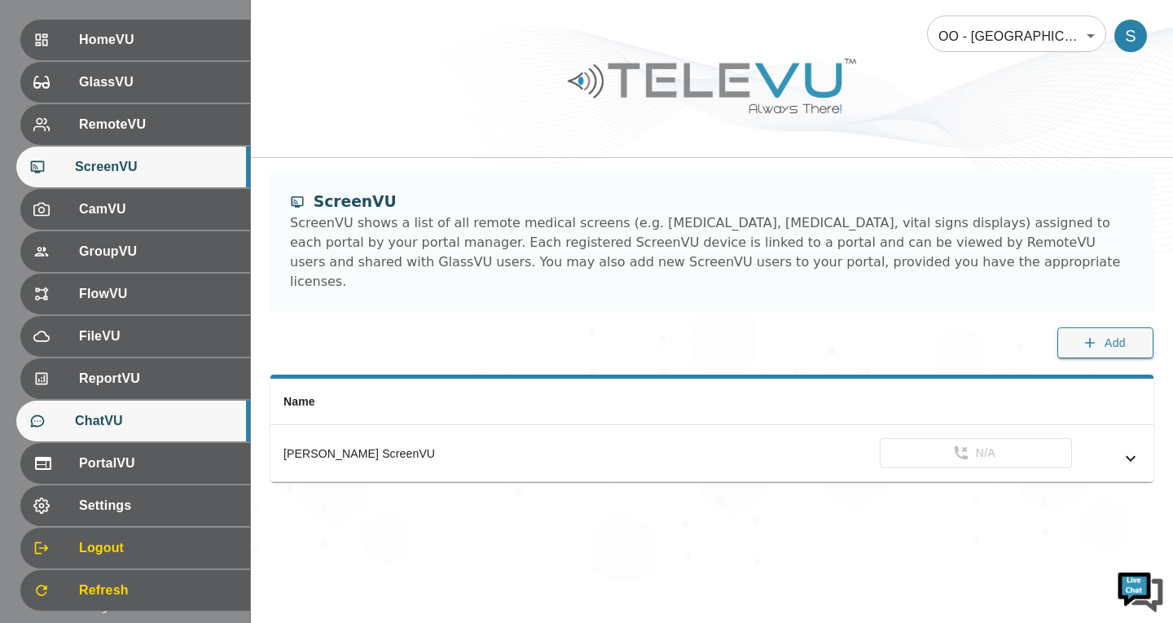
scroll to position [224, 0]
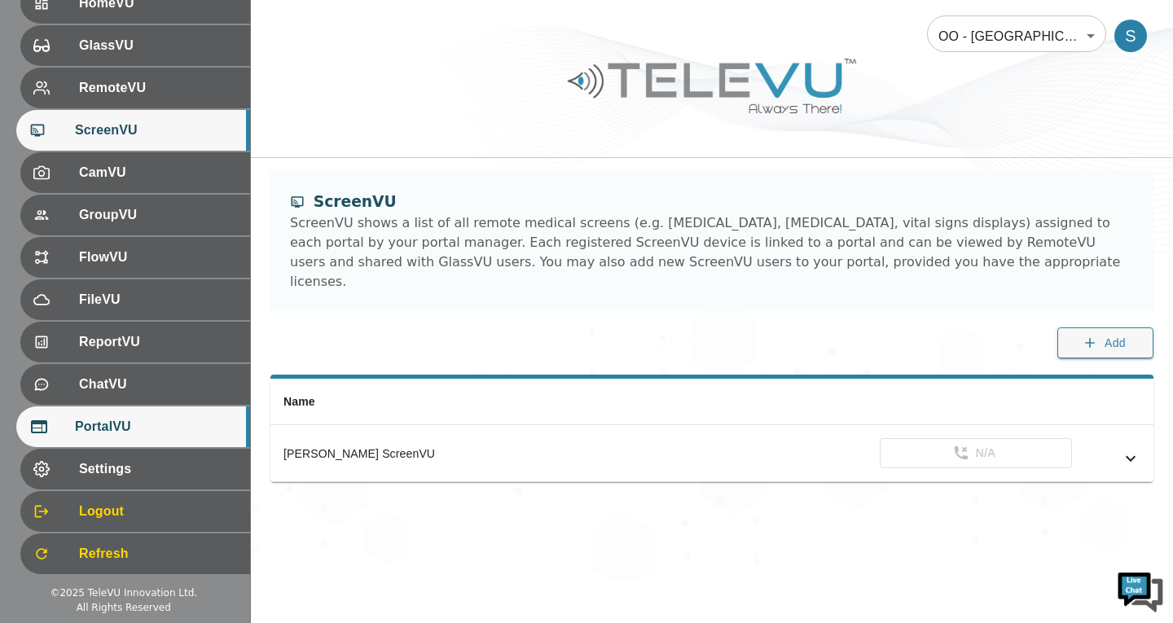
click at [117, 431] on span "PortalVU" at bounding box center [156, 427] width 162 height 20
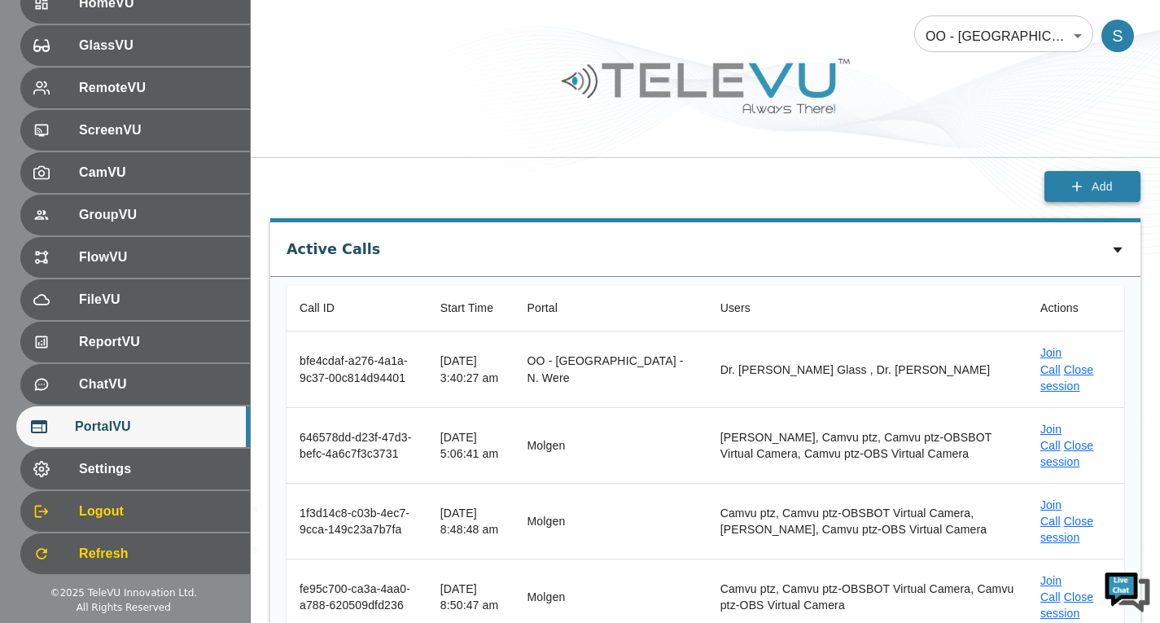
click at [1116, 187] on button "Add" at bounding box center [1093, 187] width 96 height 32
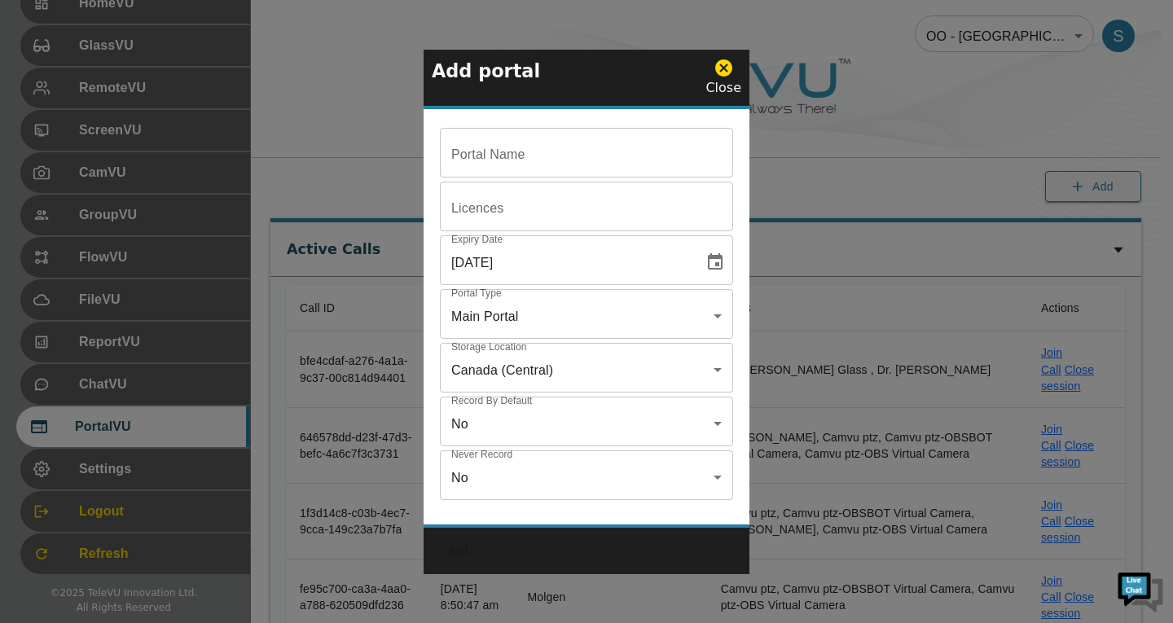
click at [568, 138] on input "Portal Name" at bounding box center [586, 155] width 293 height 46
paste input "NK - [GEOGRAPHIC_DATA] - [PERSON_NAME]"
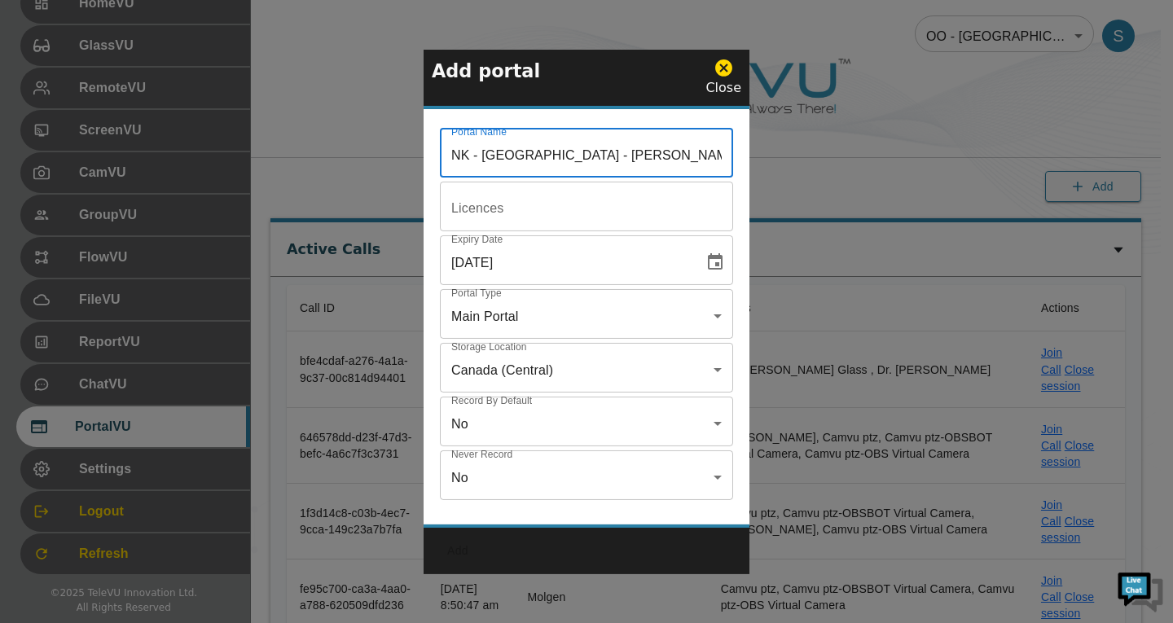
type input "NK - [GEOGRAPHIC_DATA] - [PERSON_NAME]"
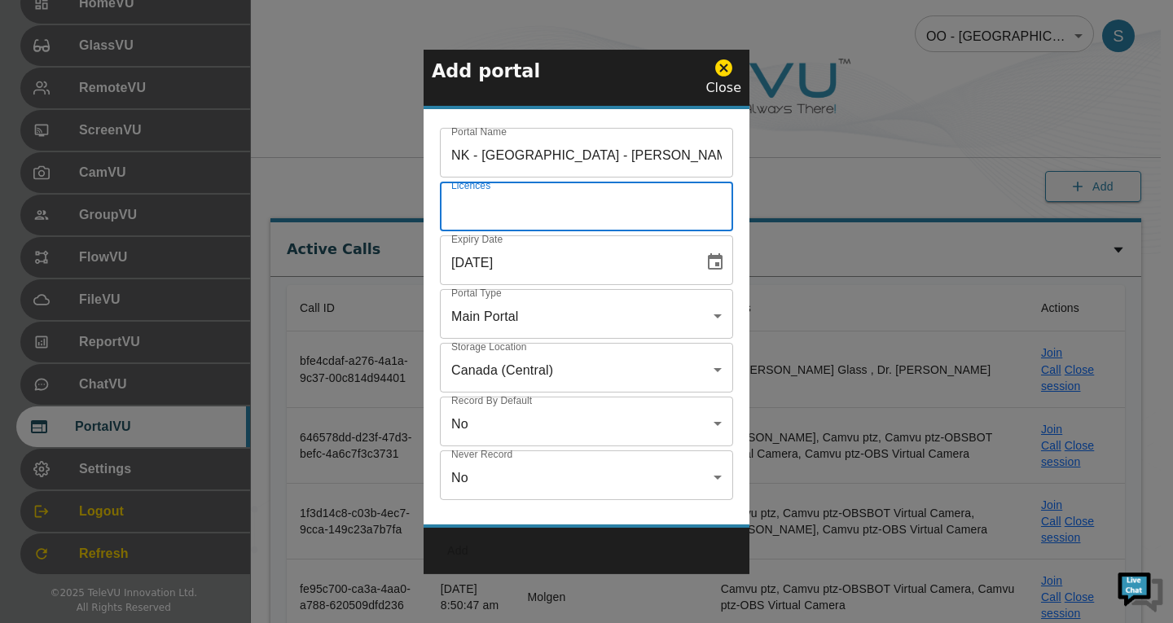
click at [585, 217] on input "Portal Name" at bounding box center [586, 209] width 293 height 46
type input "5"
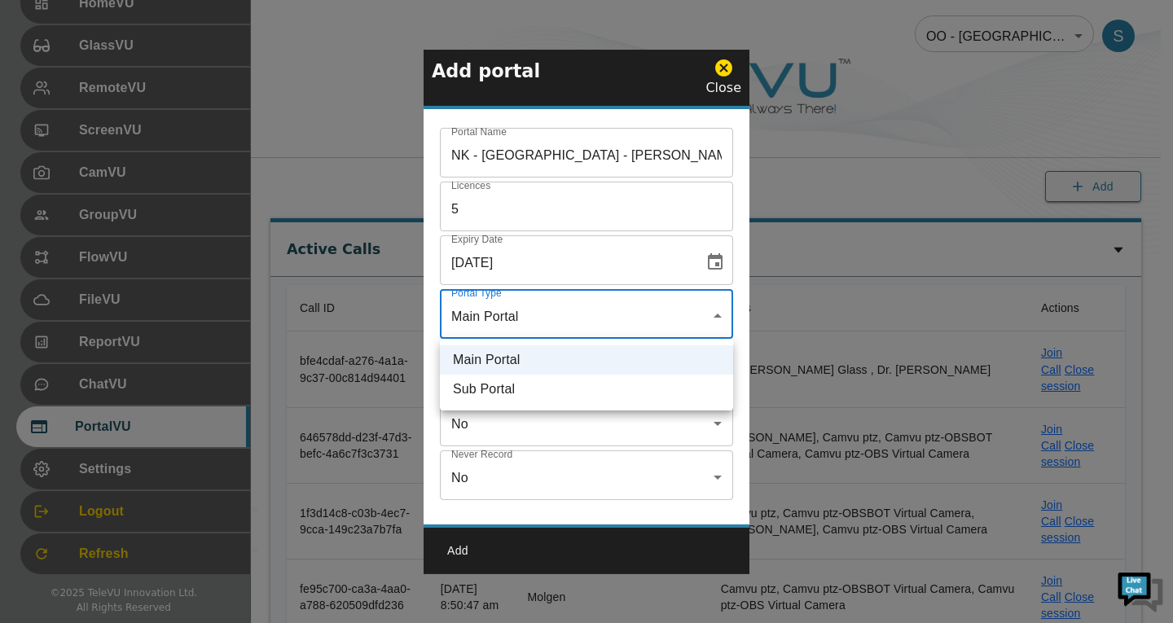
click at [568, 396] on li "Sub Portal" at bounding box center [586, 389] width 293 height 29
type input "sub"
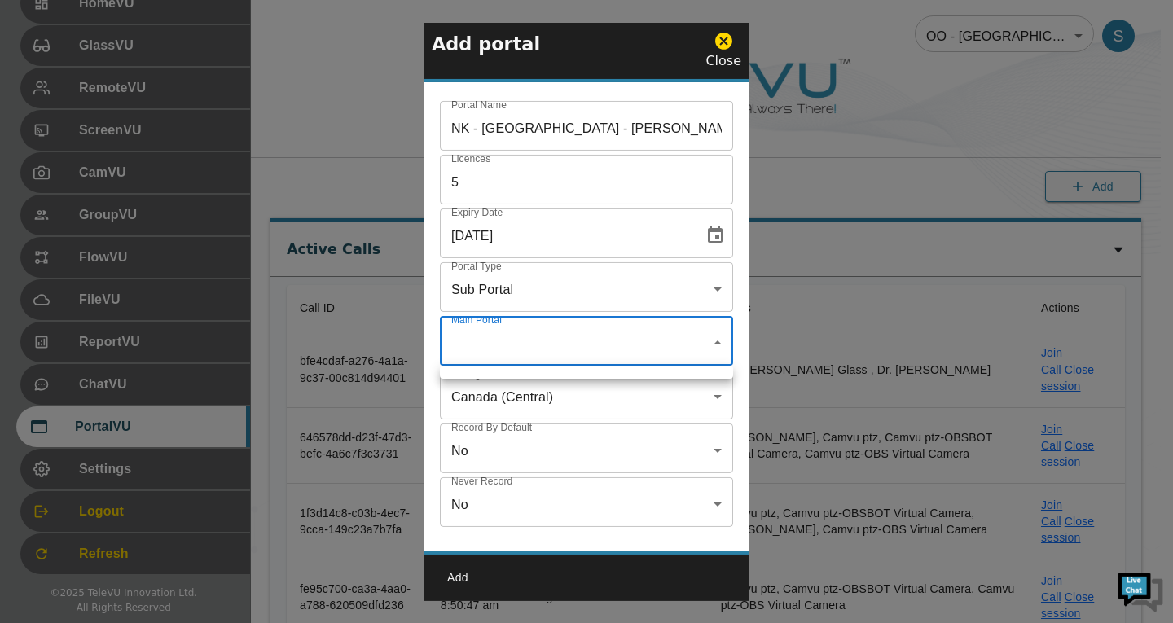
click at [557, 349] on div at bounding box center [586, 311] width 1173 height 623
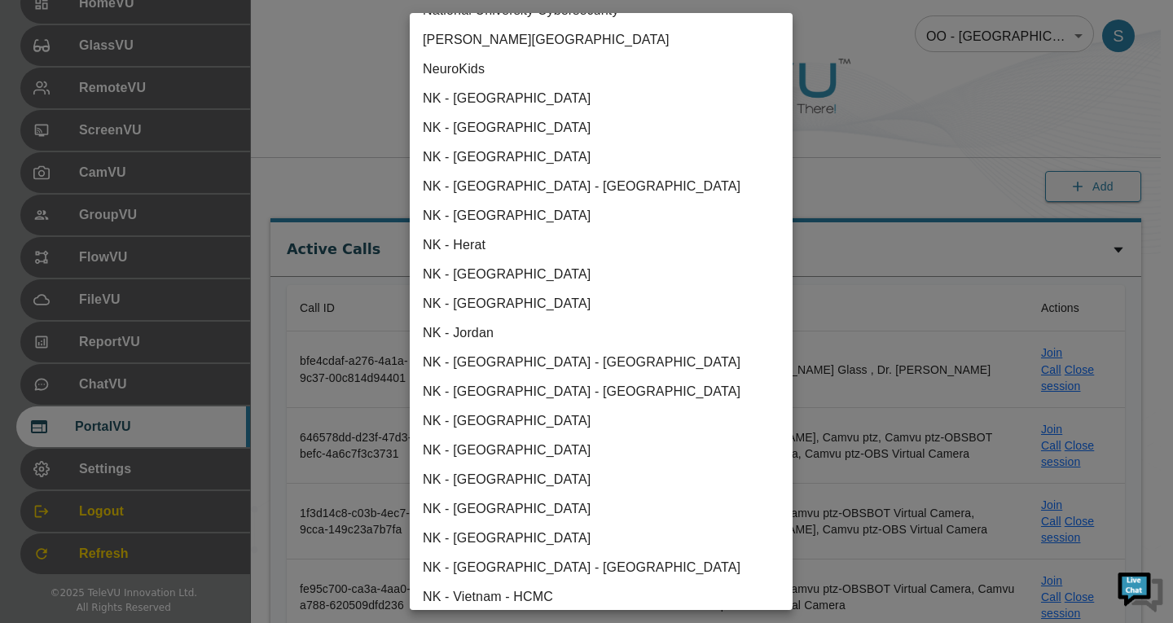
scroll to position [1059, 0]
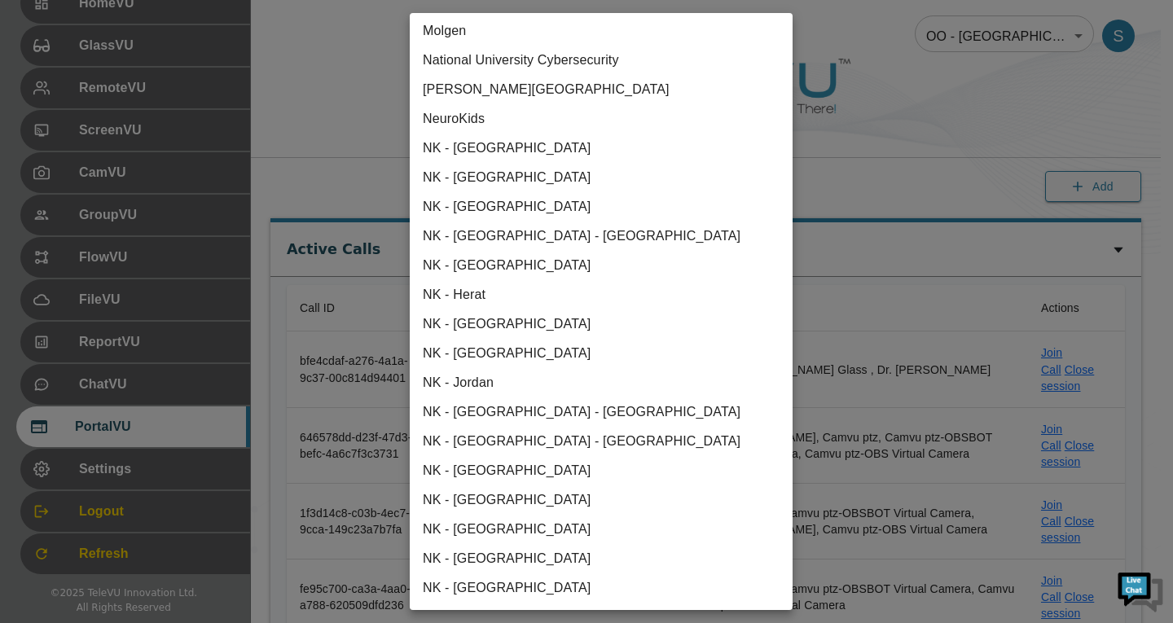
click at [459, 125] on li "NeuroKids" at bounding box center [601, 118] width 383 height 29
type input "us-east-1"
type input "true"
type input "[object Object]"
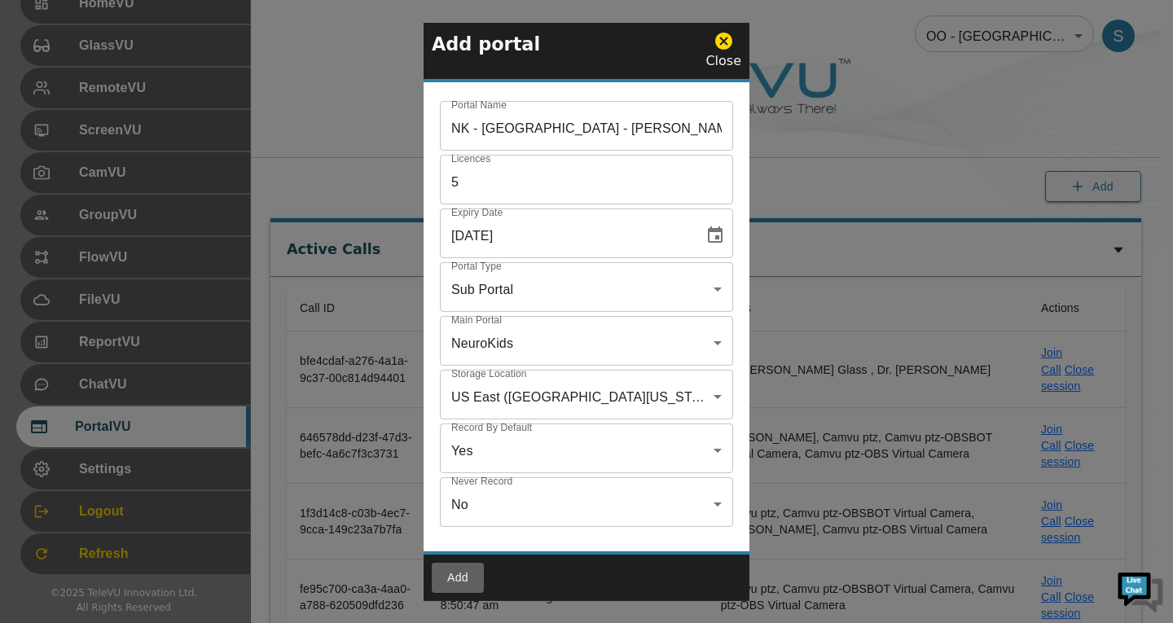
click at [463, 573] on button "Add" at bounding box center [458, 578] width 52 height 30
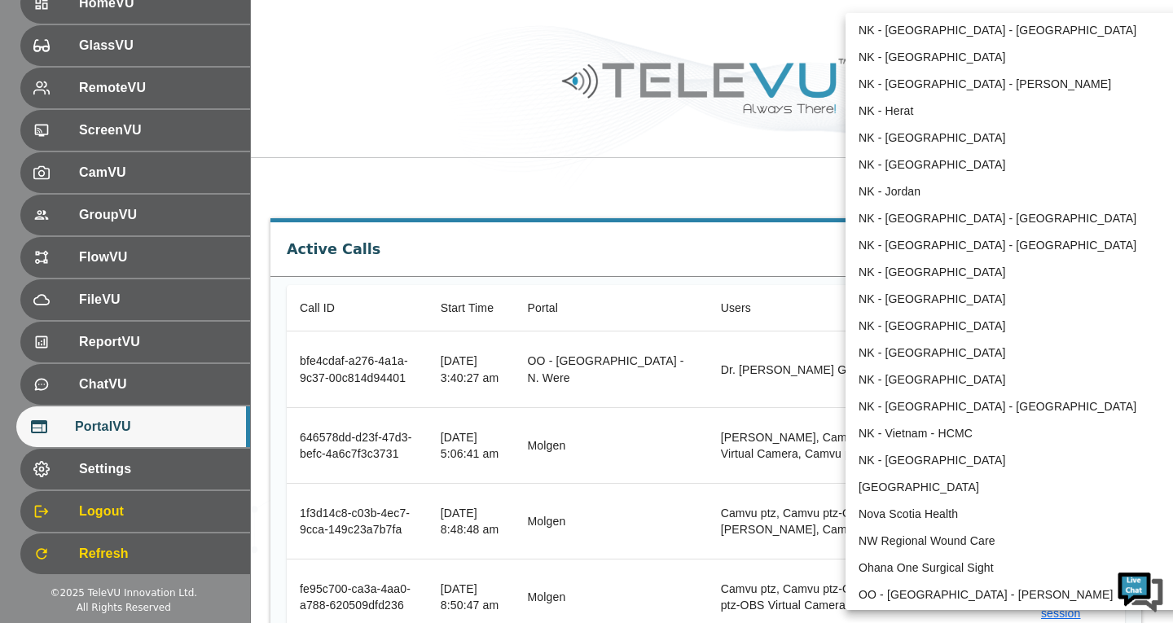
scroll to position [1138, 0]
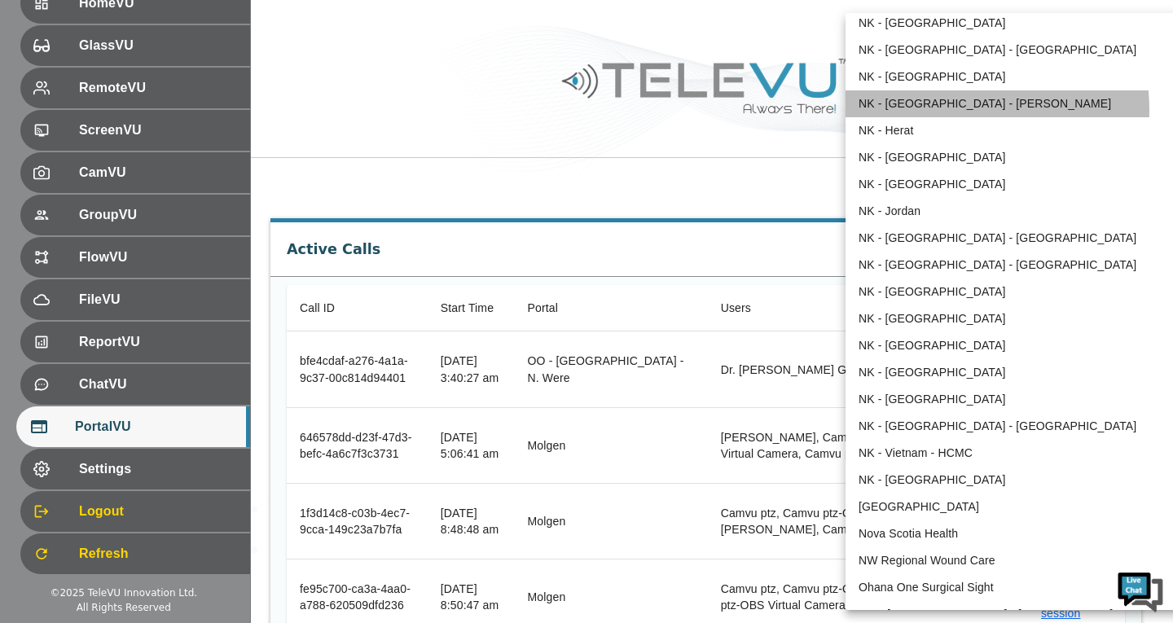
click at [935, 110] on li "NK - [GEOGRAPHIC_DATA] - [PERSON_NAME]" at bounding box center [1014, 103] width 338 height 27
type input "212"
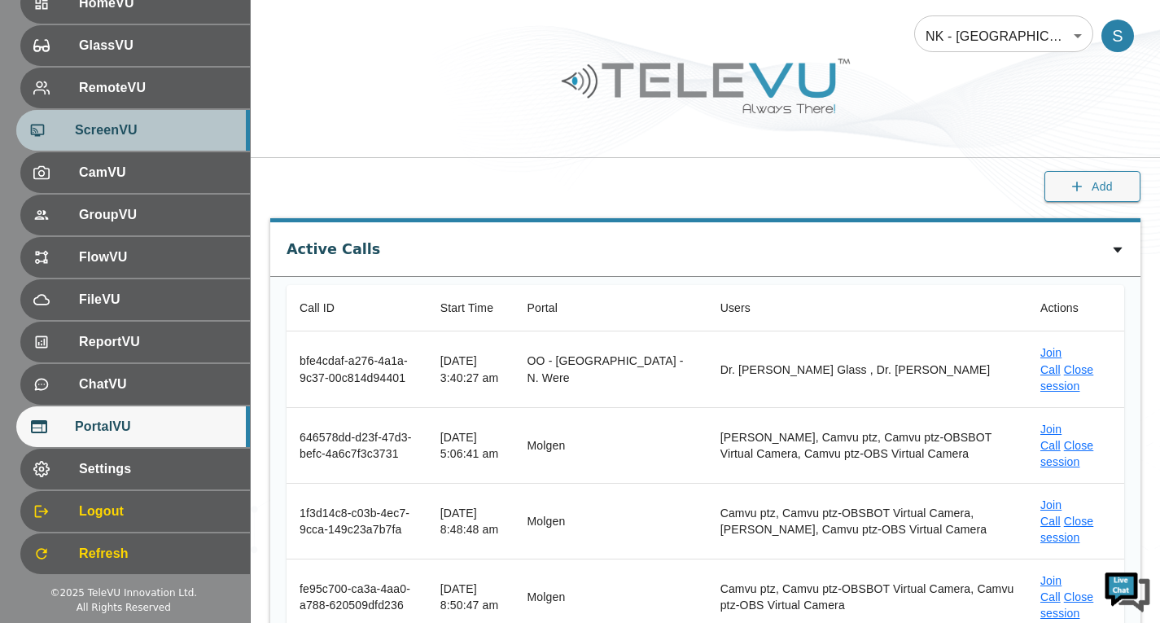
click at [195, 143] on div "ScreenVU" at bounding box center [133, 130] width 234 height 41
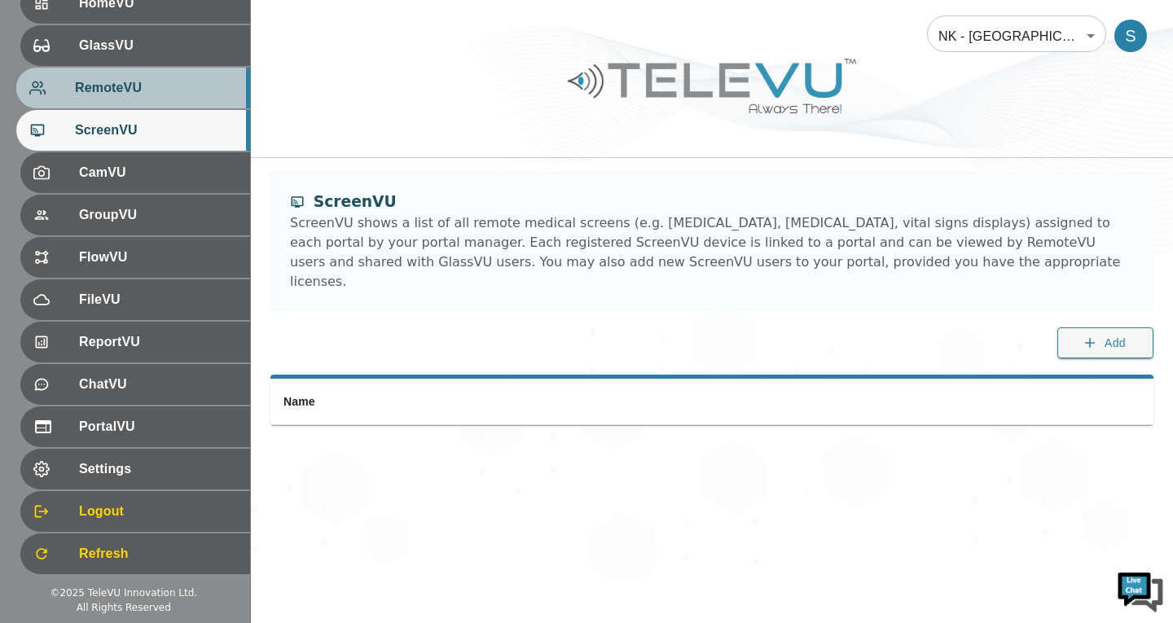
click at [165, 76] on div "RemoteVU" at bounding box center [133, 88] width 234 height 41
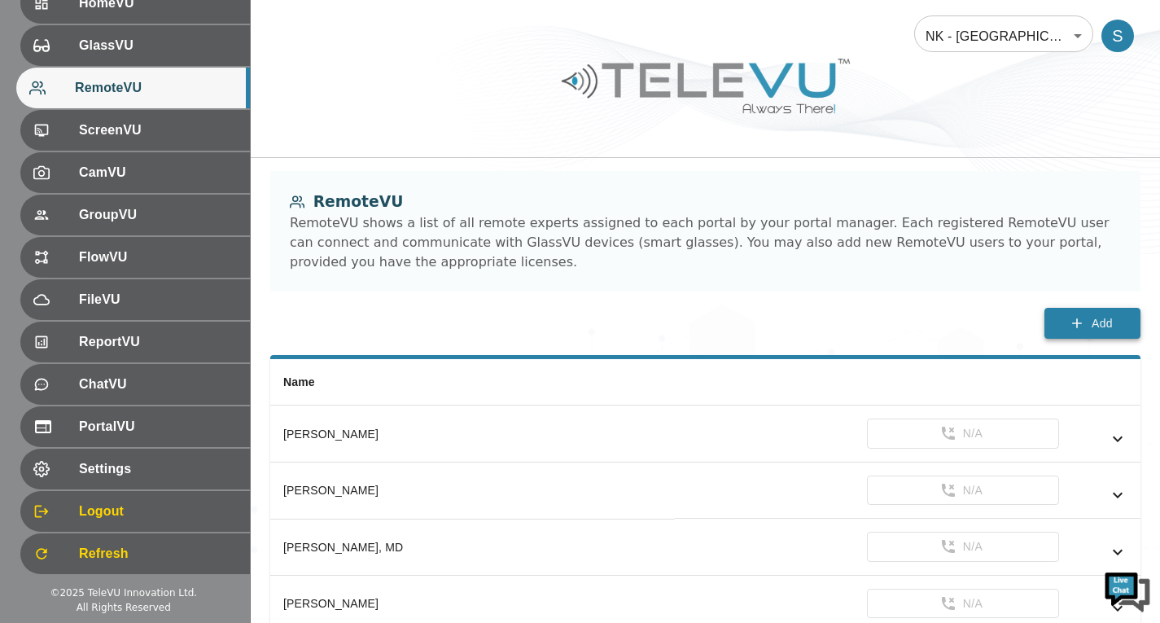
click at [1077, 321] on icon "button" at bounding box center [1077, 323] width 10 height 10
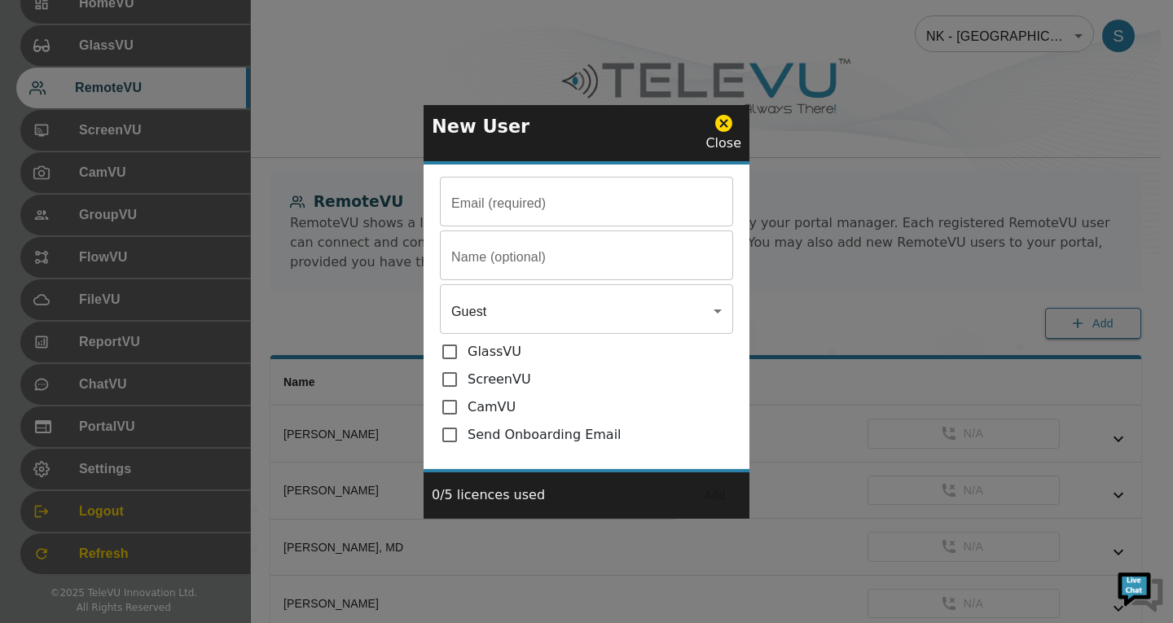
click at [558, 198] on input "Email (required)" at bounding box center [586, 204] width 293 height 46
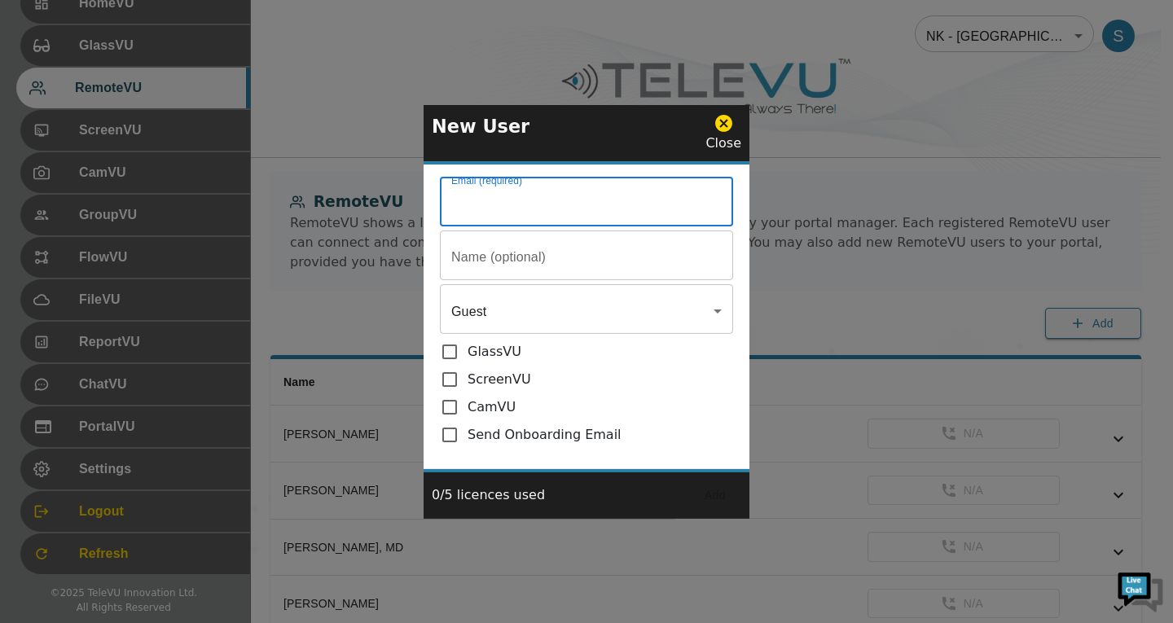
paste input "[EMAIL_ADDRESS][DOMAIN_NAME]"
type input "[EMAIL_ADDRESS][DOMAIN_NAME]"
drag, startPoint x: 561, startPoint y: 268, endPoint x: 546, endPoint y: 249, distance: 24.3
click at [561, 226] on input "Email (required)" at bounding box center [586, 204] width 293 height 46
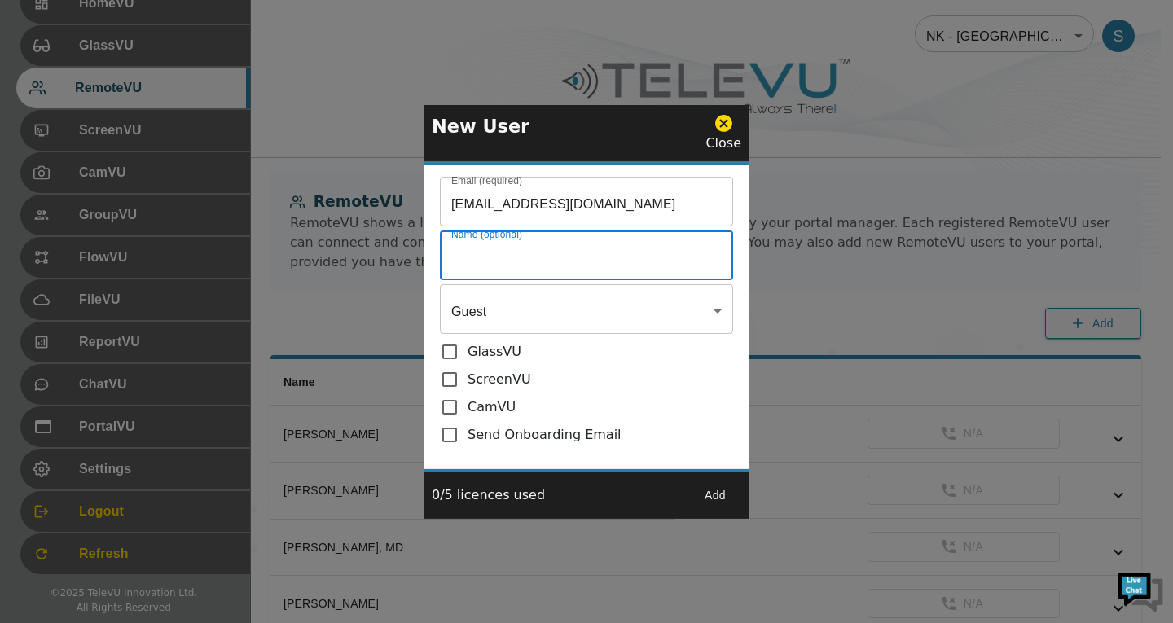
paste input "[PERSON_NAME]"
type input "[PERSON_NAME]"
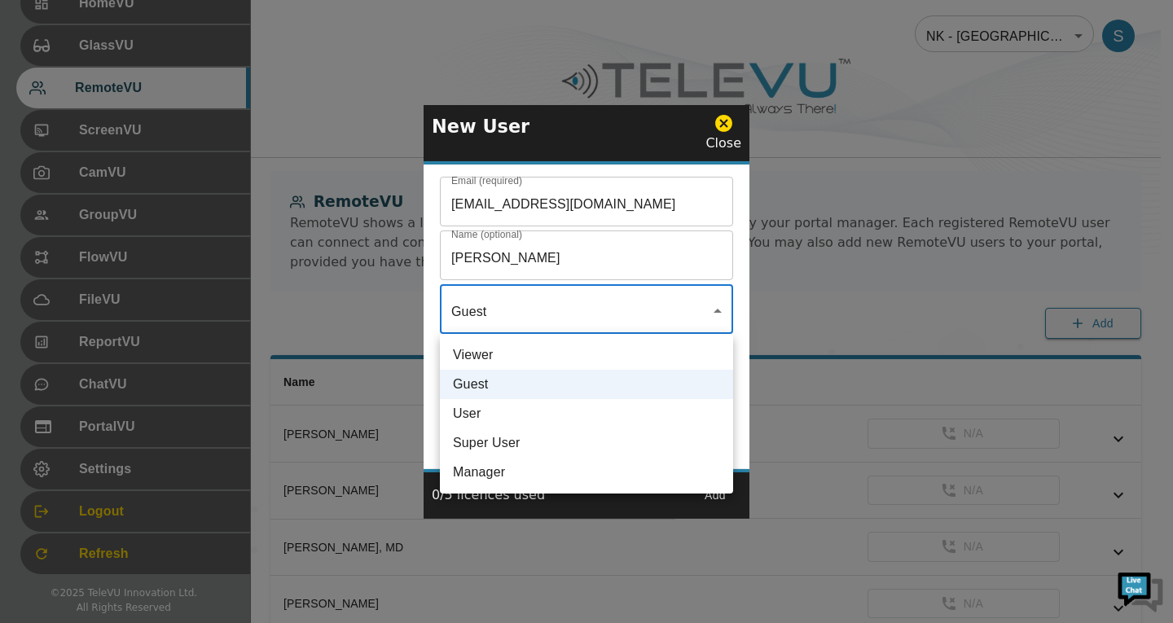
click at [530, 410] on li "User" at bounding box center [586, 413] width 293 height 29
type input "User"
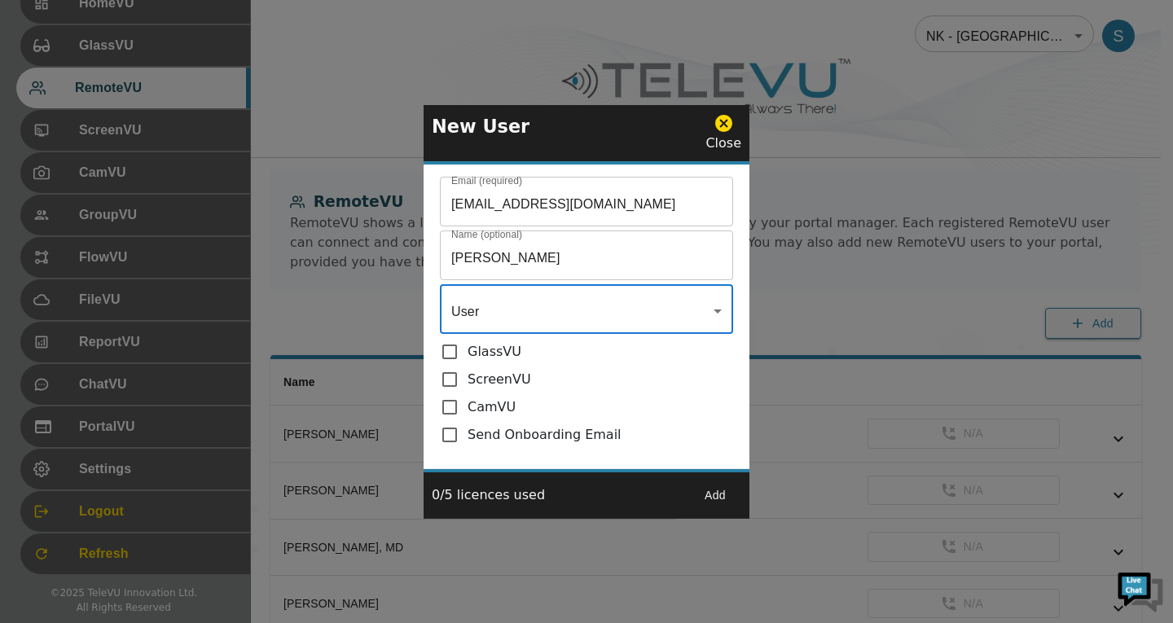
click at [451, 428] on input "checkbox" at bounding box center [454, 435] width 28 height 20
checkbox input "true"
click at [711, 496] on button "Add" at bounding box center [715, 495] width 52 height 30
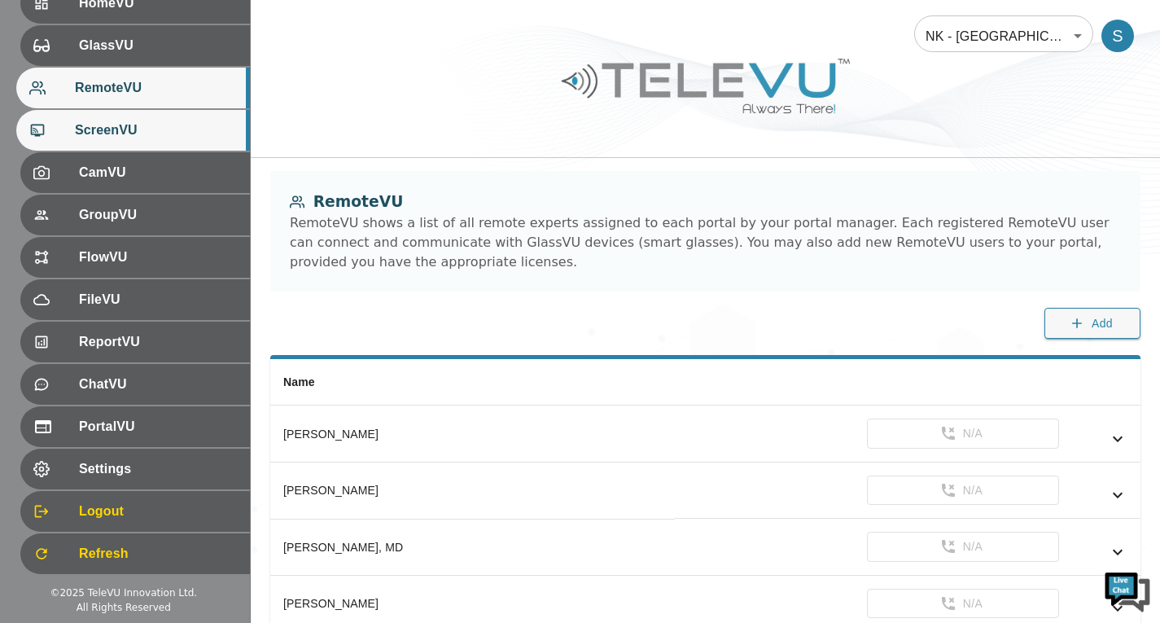
click at [130, 126] on span "ScreenVU" at bounding box center [156, 131] width 162 height 20
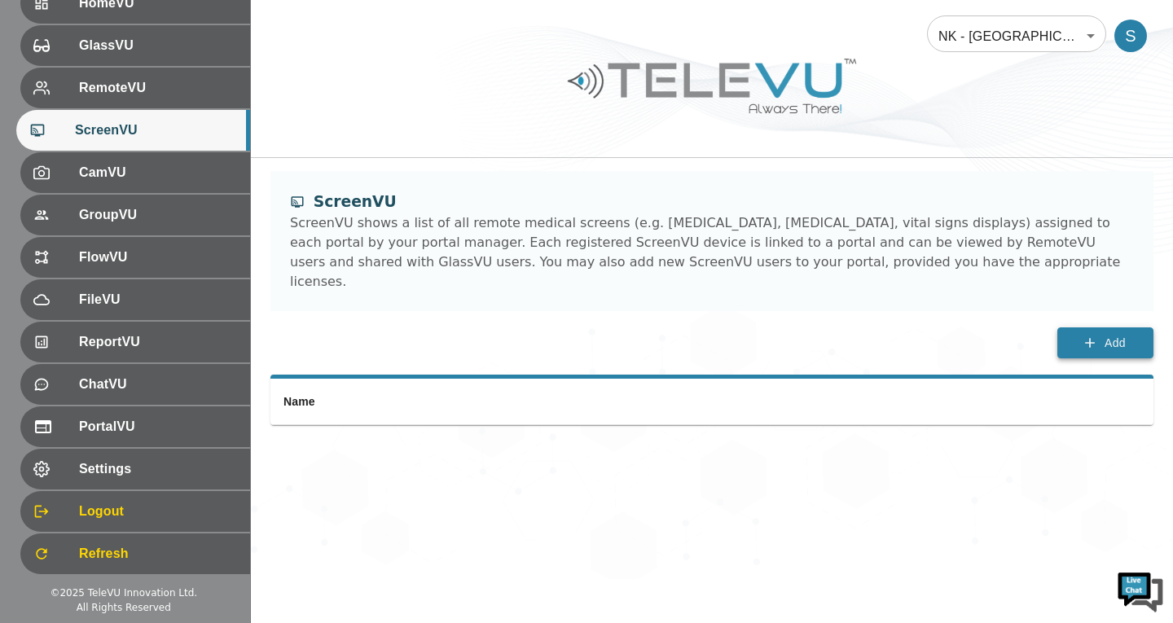
click at [1125, 327] on button "Add" at bounding box center [1105, 343] width 96 height 32
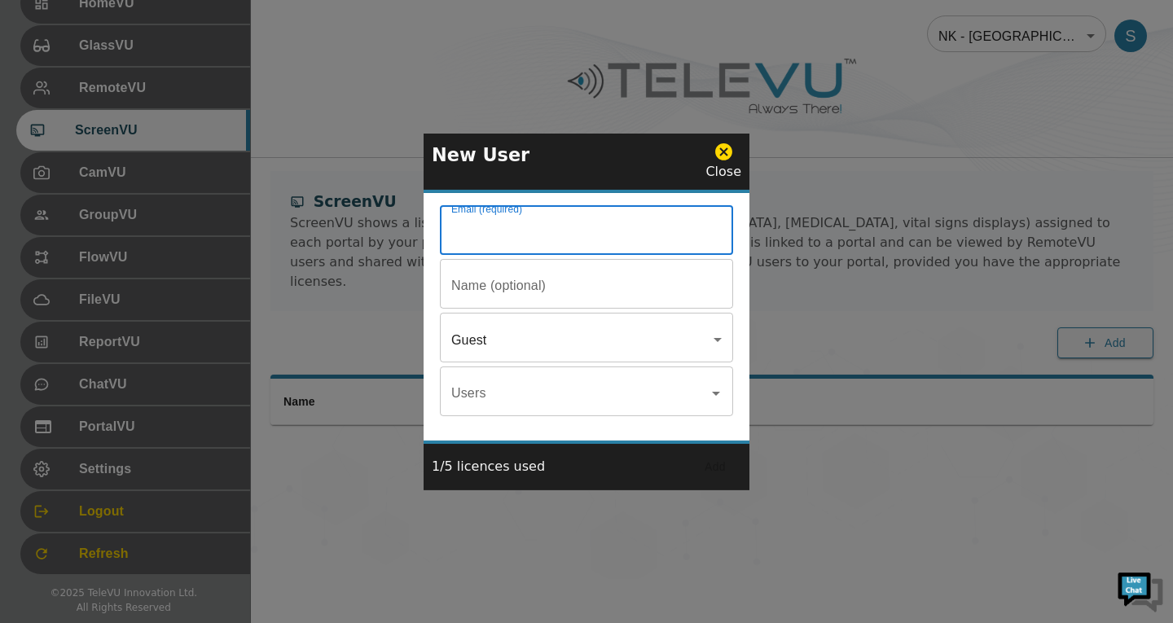
click at [621, 213] on input "Email (required)" at bounding box center [586, 232] width 293 height 46
type input "[EMAIL_ADDRESS][DOMAIN_NAME]"
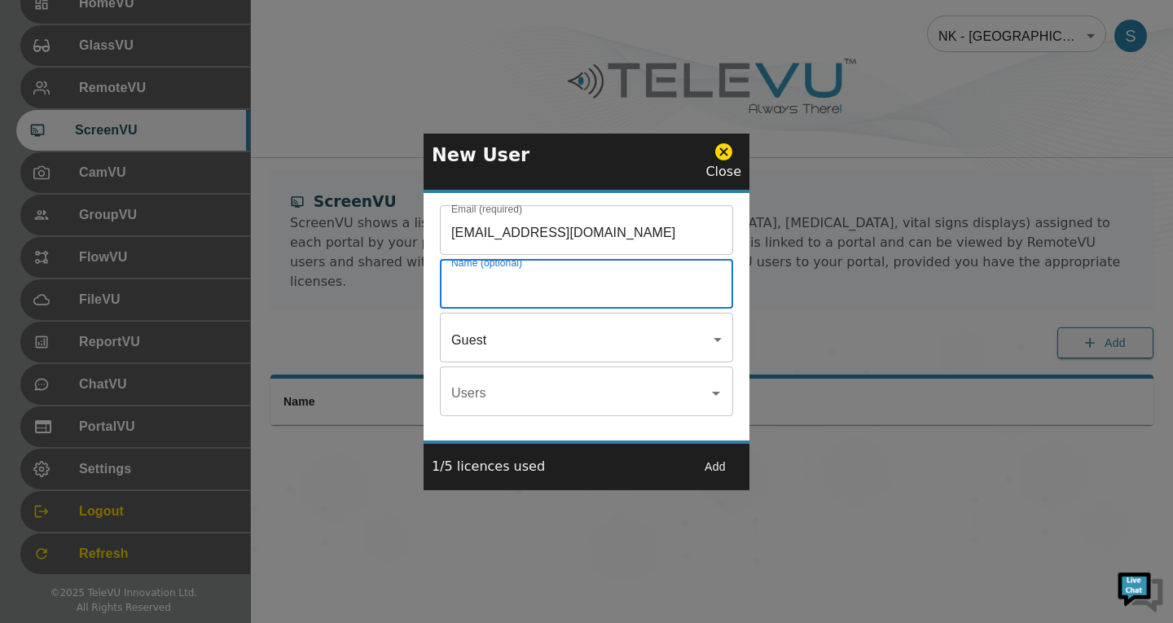
paste input "[PERSON_NAME] ScreenVU"
type input "[PERSON_NAME] ScreenVU"
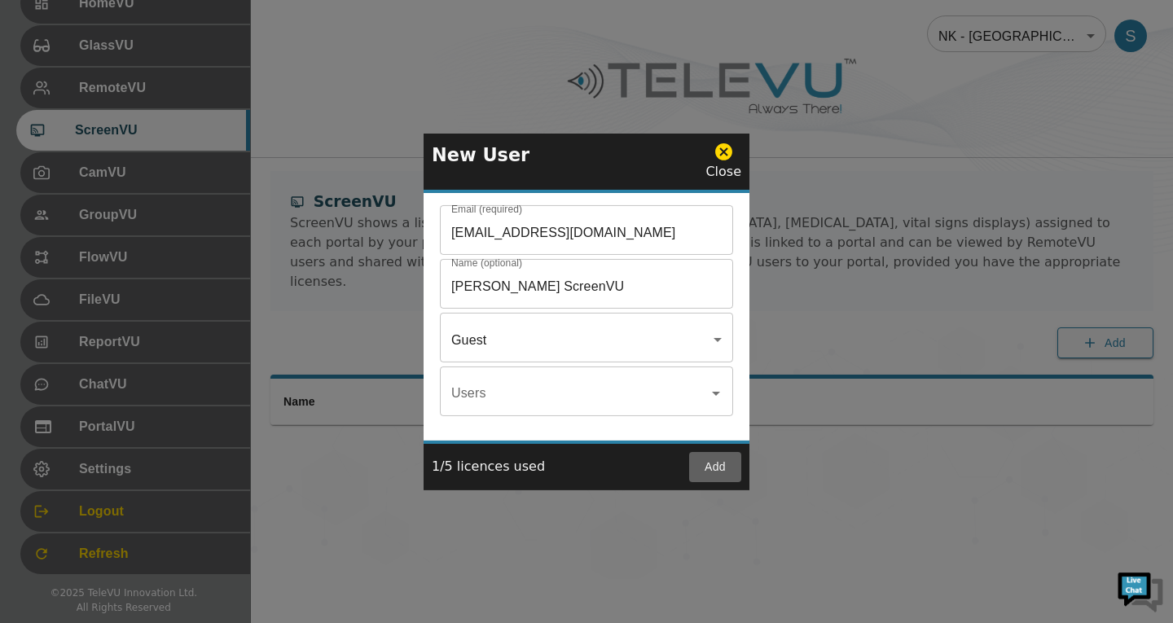
click at [730, 465] on button "Add" at bounding box center [715, 467] width 52 height 30
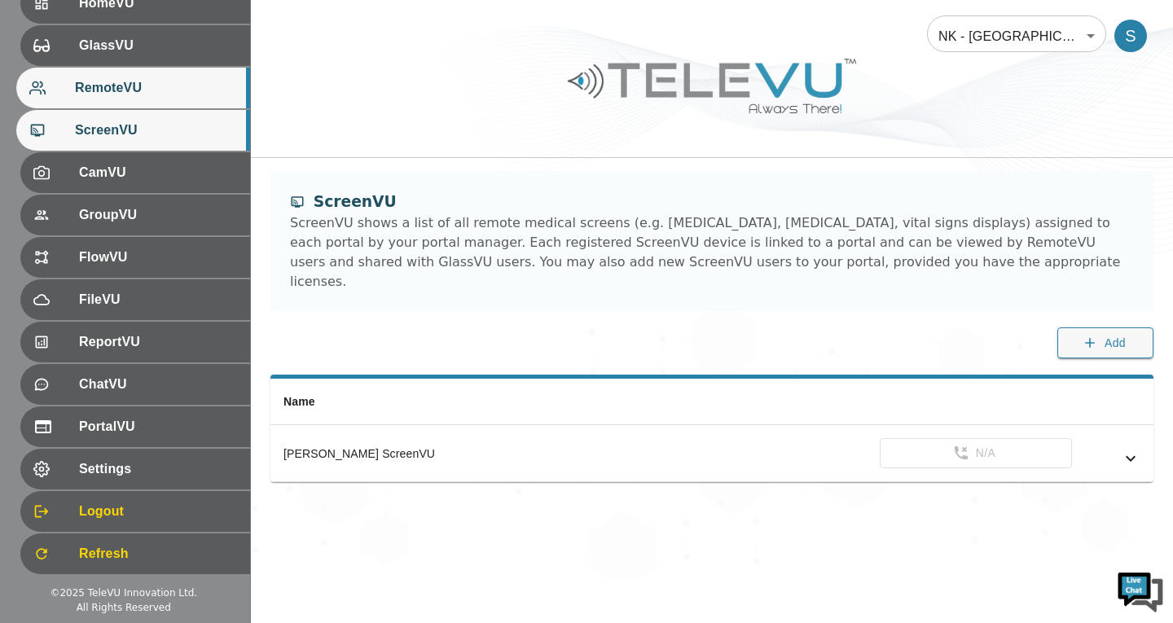
click at [126, 82] on span "RemoteVU" at bounding box center [156, 88] width 162 height 20
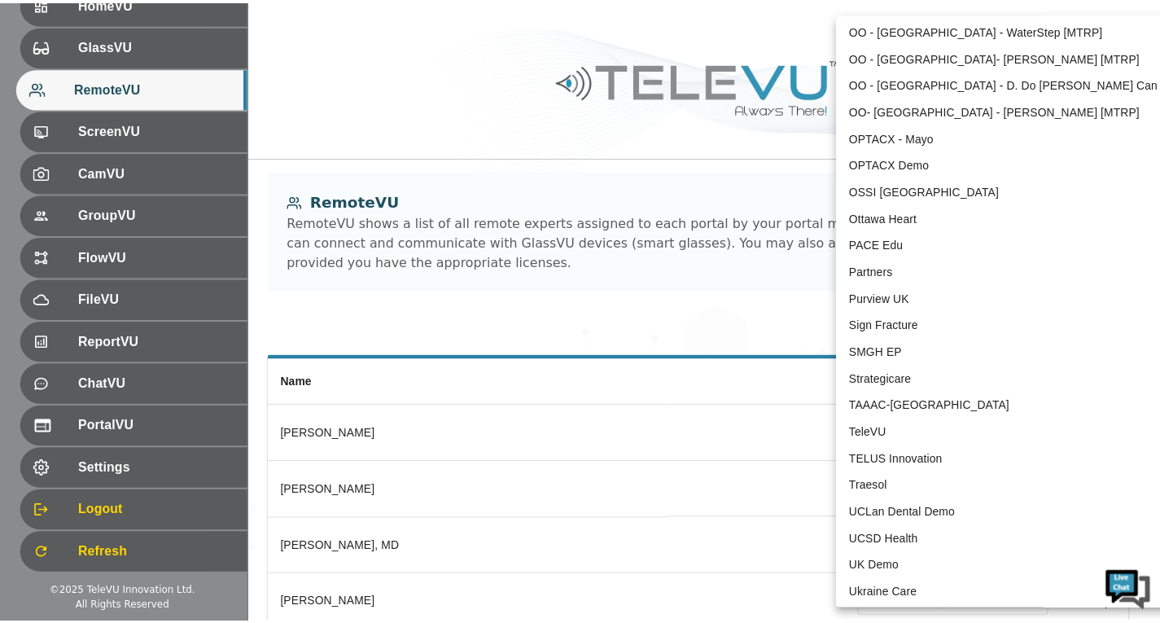
scroll to position [3340, 0]
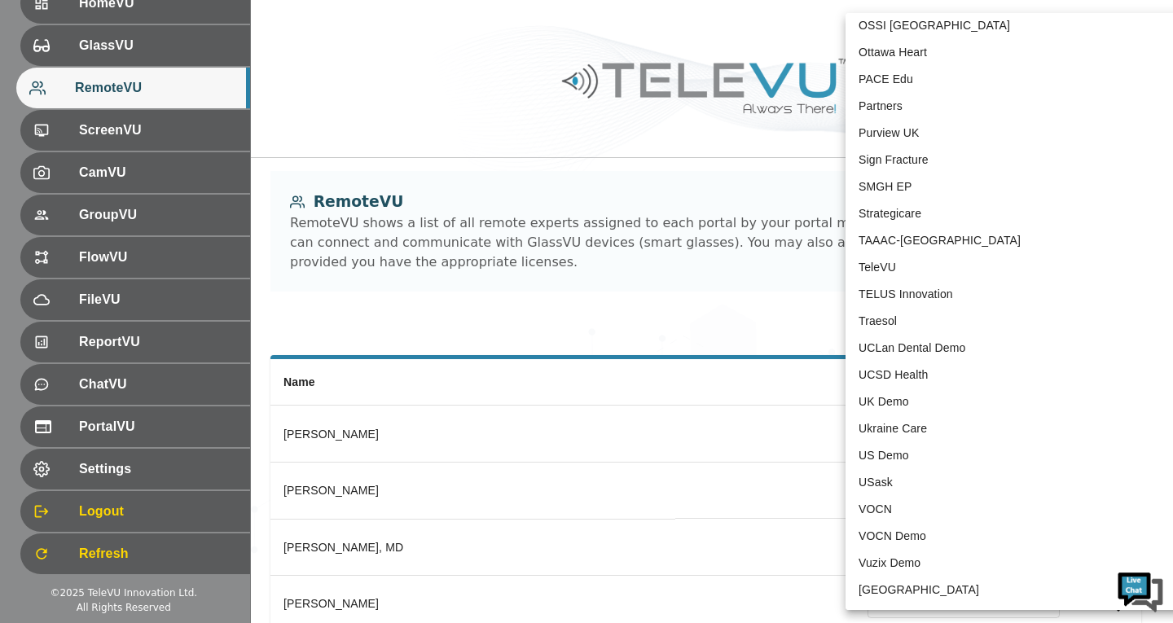
click at [882, 271] on li "TeleVU" at bounding box center [1014, 267] width 338 height 27
type input "1"
